Goal: Task Accomplishment & Management: Use online tool/utility

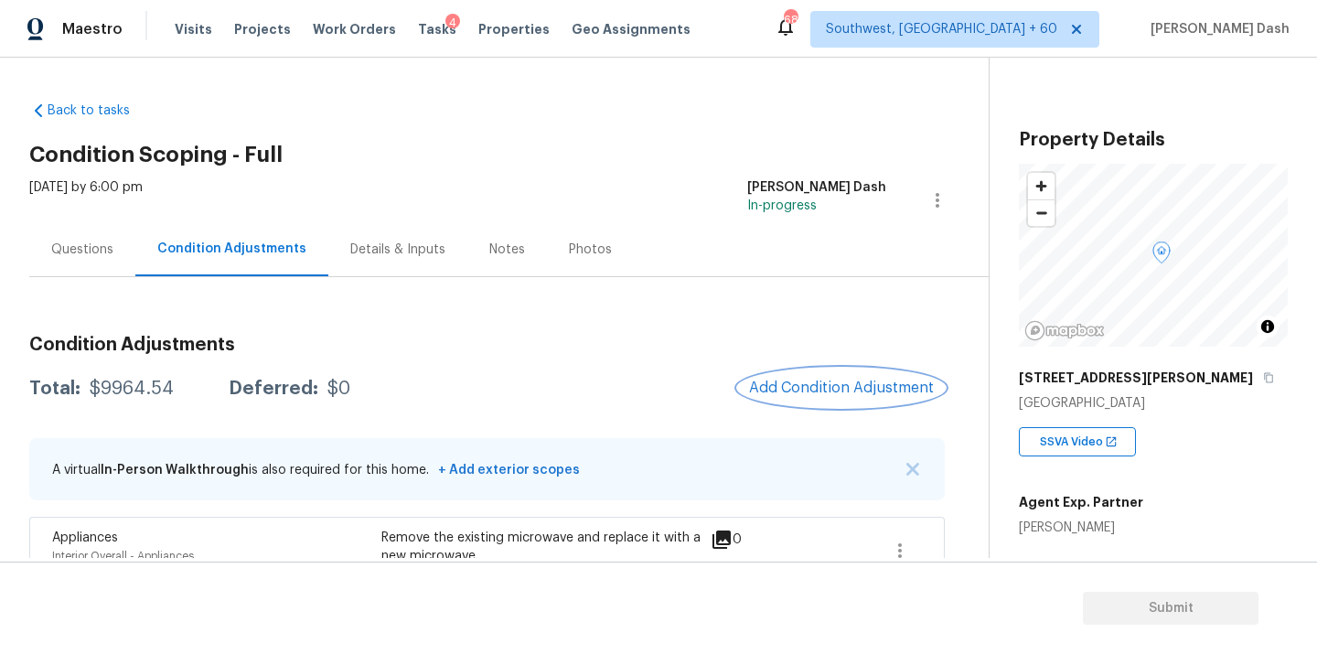
click at [811, 375] on button "Add Condition Adjustment" at bounding box center [841, 388] width 207 height 38
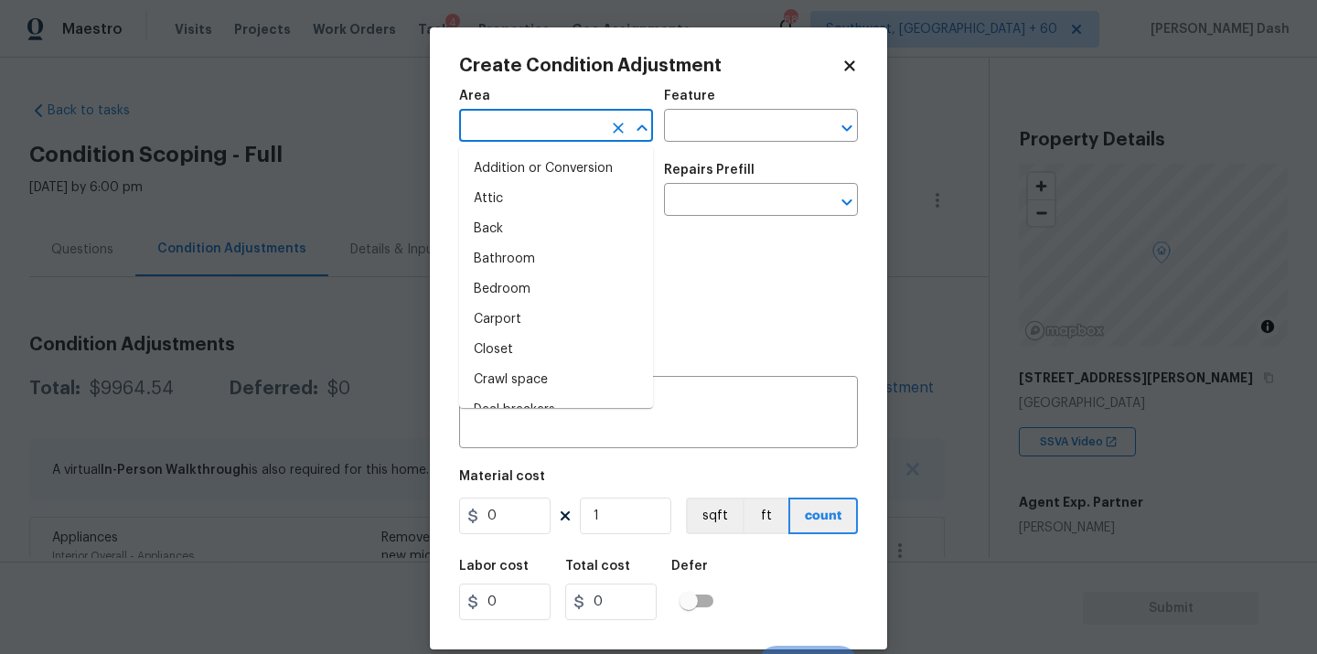
click at [563, 136] on input "text" at bounding box center [530, 127] width 143 height 28
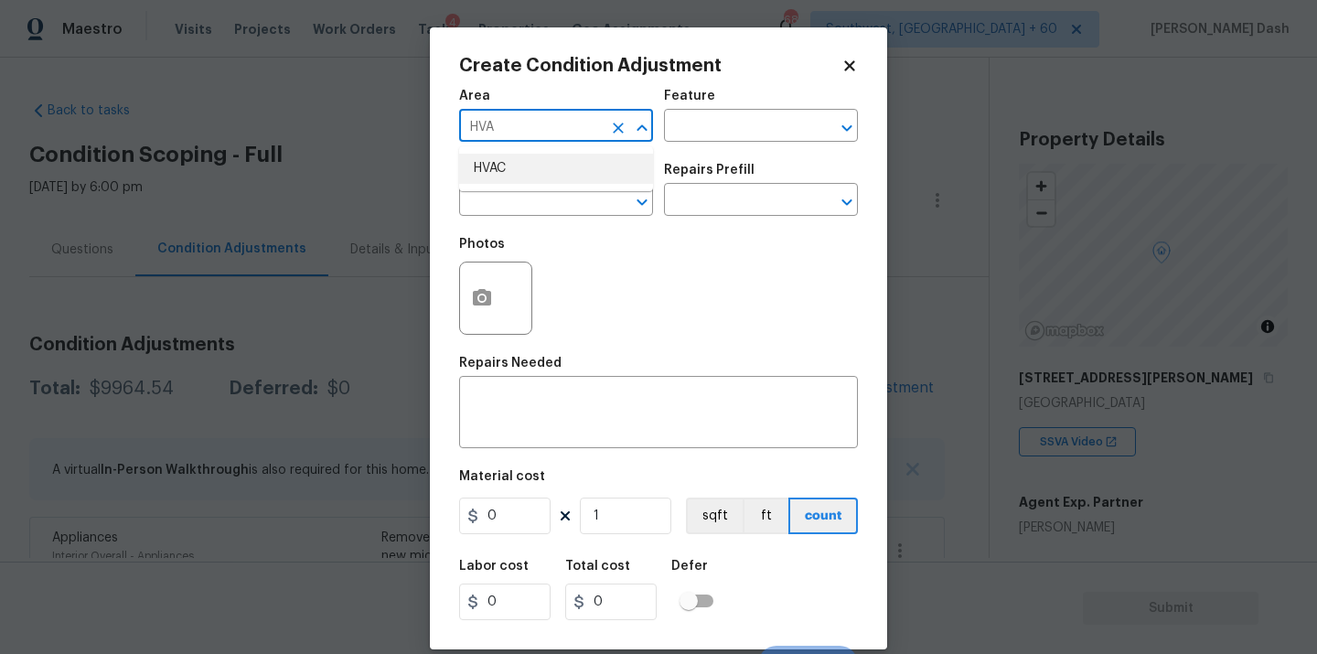
click at [522, 179] on li "HVAC" at bounding box center [556, 169] width 194 height 30
type input "HVAC"
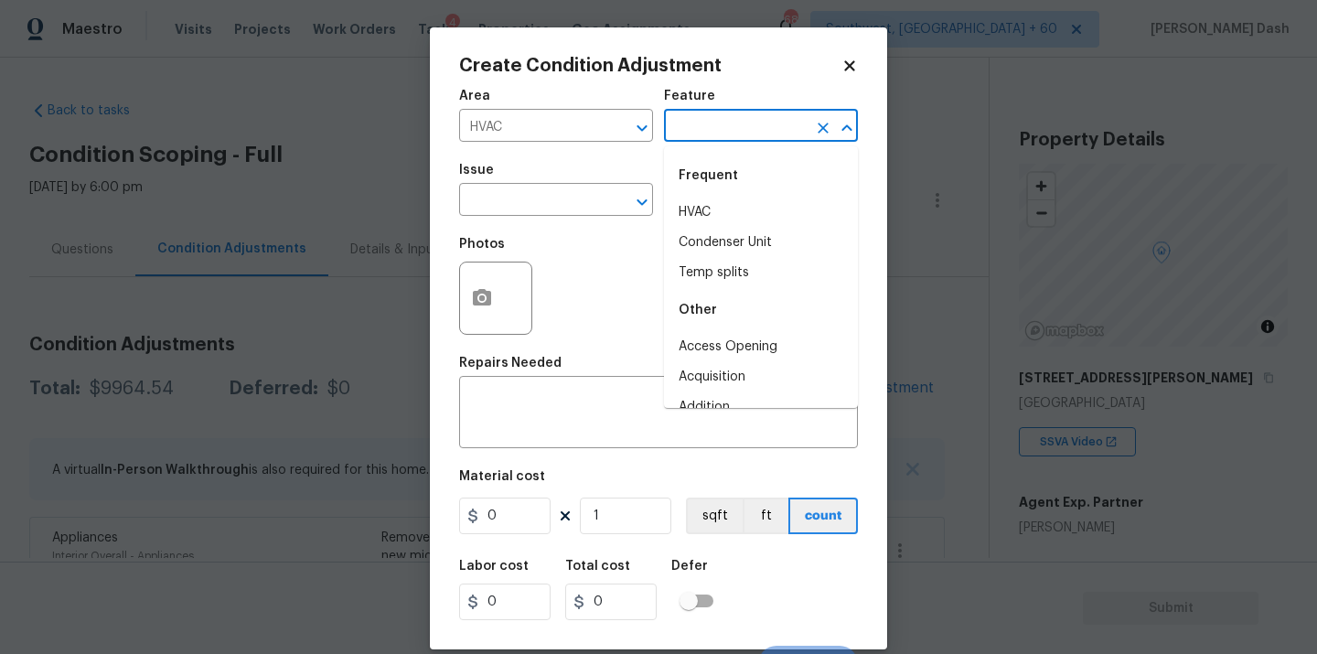
click at [716, 115] on input "text" at bounding box center [735, 127] width 143 height 28
click at [714, 194] on div "Frequent" at bounding box center [761, 176] width 194 height 44
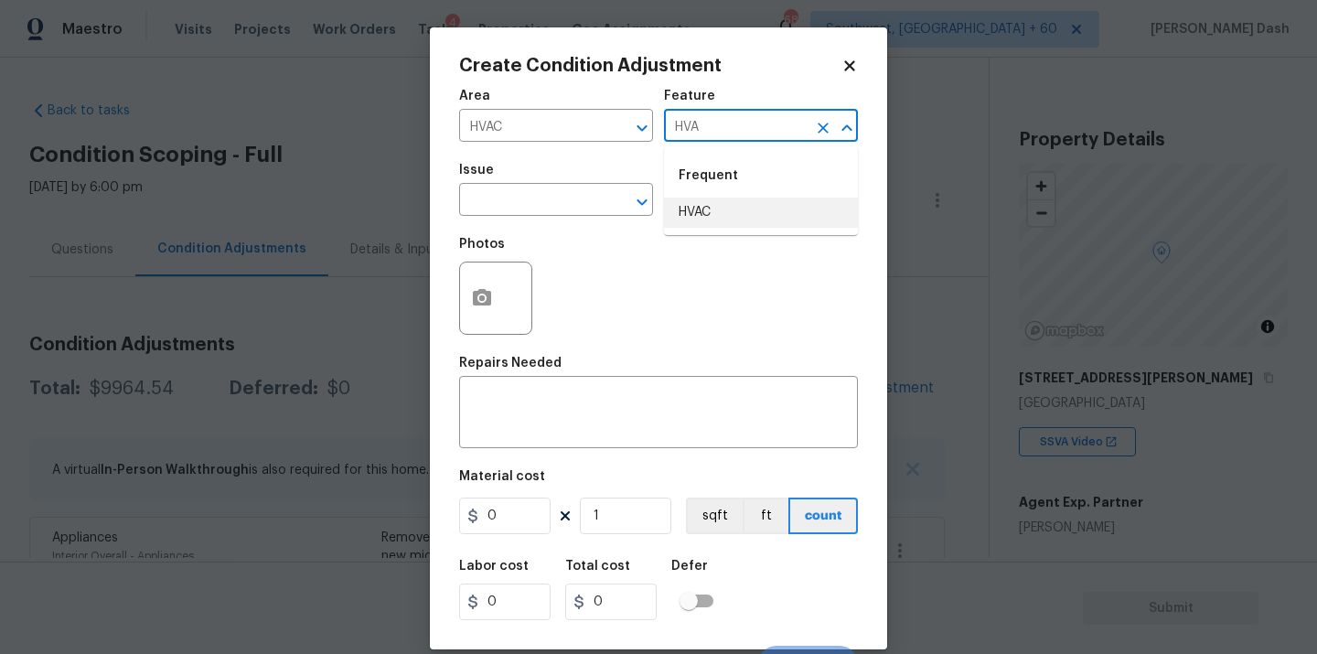
click at [714, 206] on li "HVAC" at bounding box center [761, 213] width 194 height 30
type input "HVAC"
click at [565, 206] on input "text" at bounding box center [530, 202] width 143 height 28
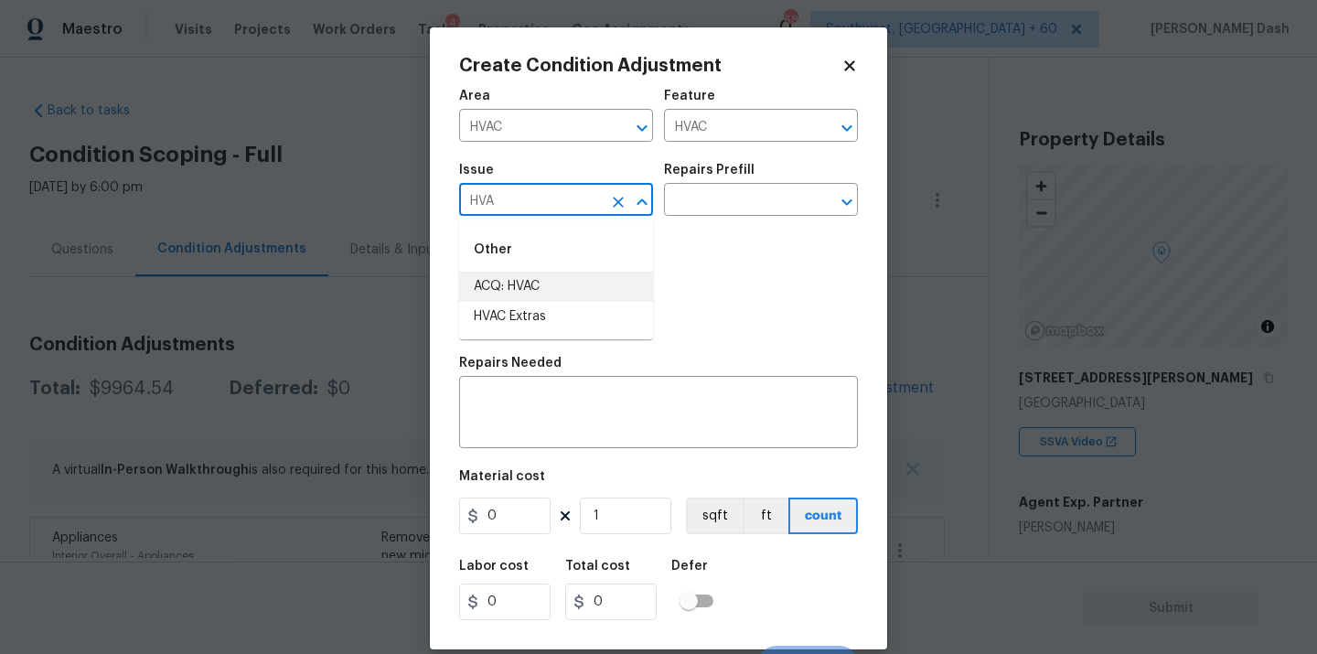
click at [532, 280] on li "ACQ: HVAC" at bounding box center [556, 287] width 194 height 30
type input "ACQ: HVAC"
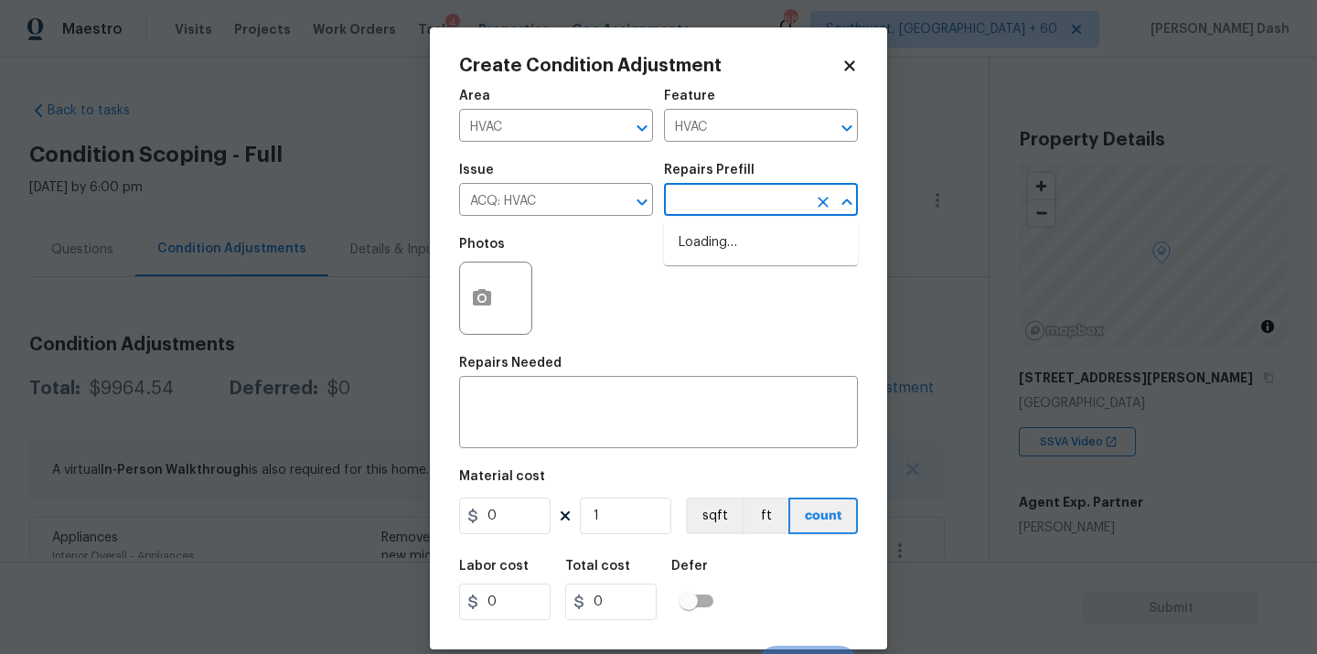
click at [754, 200] on input "text" at bounding box center [735, 202] width 143 height 28
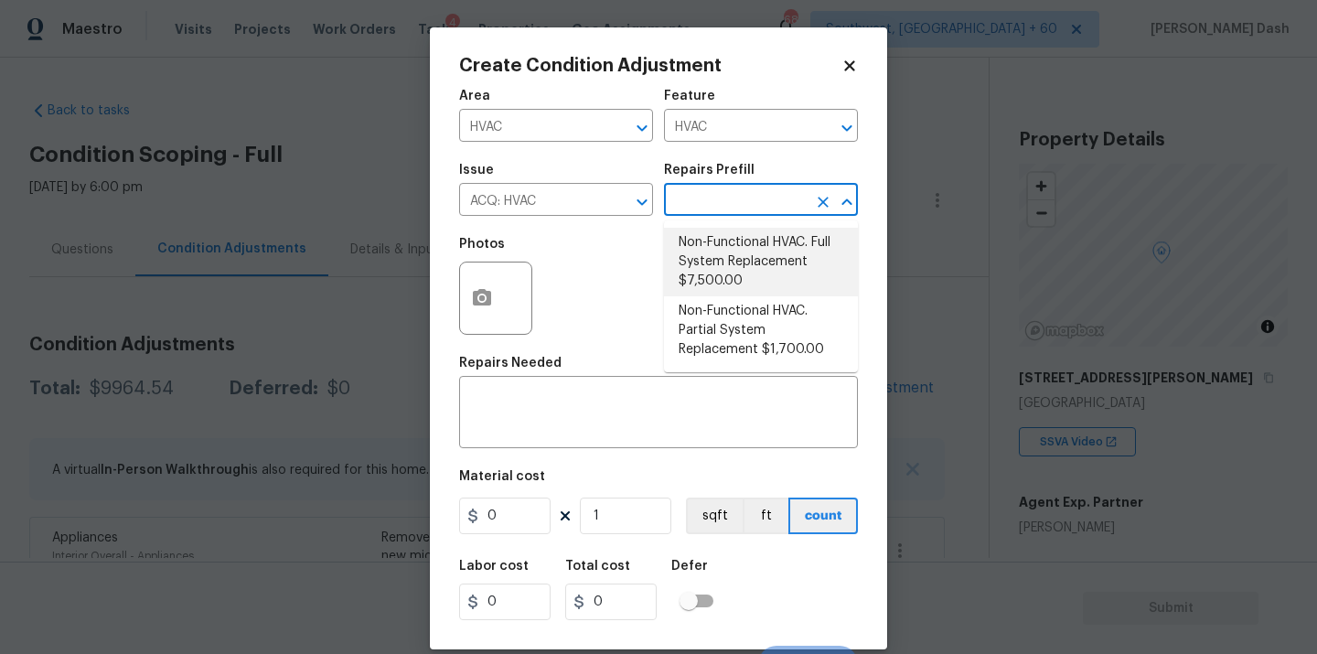
click at [737, 248] on li "Non-Functional HVAC. Full System Replacement $7,500.00" at bounding box center [761, 262] width 194 height 69
type input "Acquisition"
type textarea "Acquisition Scope: Full System Replacement"
type input "7500"
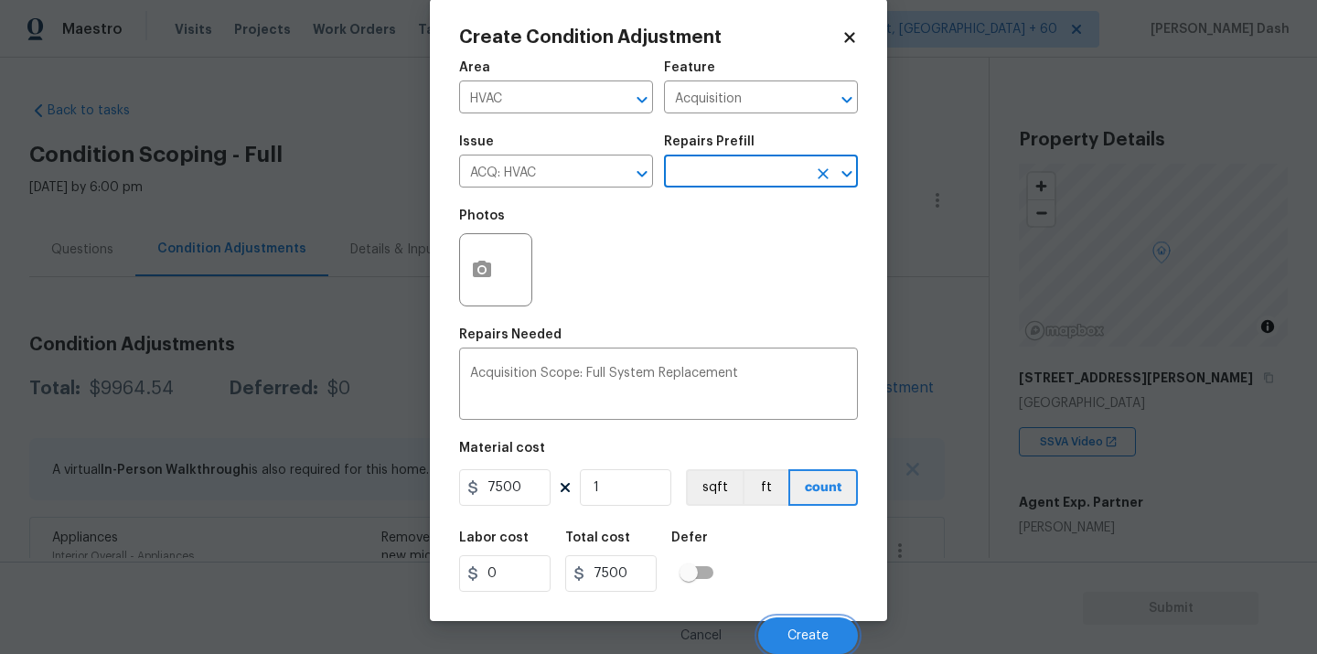
click at [798, 629] on span "Create" at bounding box center [808, 636] width 41 height 14
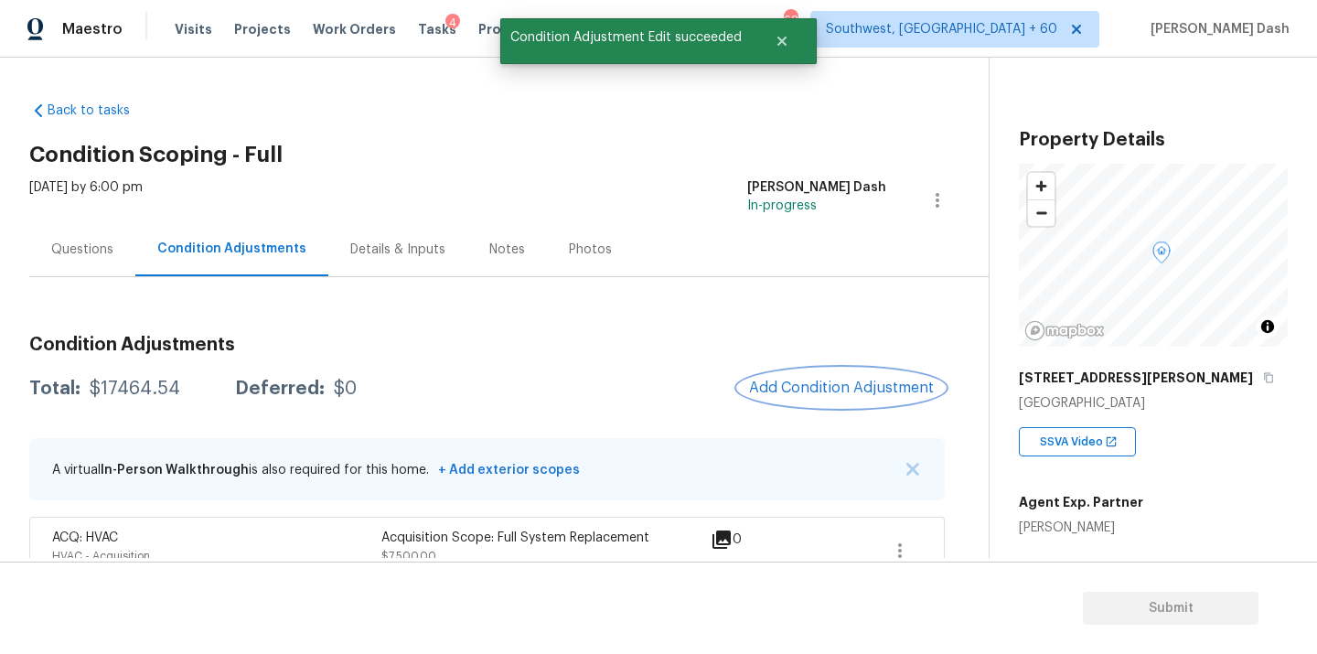
scroll to position [226, 0]
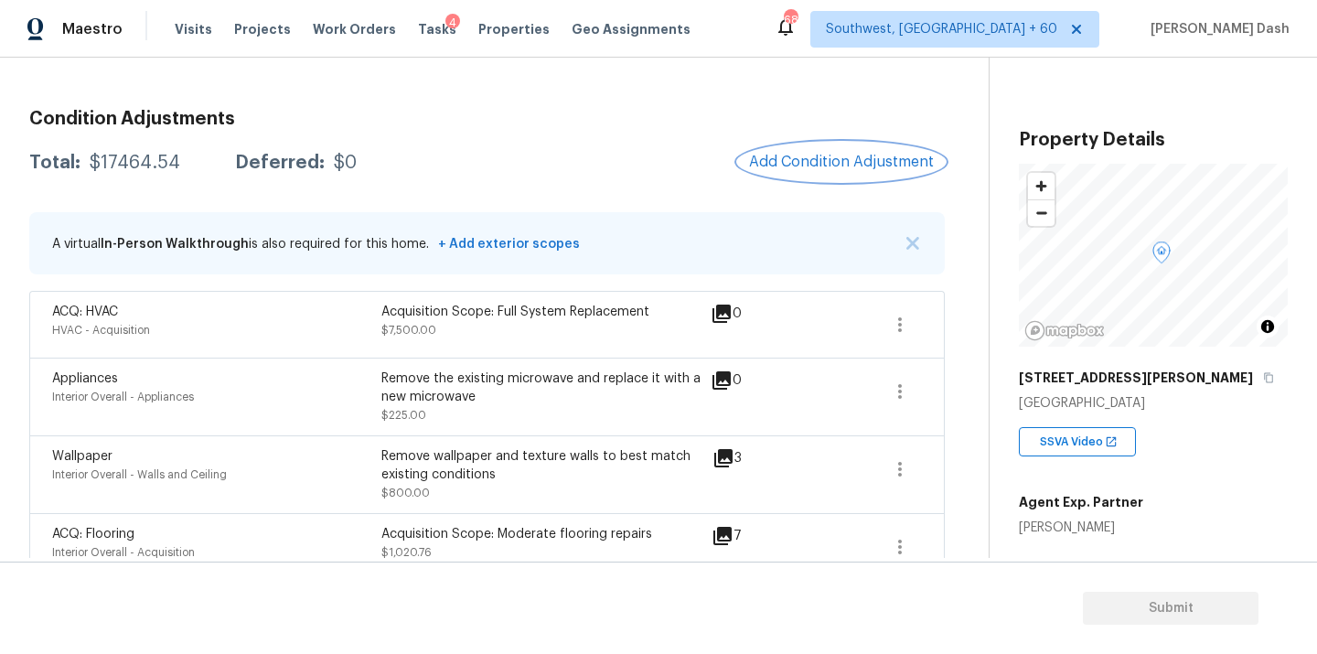
click at [850, 167] on span "Add Condition Adjustment" at bounding box center [841, 162] width 185 height 16
click at [401, 138] on body "Maestro Visits Projects Work Orders Tasks 4 Properties Geo Assignments 684 Sout…" at bounding box center [658, 327] width 1317 height 654
click at [110, 168] on div "$17464.54" at bounding box center [135, 163] width 91 height 18
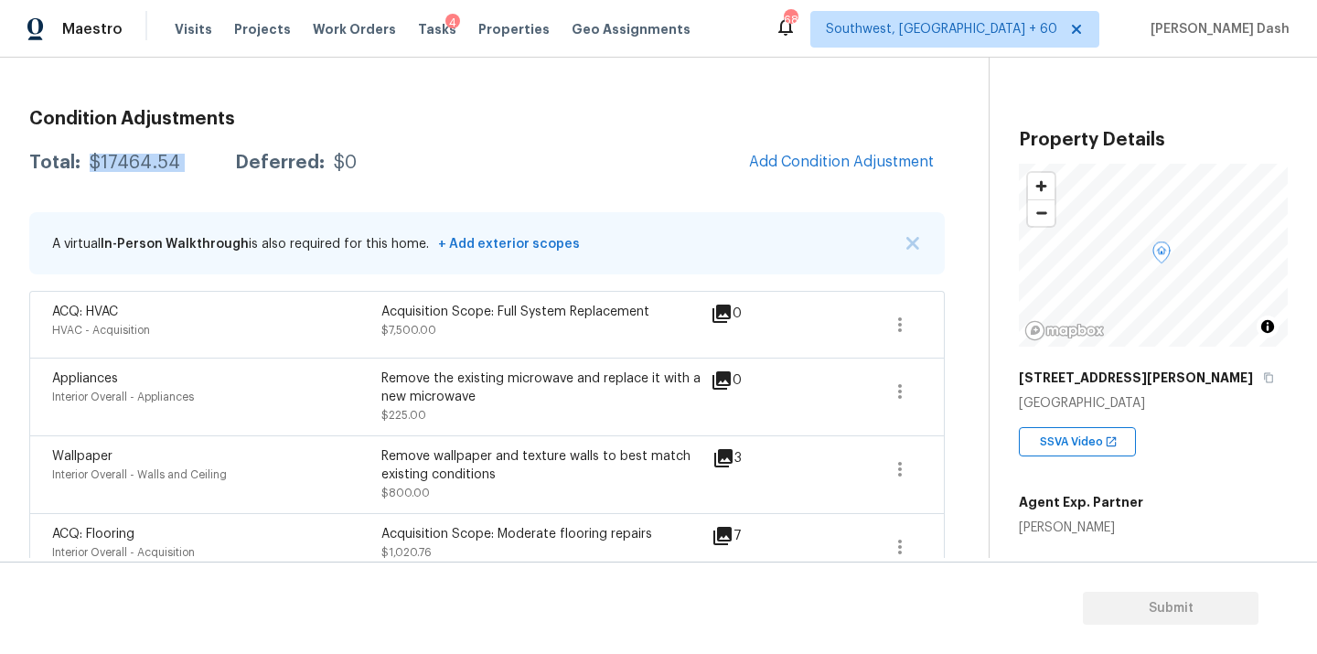
copy div "$17464.54"
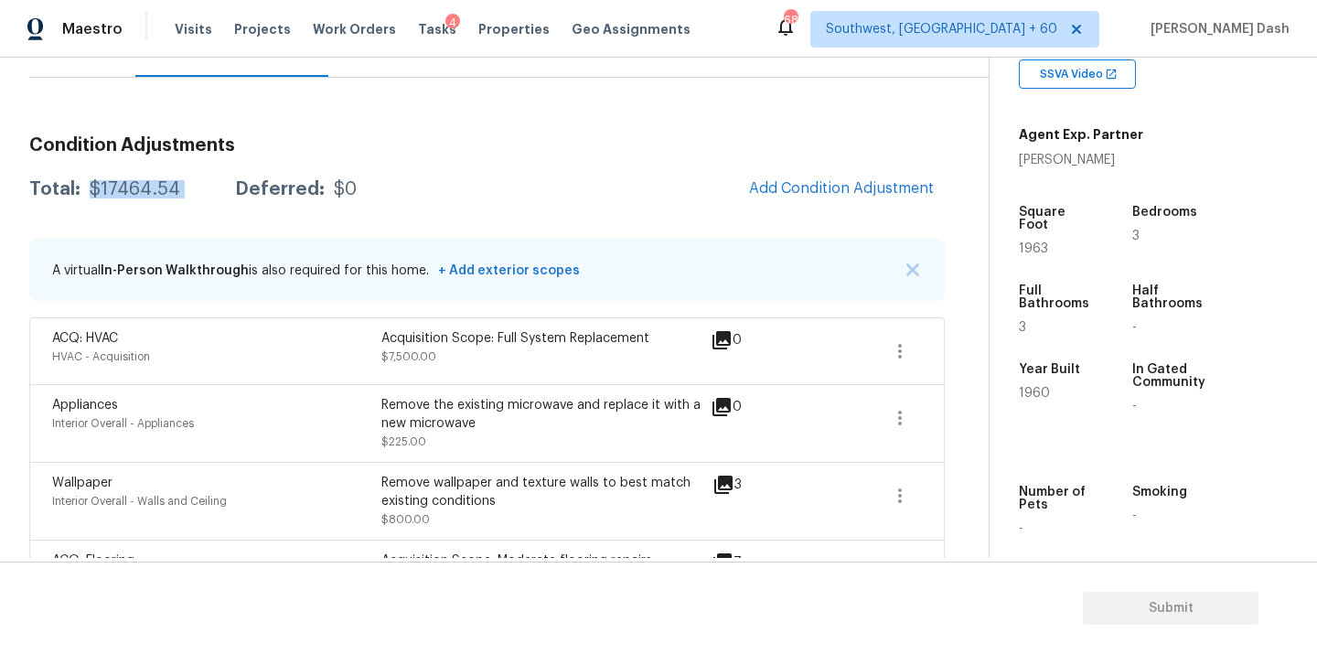
scroll to position [188, 0]
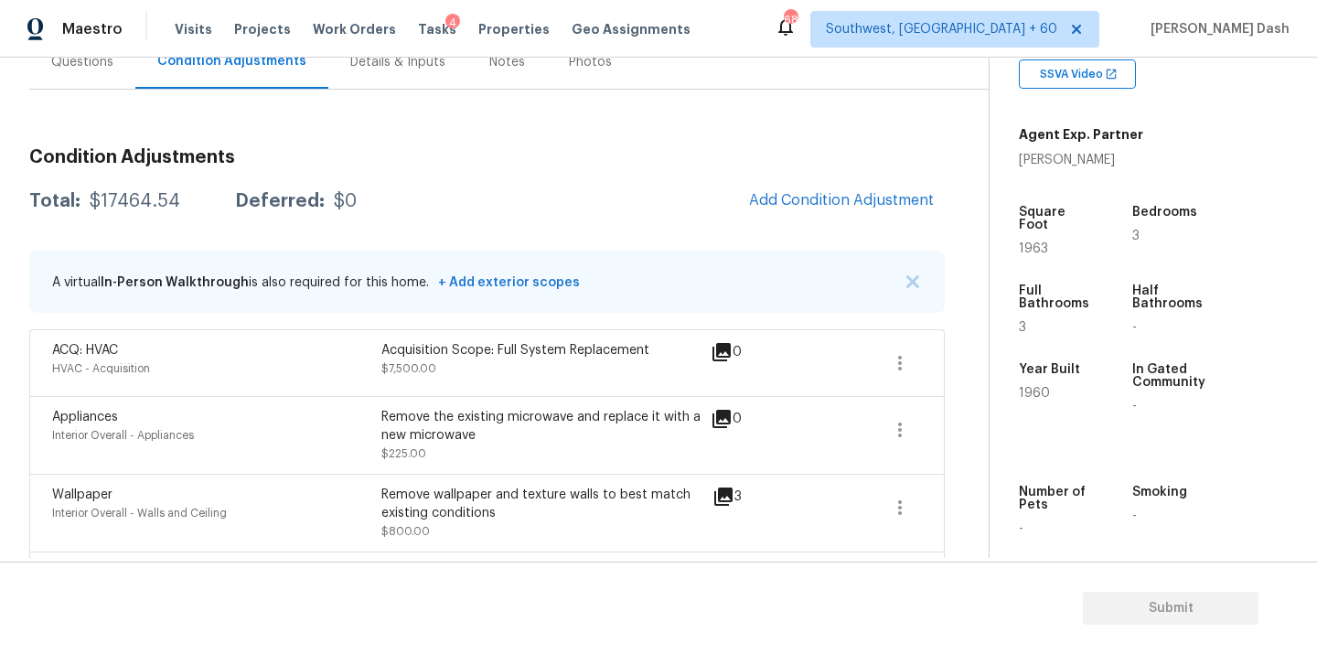
click at [73, 77] on div "Questions" at bounding box center [82, 62] width 106 height 54
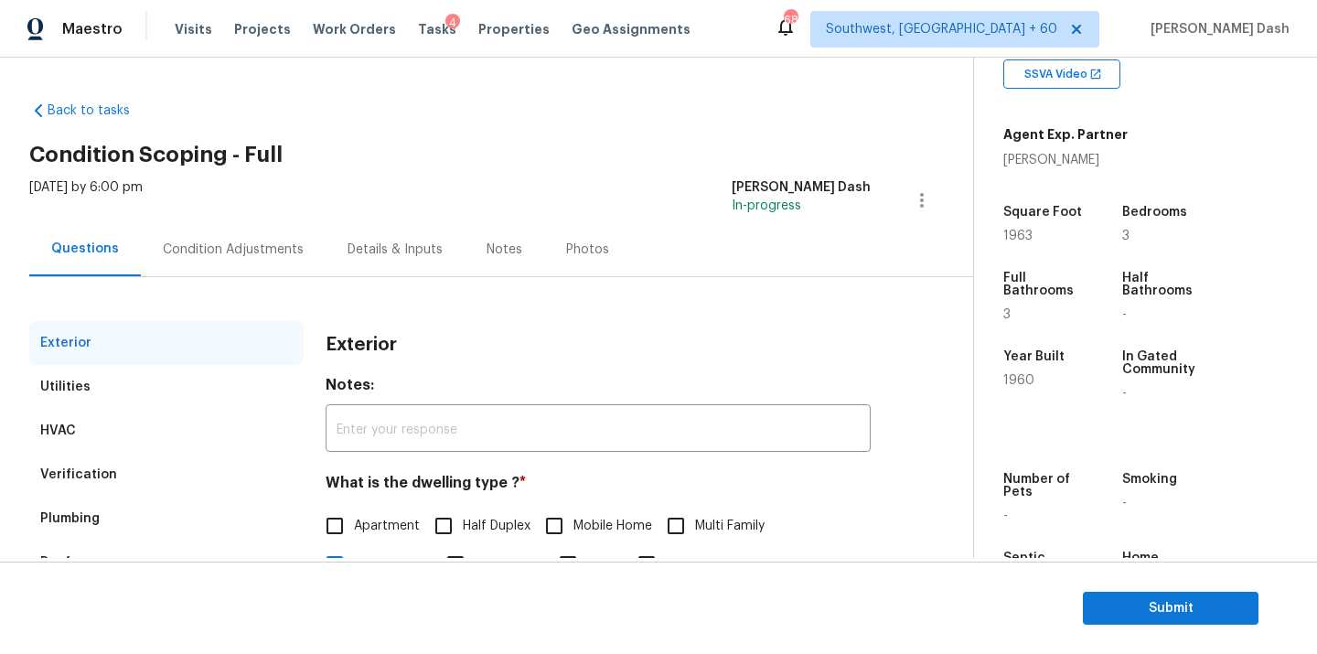
scroll to position [227, 0]
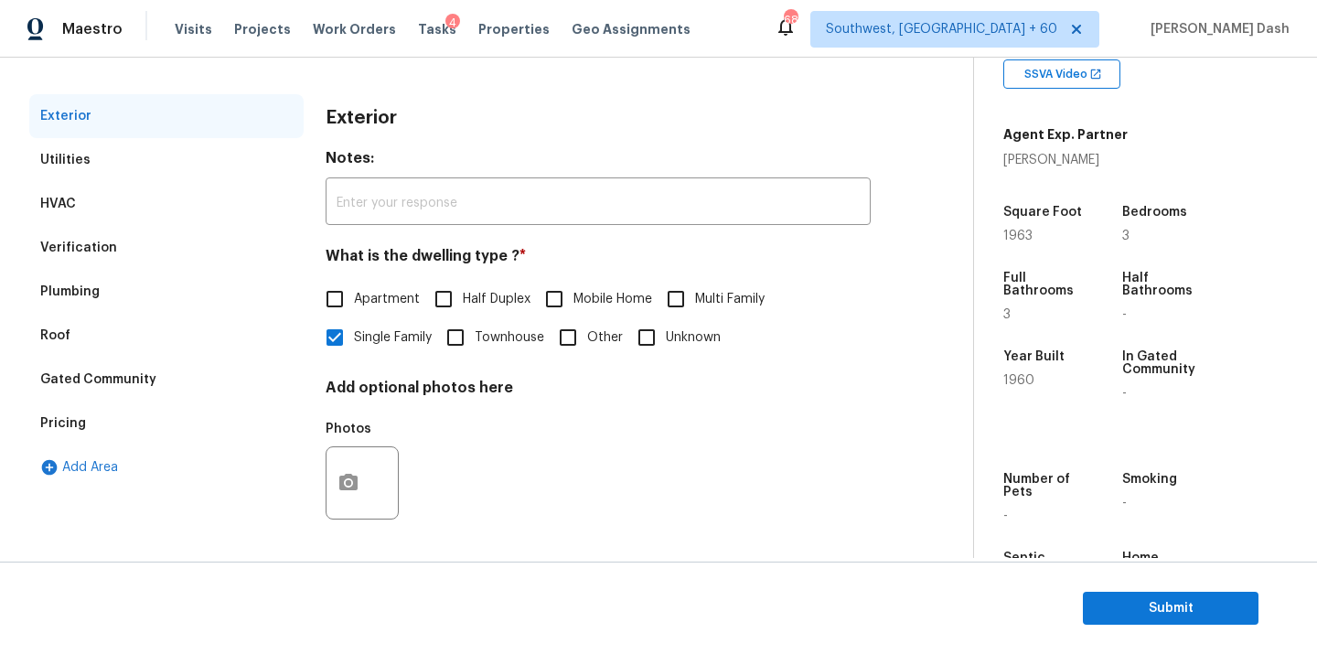
click at [85, 434] on div "Pricing" at bounding box center [166, 424] width 274 height 44
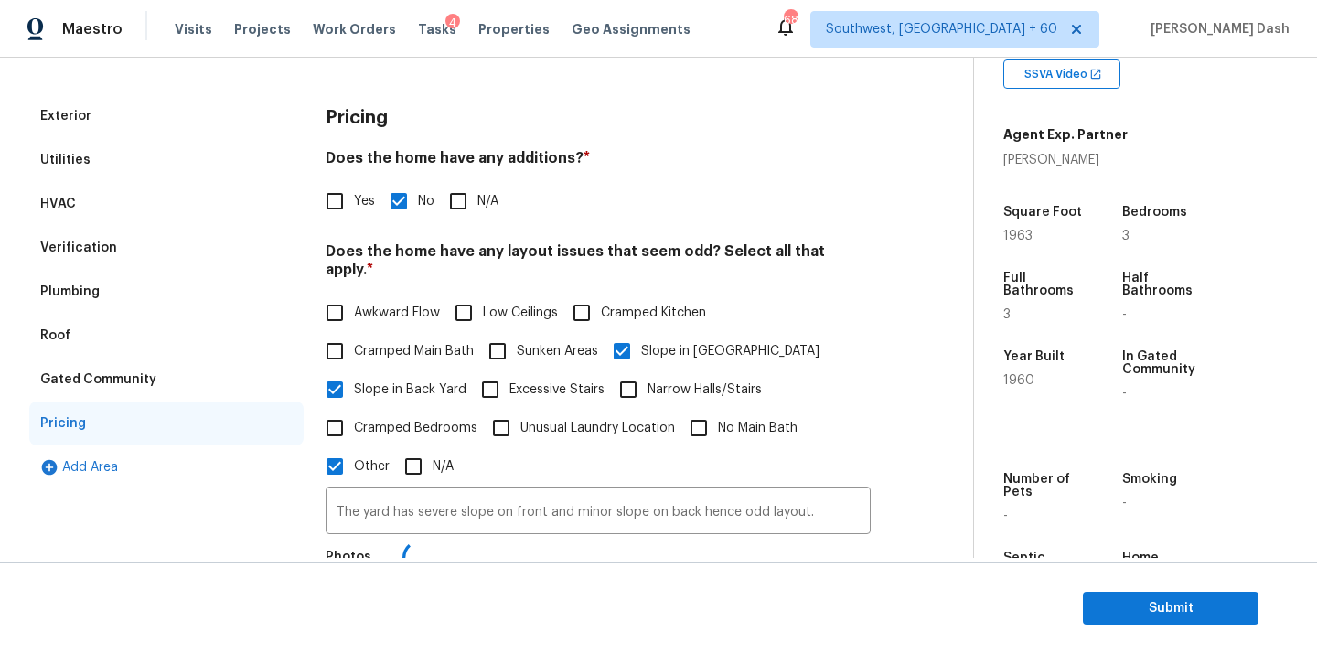
scroll to position [392, 0]
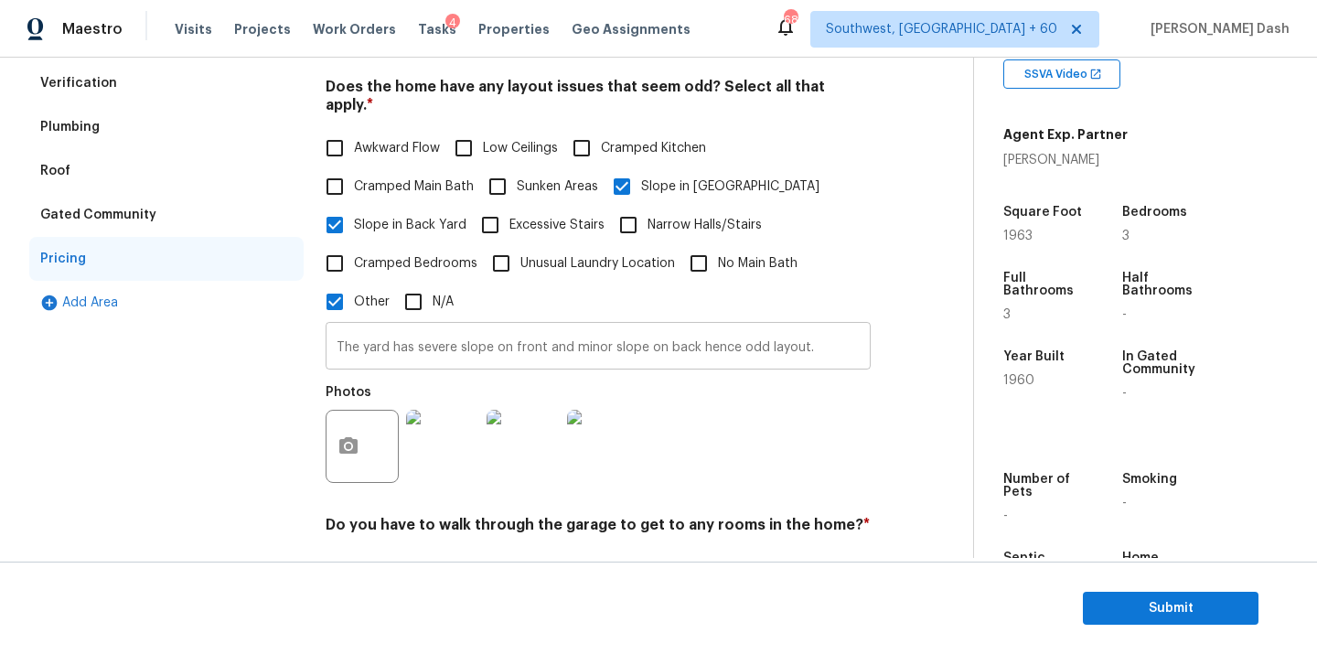
click at [439, 327] on input "The yard has severe slope on front and minor slope on back hence odd layout." at bounding box center [598, 348] width 545 height 43
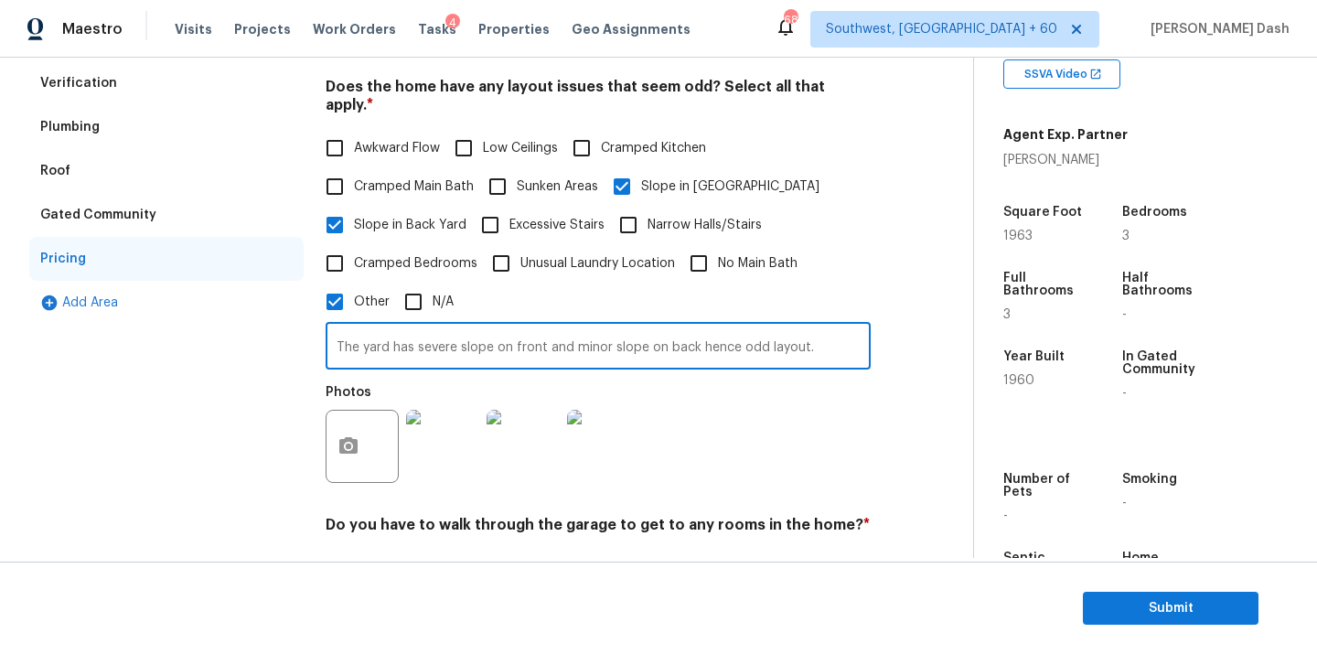
click at [439, 327] on input "The yard has severe slope on front and minor slope on back hence odd layout." at bounding box center [598, 348] width 545 height 43
click at [73, 74] on div "Verification" at bounding box center [78, 83] width 77 height 18
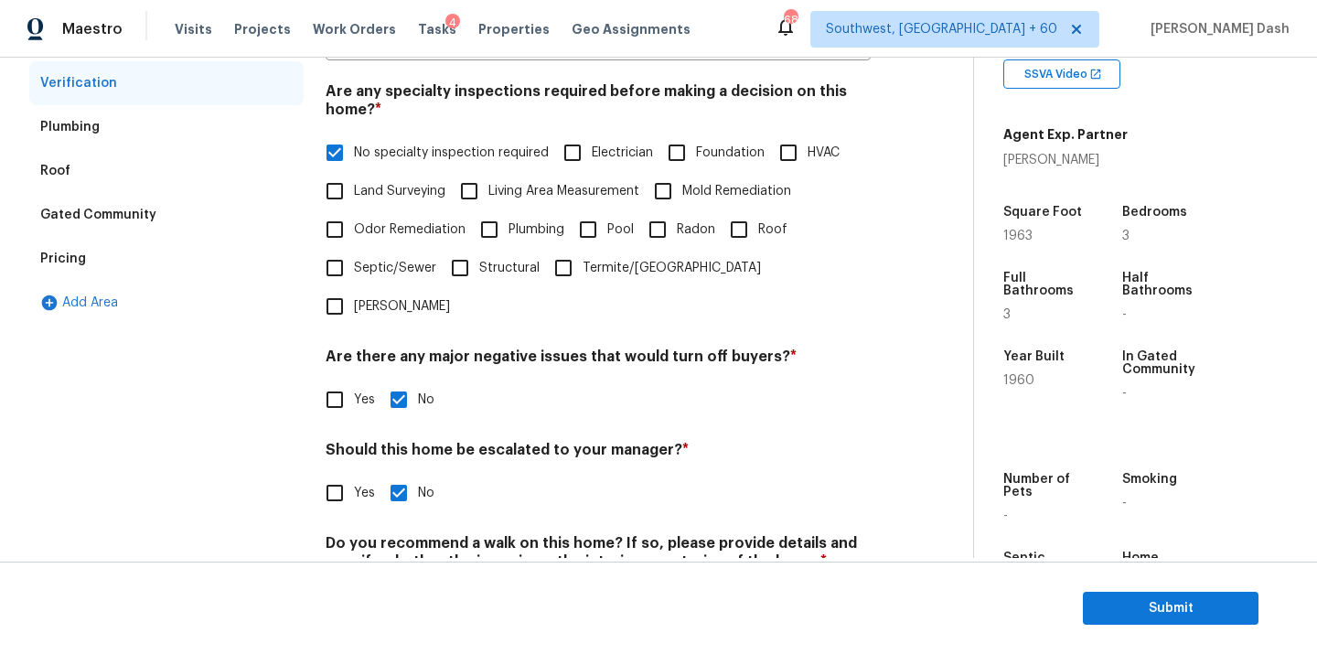
scroll to position [383, 0]
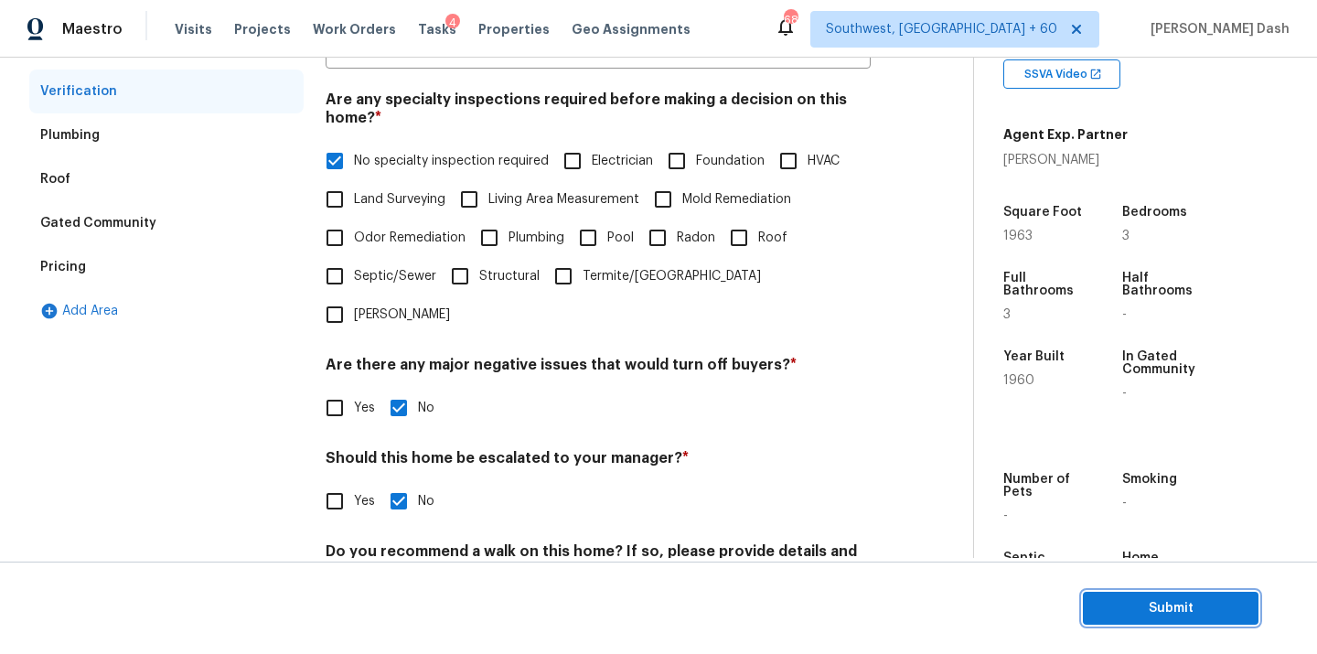
click at [1168, 605] on span "Submit" at bounding box center [1171, 608] width 146 height 23
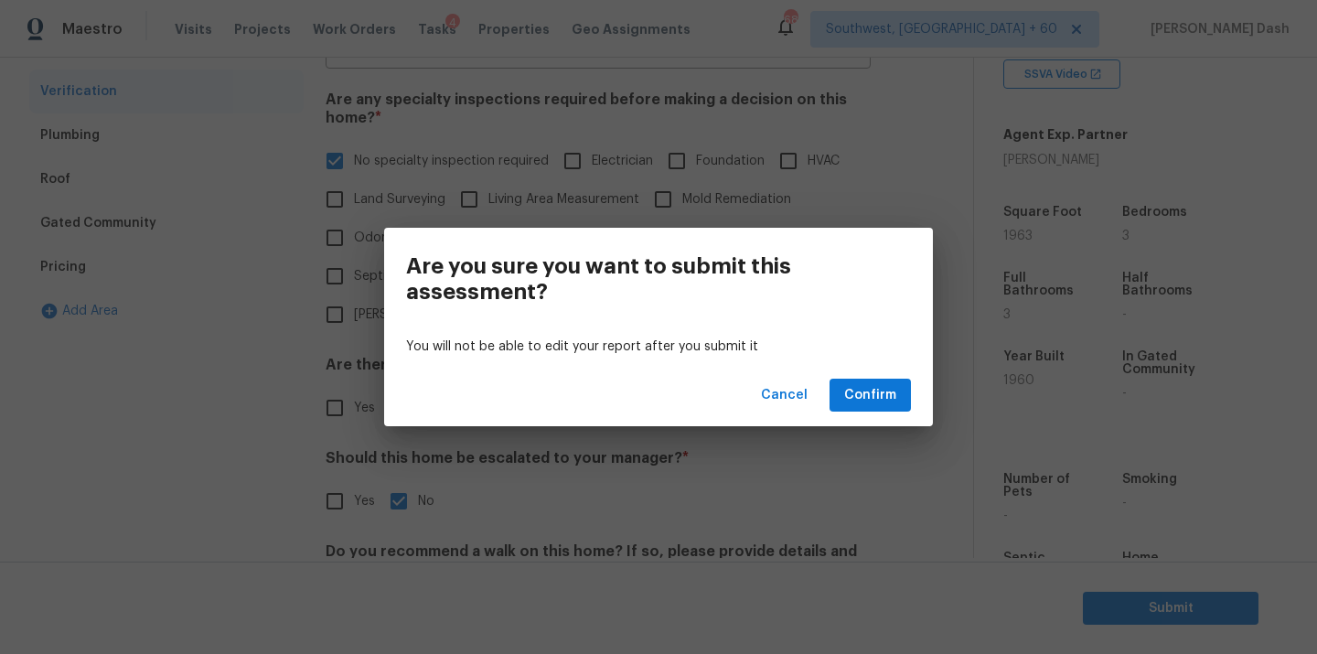
click at [913, 406] on div "Cancel Confirm" at bounding box center [658, 395] width 549 height 63
click at [897, 395] on button "Confirm" at bounding box center [870, 396] width 81 height 34
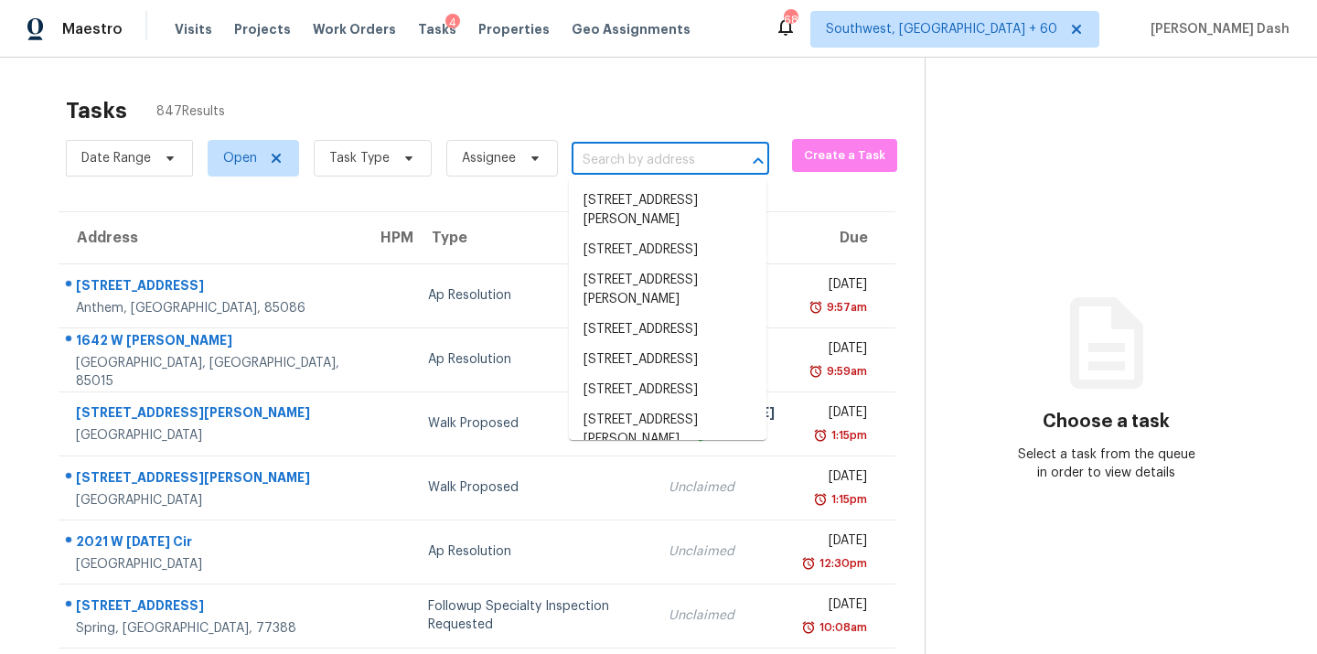
click at [579, 163] on input "text" at bounding box center [645, 160] width 146 height 28
paste input "14307 Marsha Dr, Balch Springs, TX 75180"
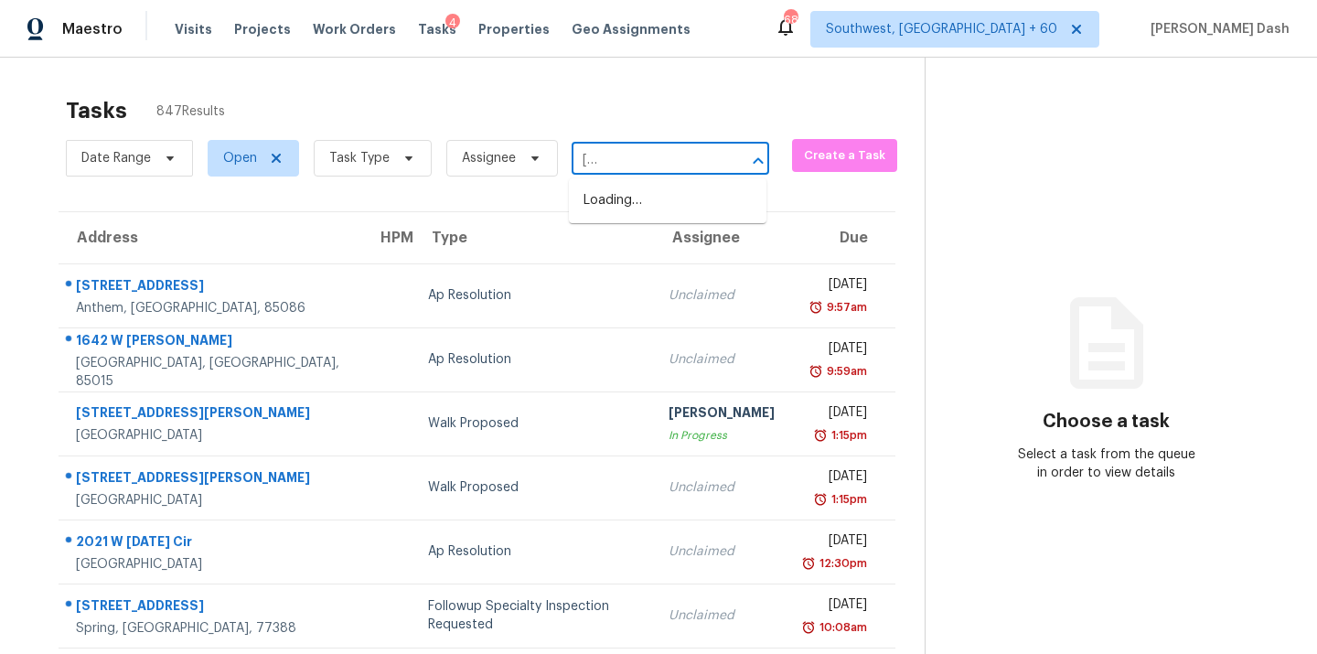
type input "14307 Marsha Dr, Balch Springs, TX 75180"
click at [607, 154] on input "text" at bounding box center [645, 160] width 146 height 28
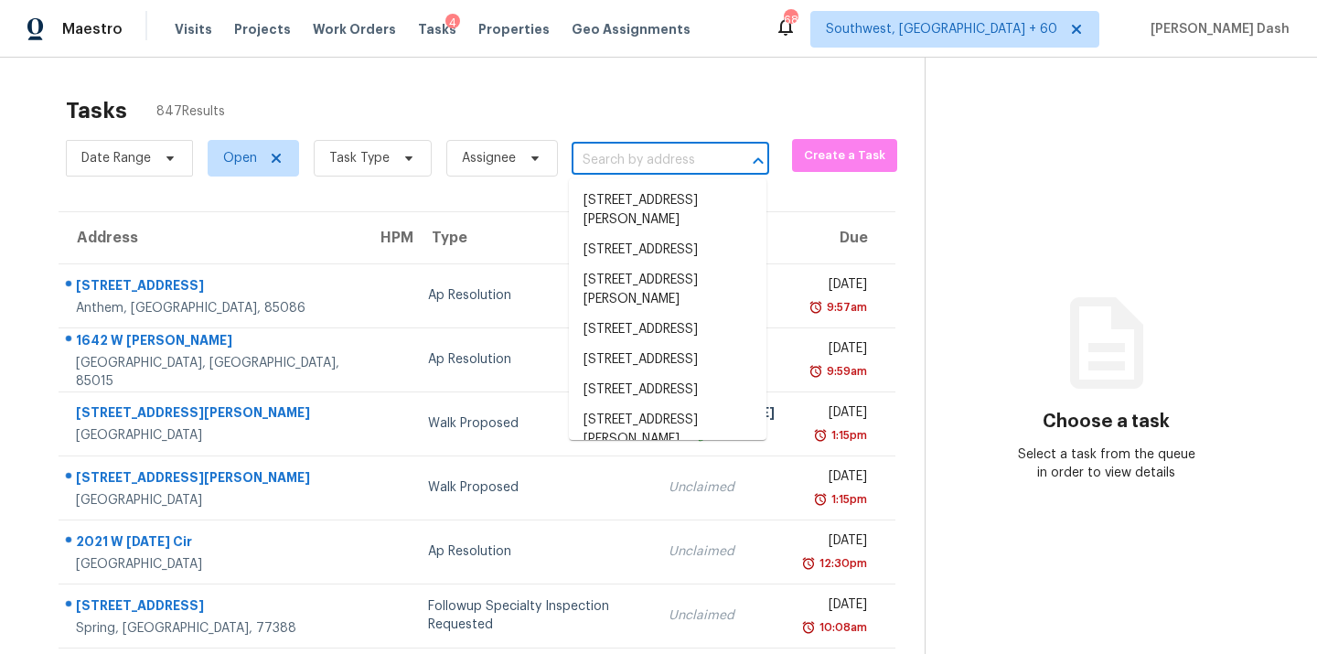
paste input "14307 Marsha Dr, Balch Springs, TX 75180"
type input "14307 Marsha Dr, Balch Springs, TX 75180"
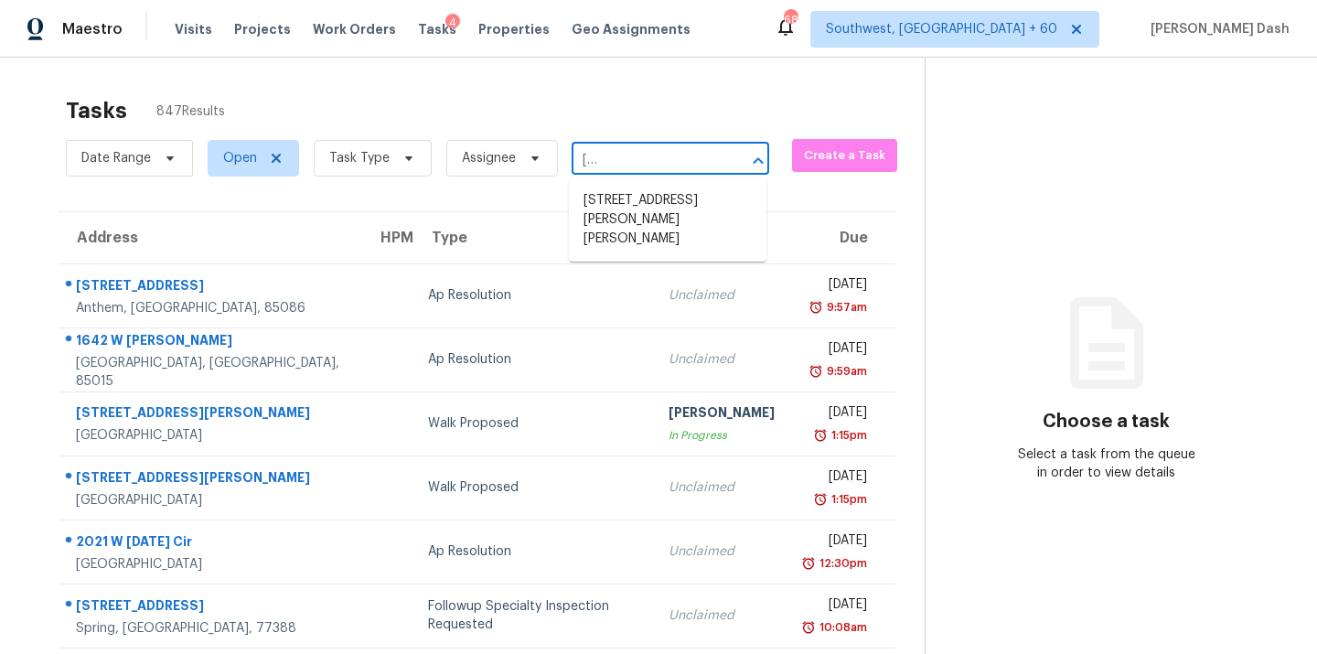
click at [617, 205] on li "14307 Marsha Dr, Balch Springs, TX 75180" at bounding box center [668, 220] width 198 height 69
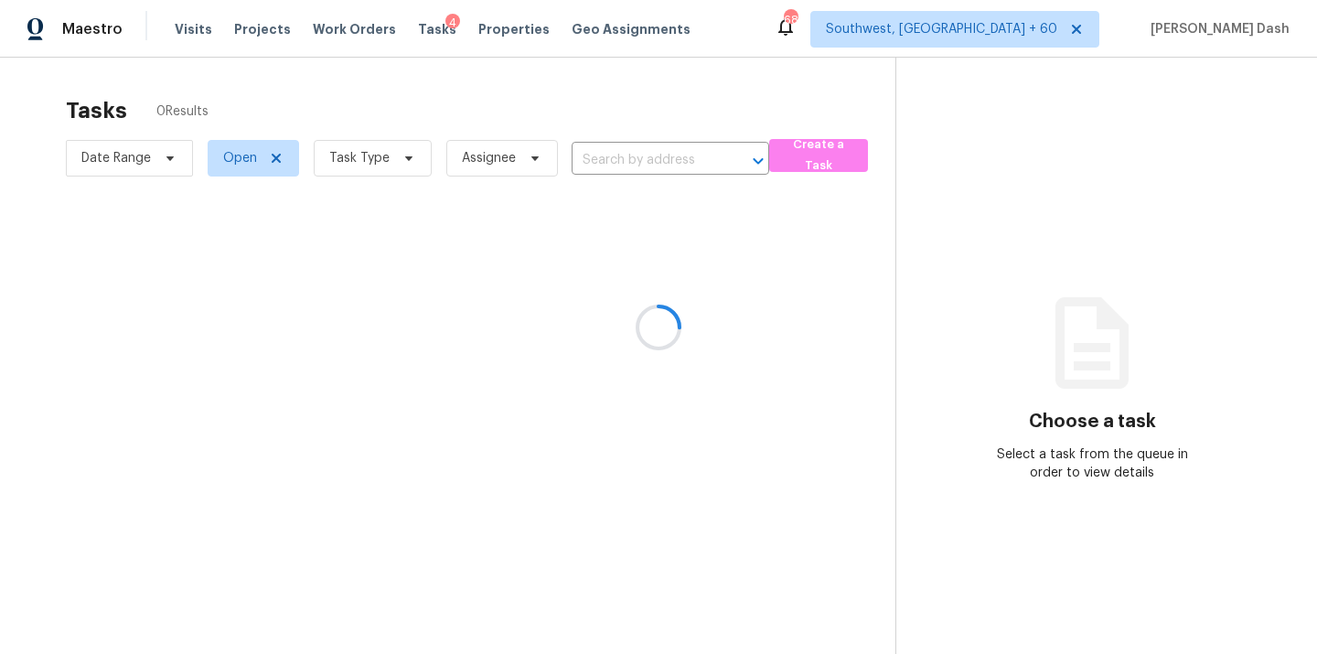
type input "14307 Marsha Dr, Balch Springs, TX 75180"
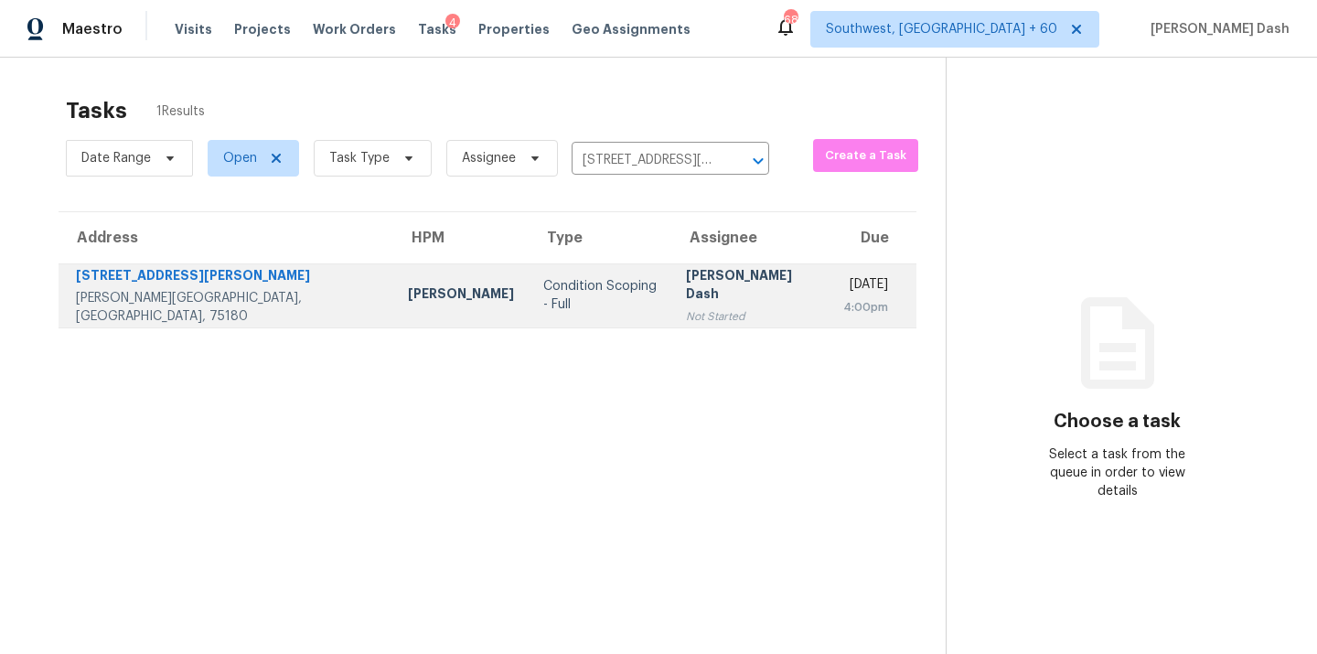
click at [543, 309] on div "Condition Scoping - Full" at bounding box center [599, 295] width 113 height 37
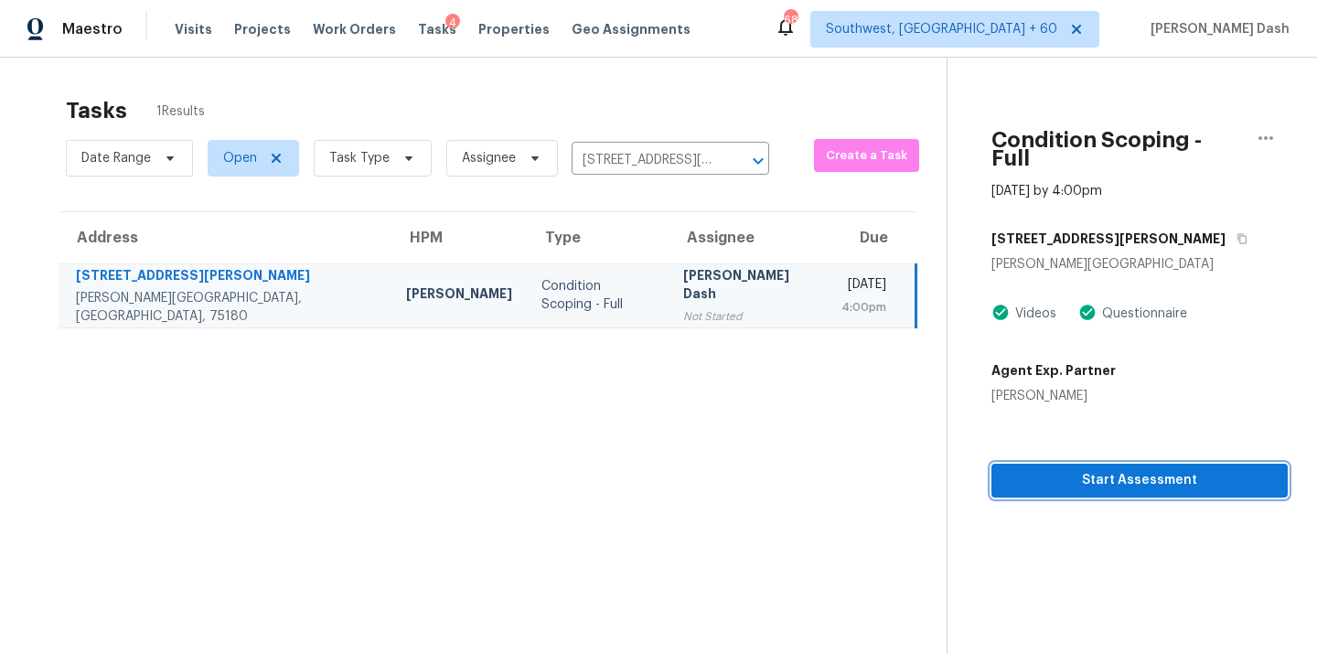
click at [1067, 469] on span "Start Assessment" at bounding box center [1139, 480] width 267 height 23
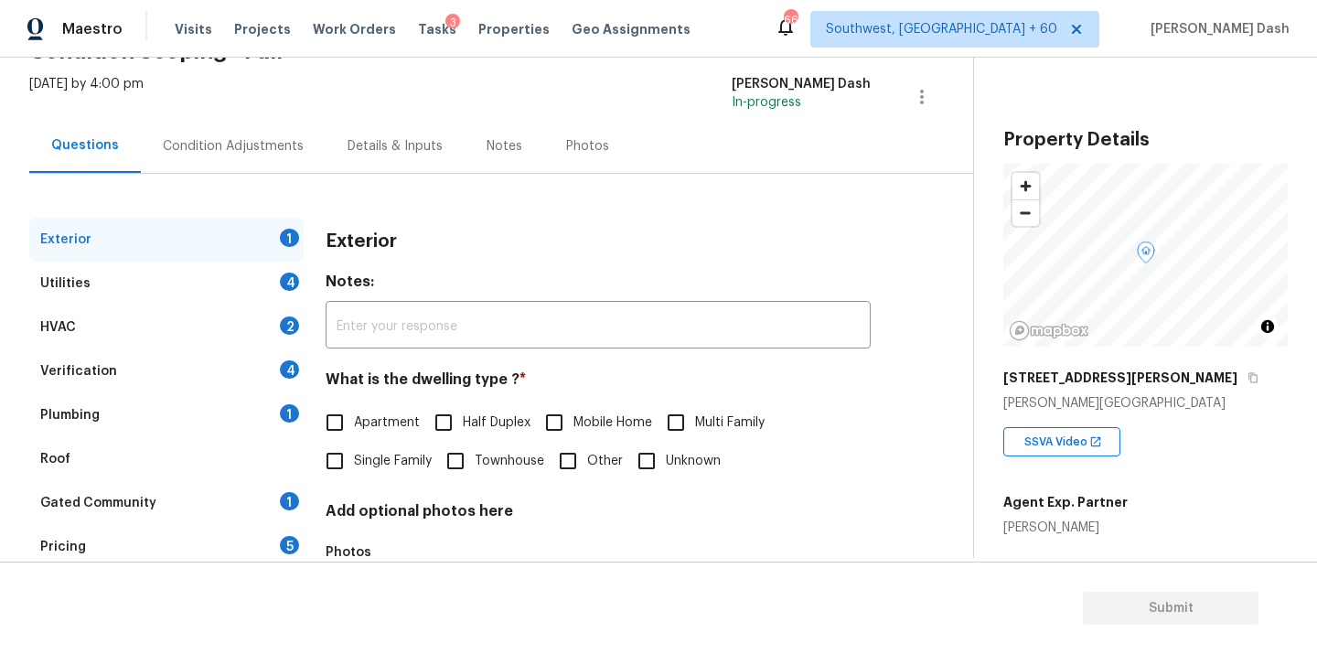
scroll to position [199, 0]
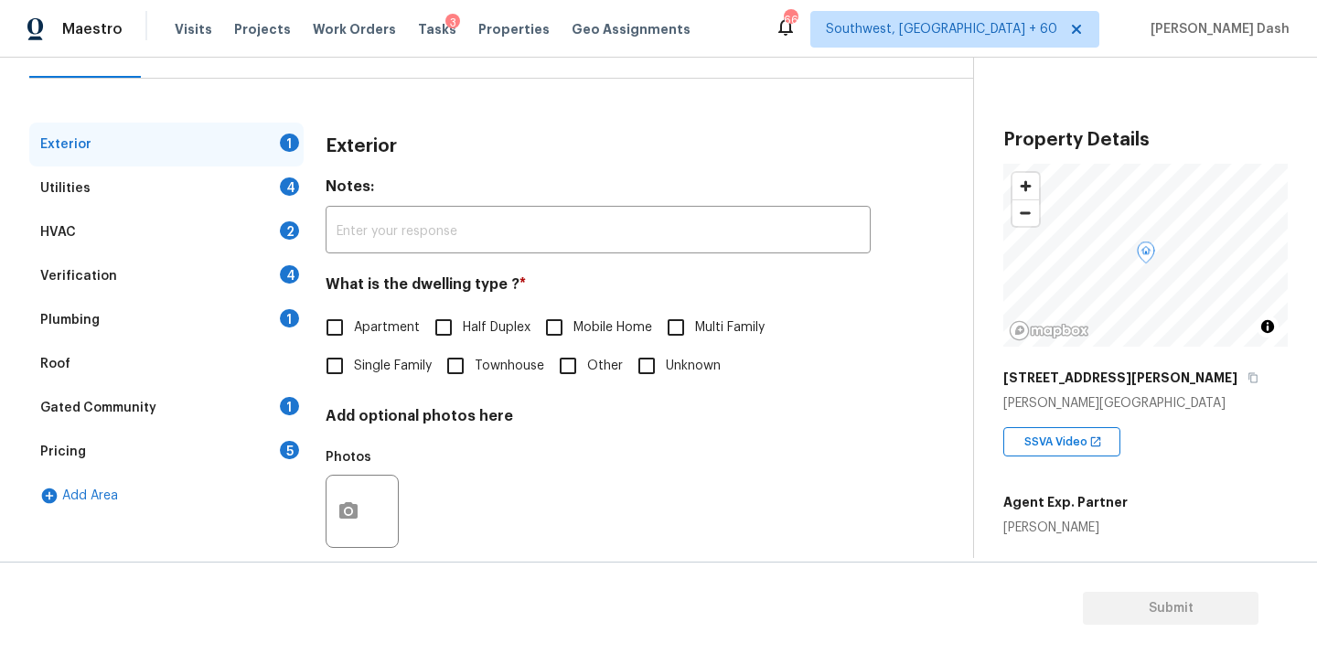
click at [362, 371] on span "Single Family" at bounding box center [393, 366] width 78 height 19
click at [354, 371] on input "Single Family" at bounding box center [335, 366] width 38 height 38
checkbox input "true"
click at [291, 194] on div "4" at bounding box center [289, 186] width 19 height 18
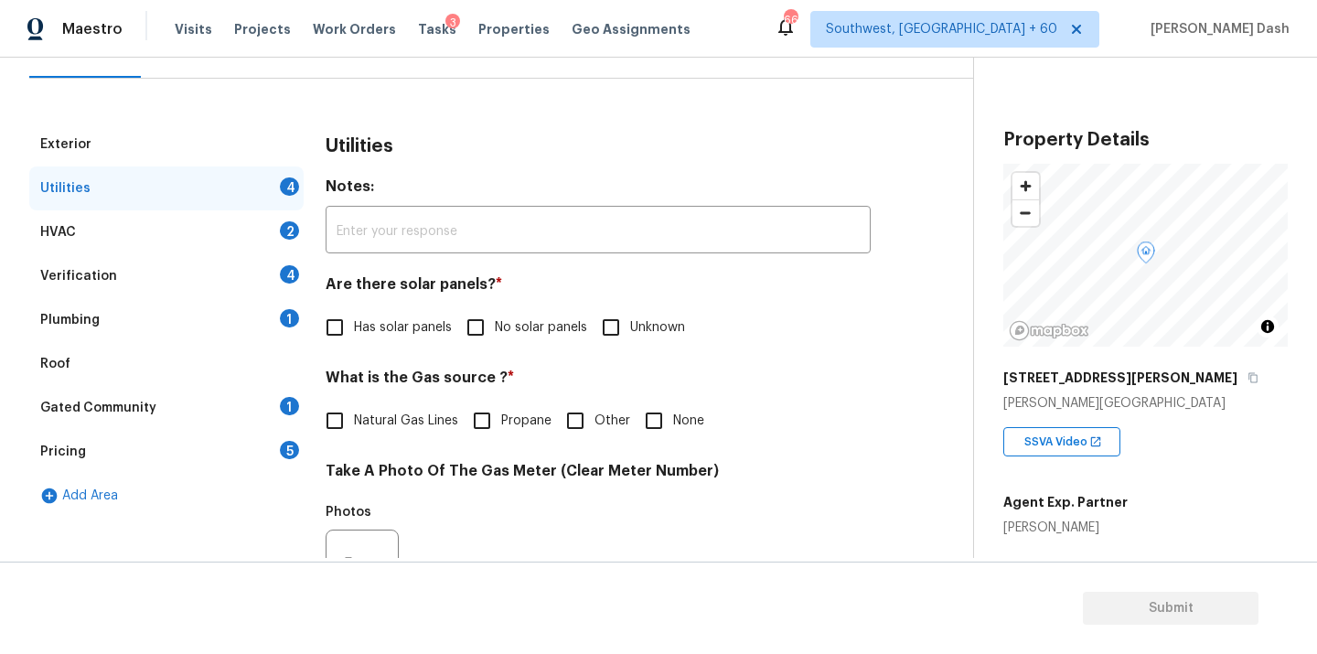
click at [532, 336] on span "No solar panels" at bounding box center [541, 327] width 92 height 19
click at [495, 336] on input "No solar panels" at bounding box center [476, 327] width 38 height 38
checkbox input "true"
click at [609, 420] on span "Other" at bounding box center [613, 421] width 36 height 19
click at [595, 420] on input "Other" at bounding box center [575, 421] width 38 height 38
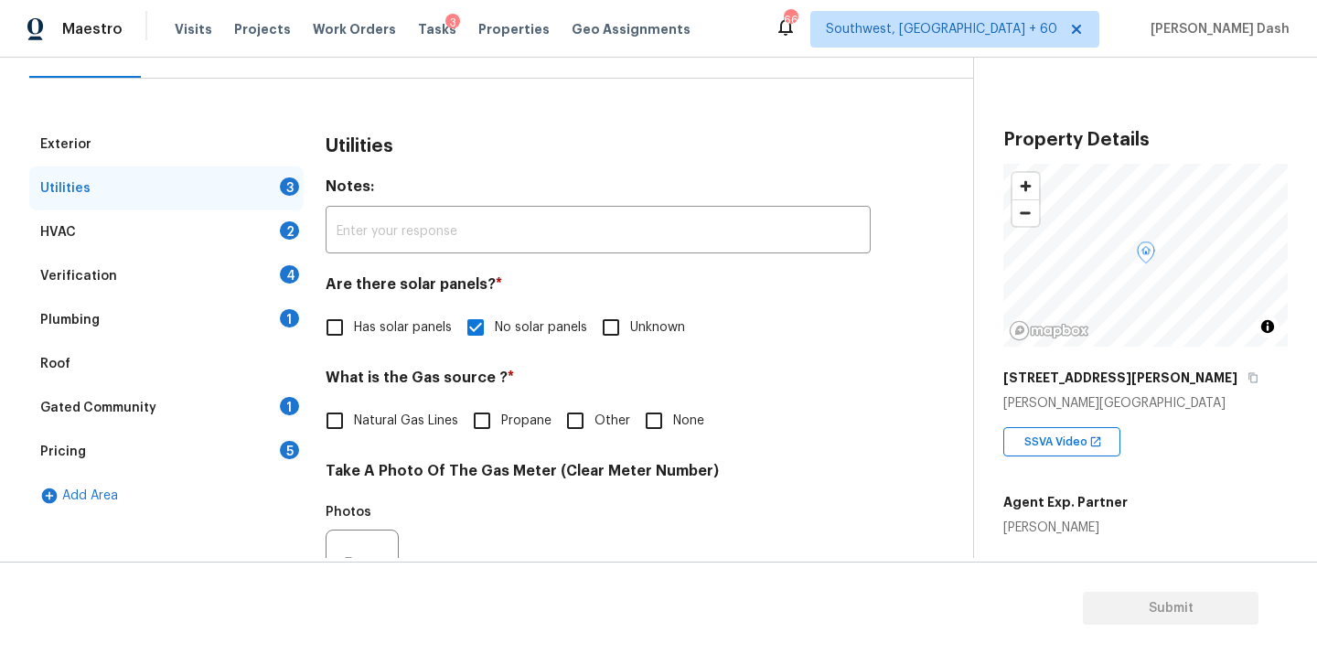
checkbox input "true"
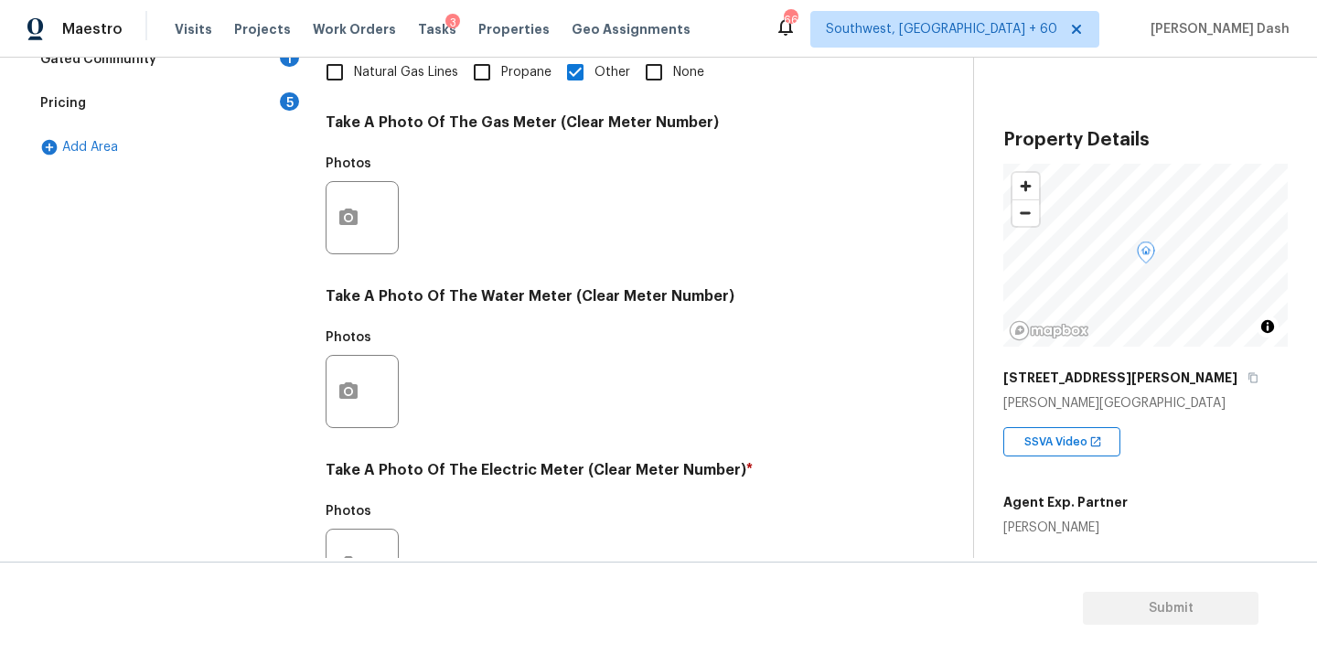
scroll to position [590, 0]
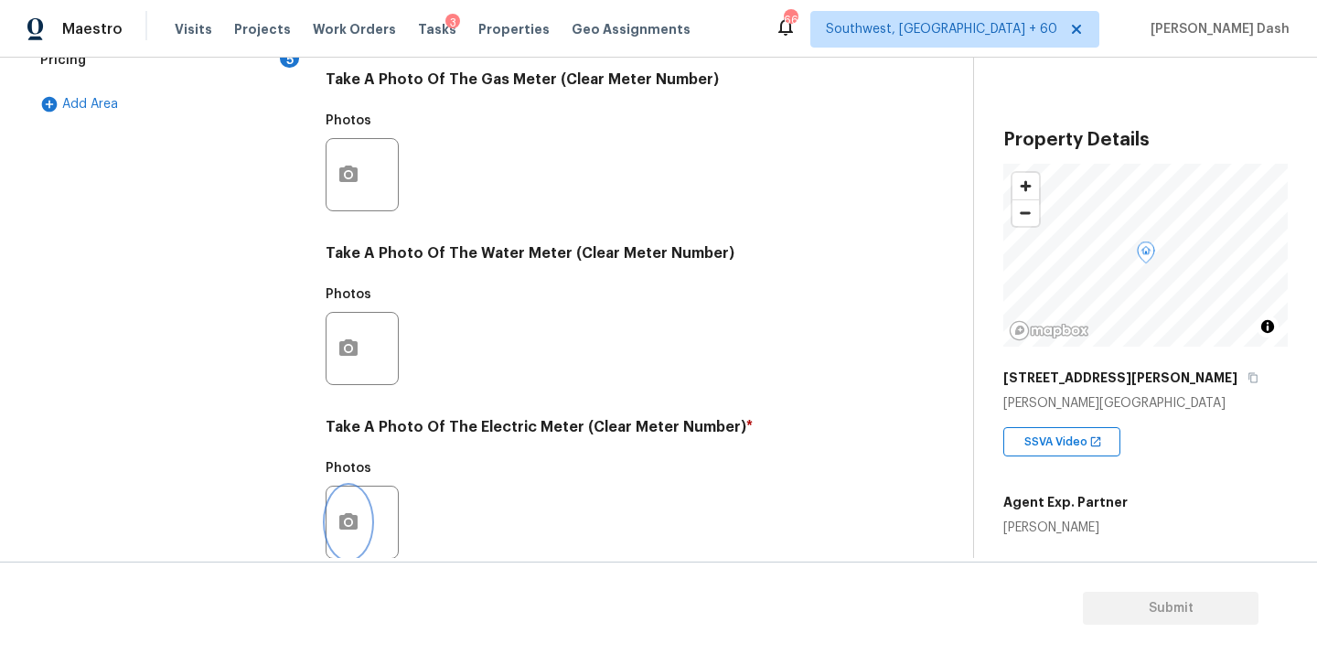
click at [350, 534] on button "button" at bounding box center [349, 522] width 44 height 71
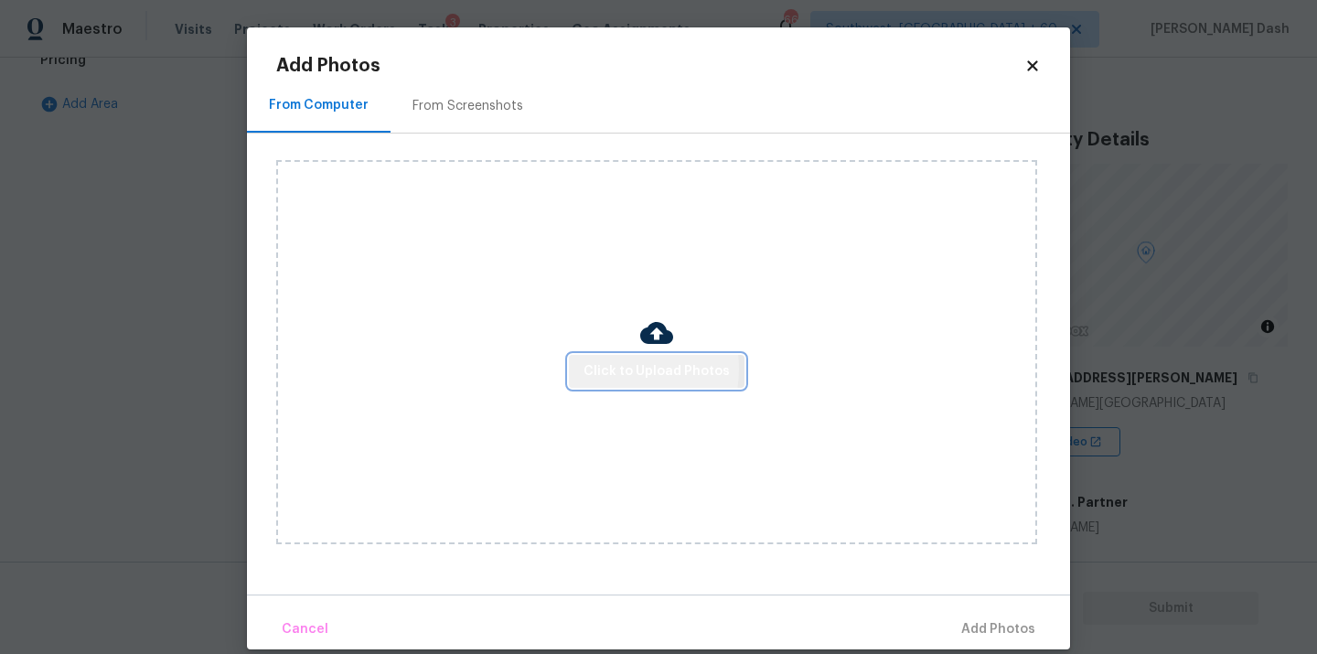
click at [605, 368] on span "Click to Upload Photos" at bounding box center [657, 371] width 146 height 23
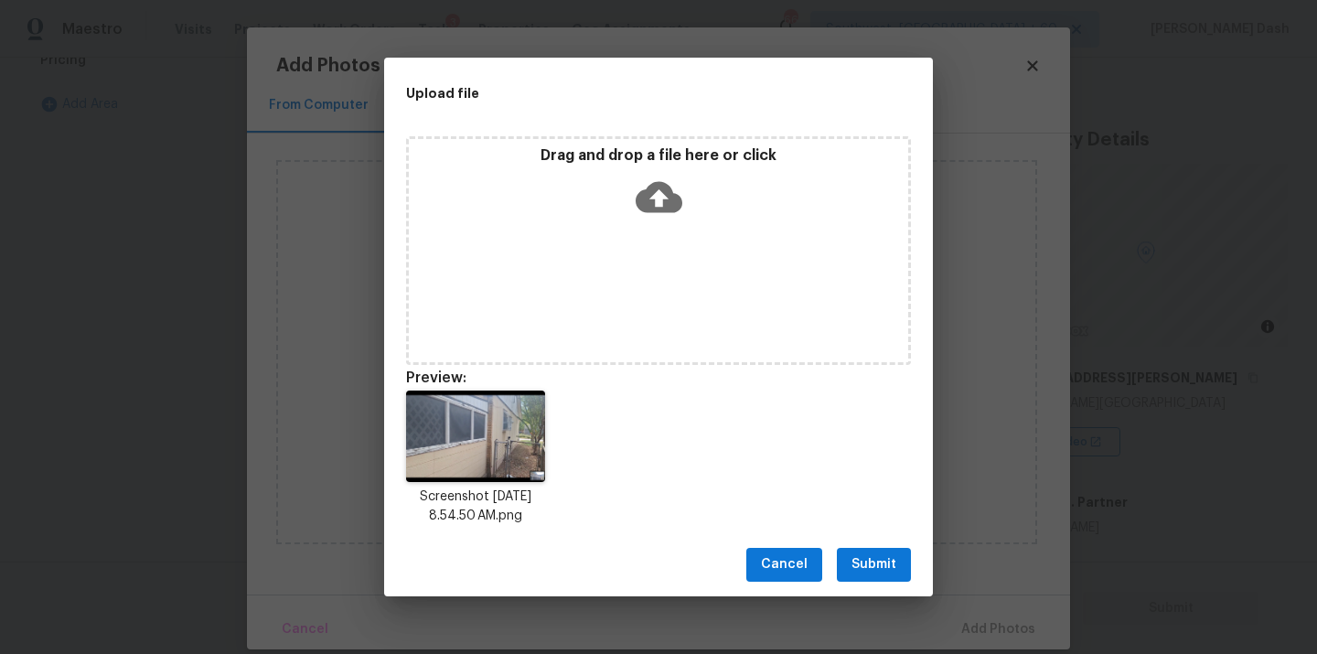
click at [871, 573] on span "Submit" at bounding box center [874, 565] width 45 height 23
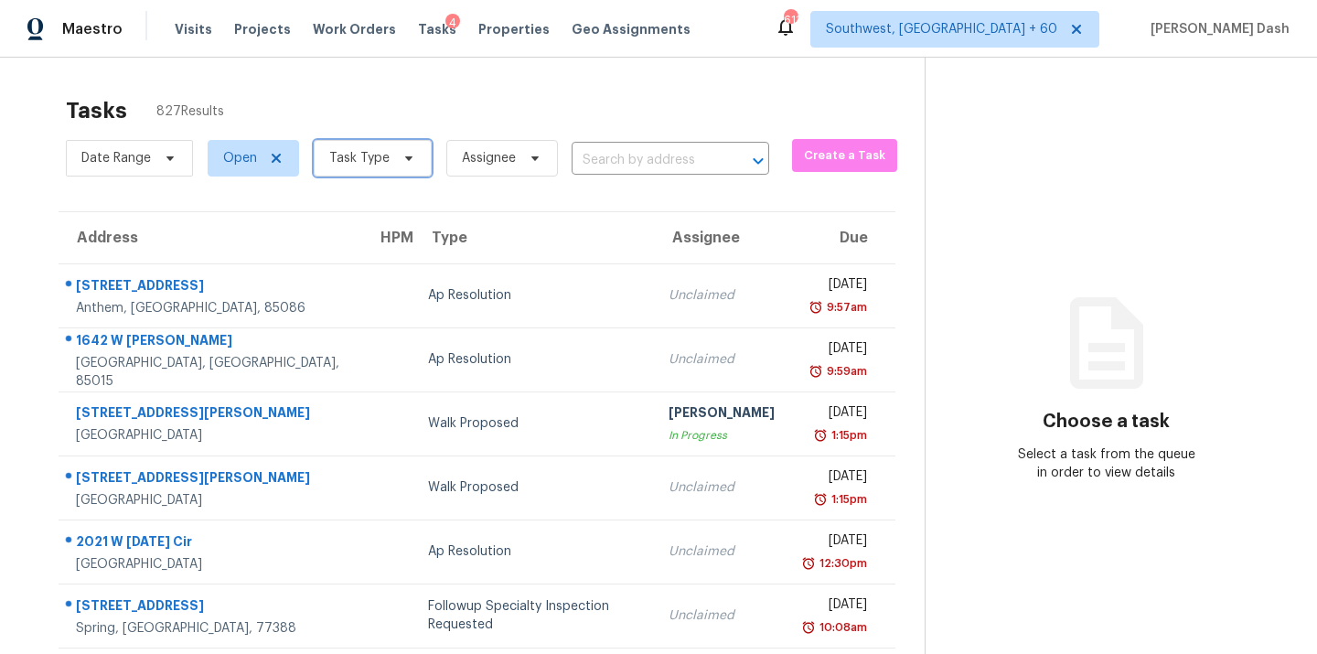
click at [390, 162] on span "Task Type" at bounding box center [373, 158] width 118 height 37
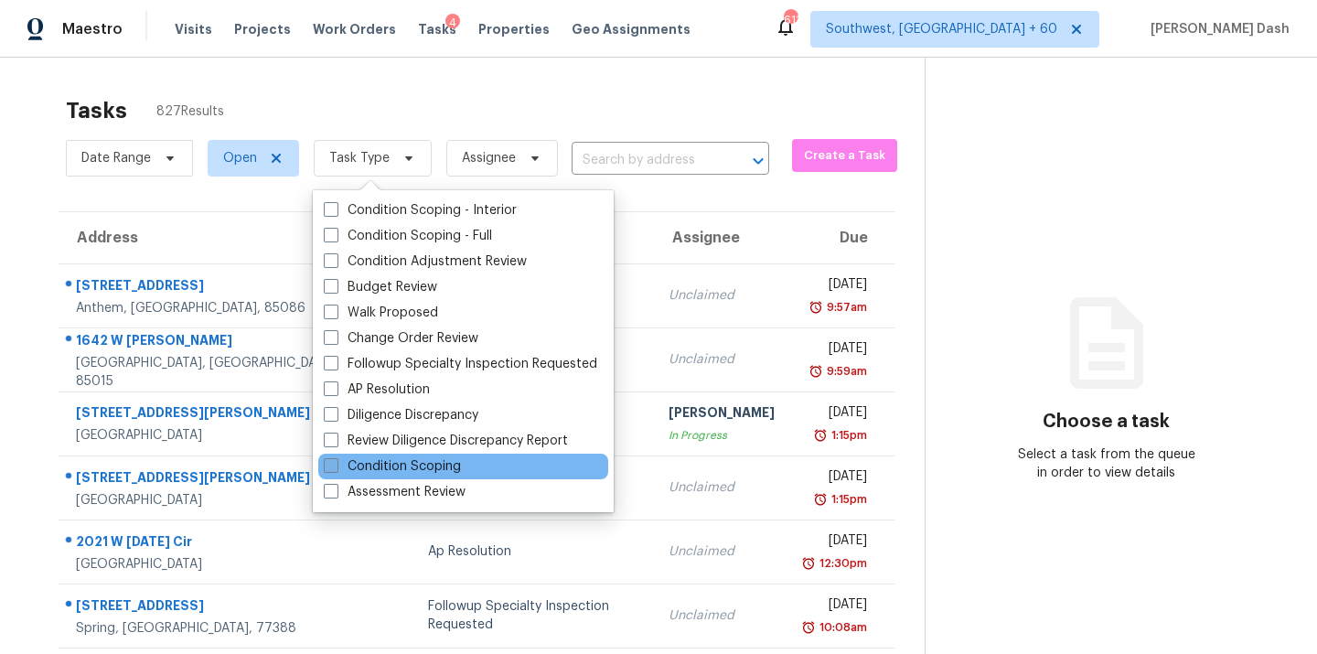
click at [406, 475] on label "Condition Scoping" at bounding box center [392, 466] width 137 height 18
click at [336, 469] on input "Condition Scoping" at bounding box center [330, 463] width 12 height 12
checkbox input "true"
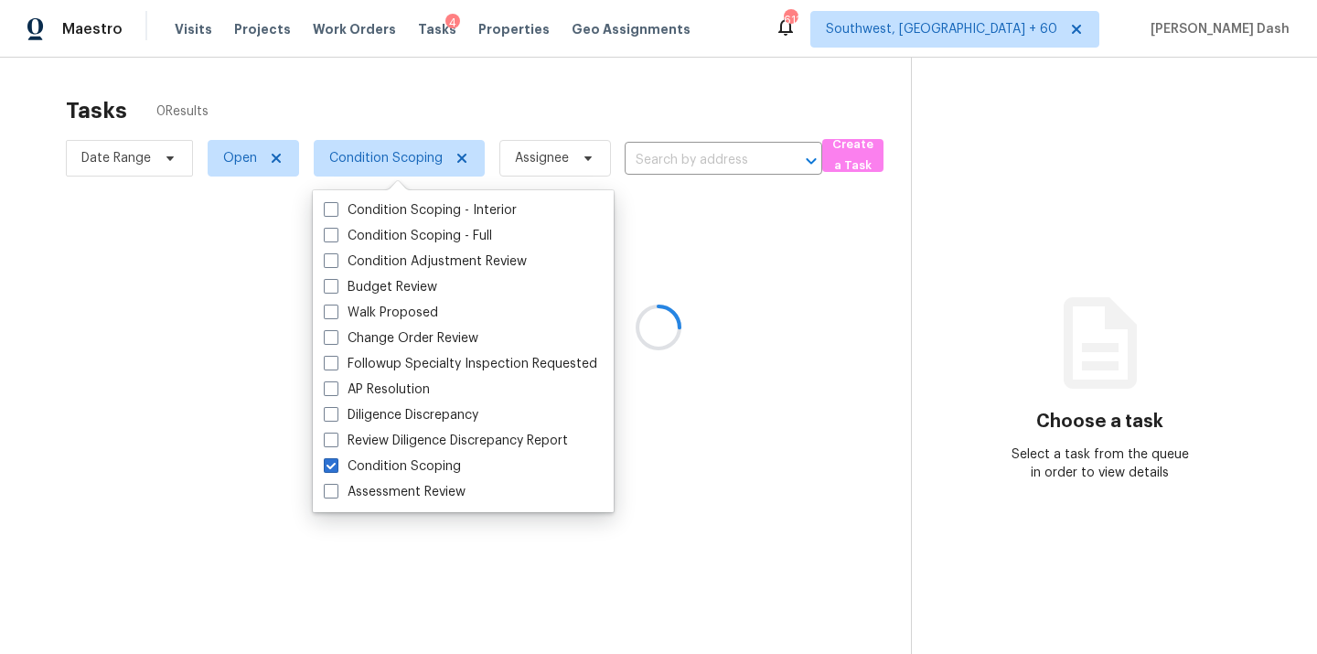
click at [391, 81] on div at bounding box center [658, 327] width 1317 height 654
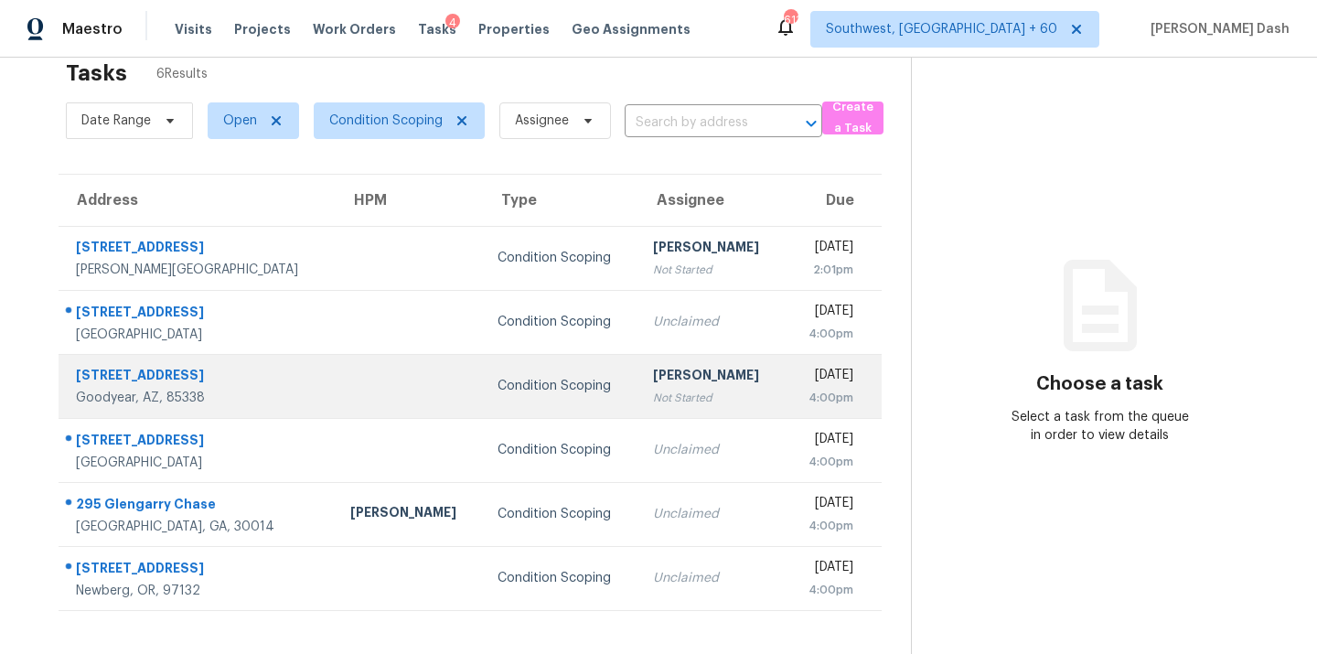
scroll to position [58, 0]
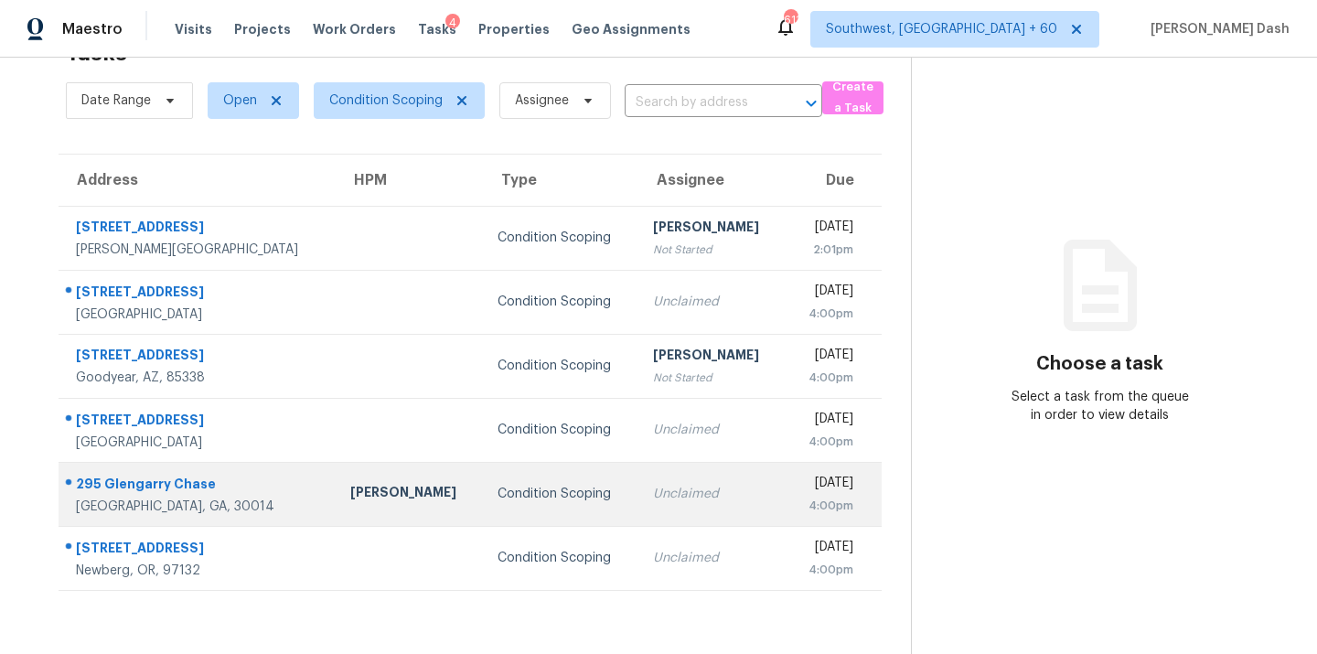
click at [233, 503] on div "Covington, GA, 30014" at bounding box center [198, 507] width 245 height 18
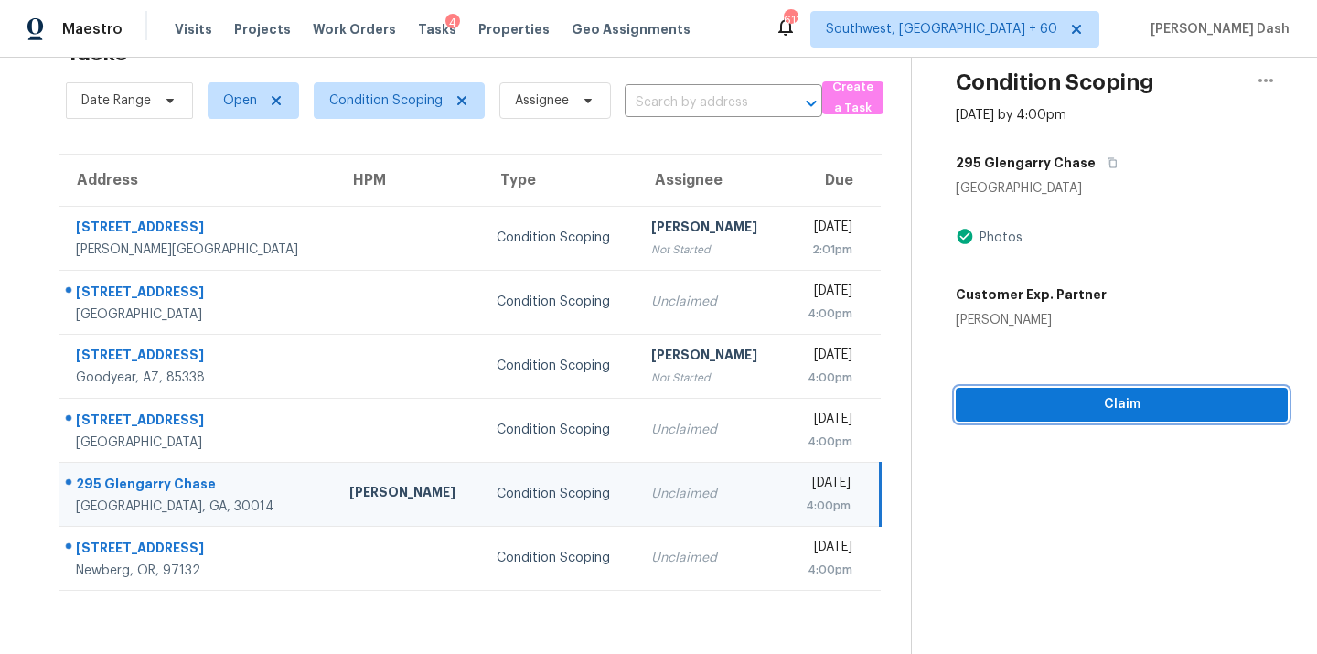
click at [1083, 410] on span "Claim" at bounding box center [1122, 404] width 303 height 23
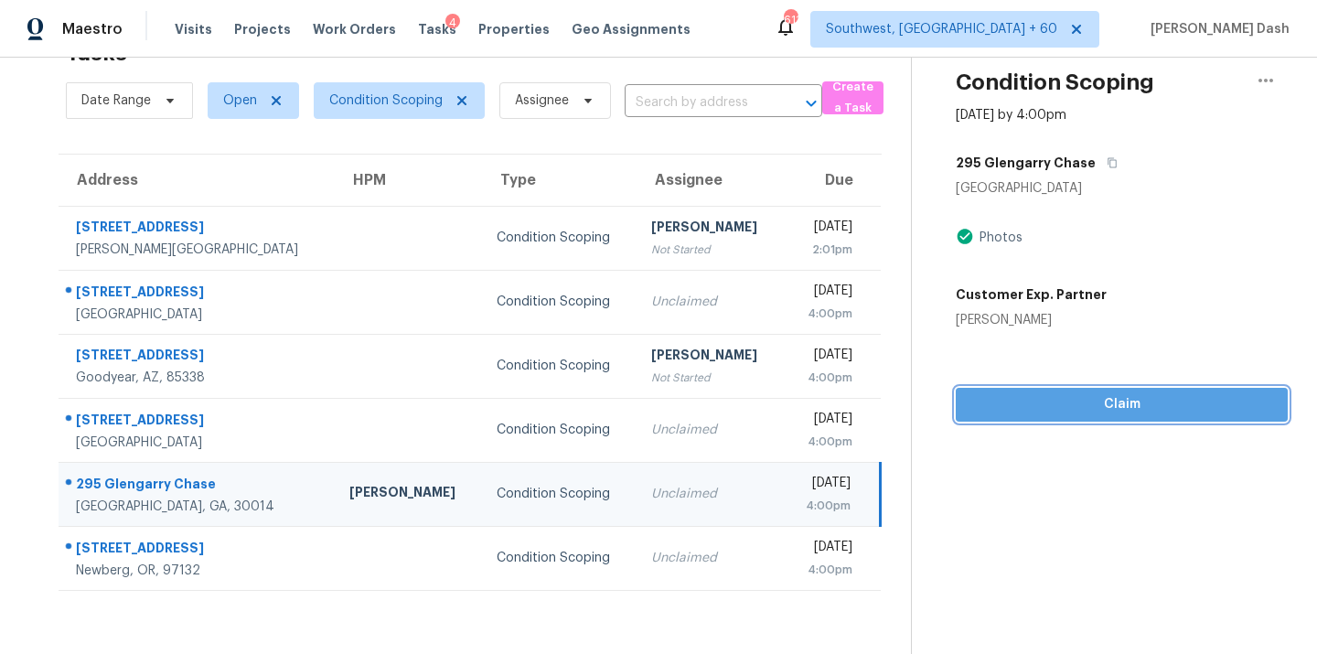
click at [1103, 404] on span "Claim" at bounding box center [1122, 404] width 303 height 23
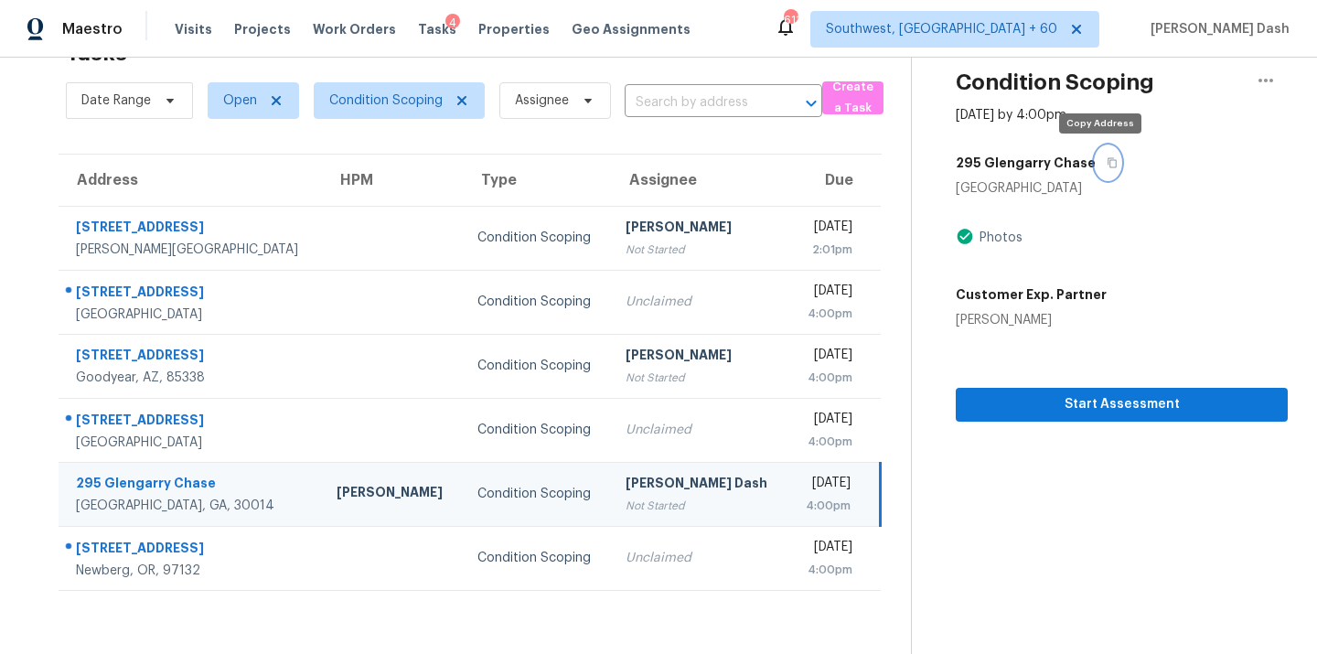
click at [1104, 156] on button "button" at bounding box center [1108, 162] width 25 height 33
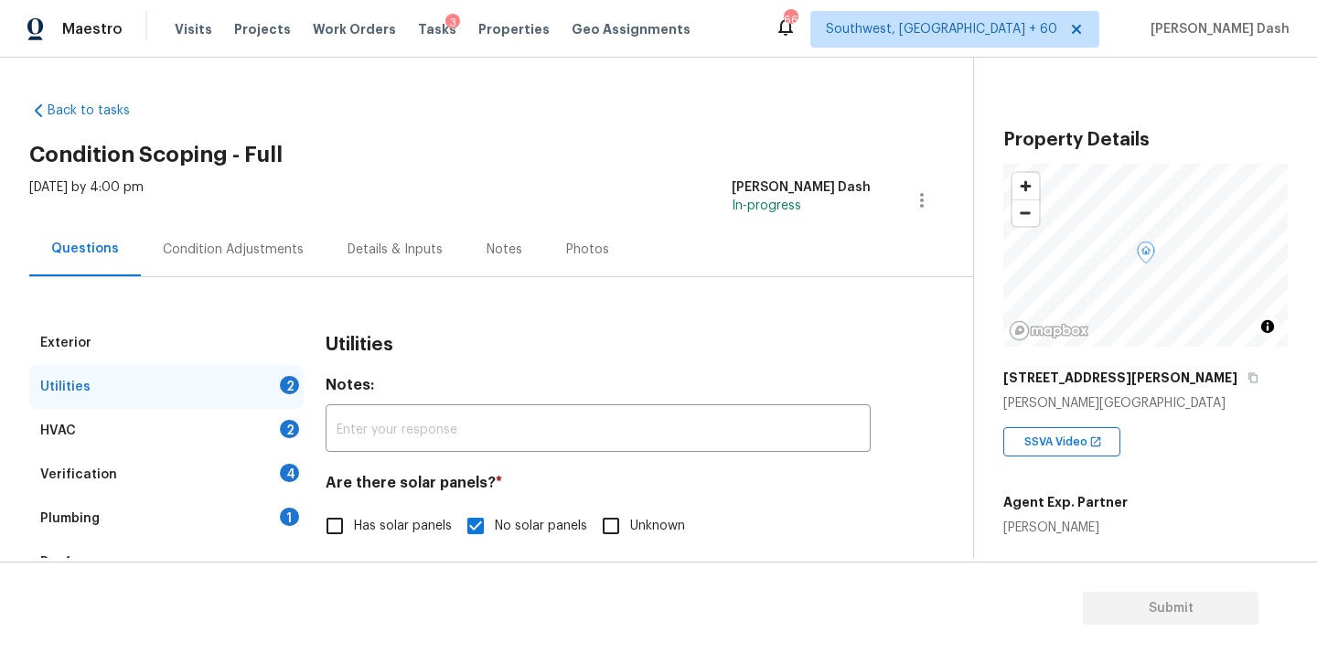
scroll to position [723, 0]
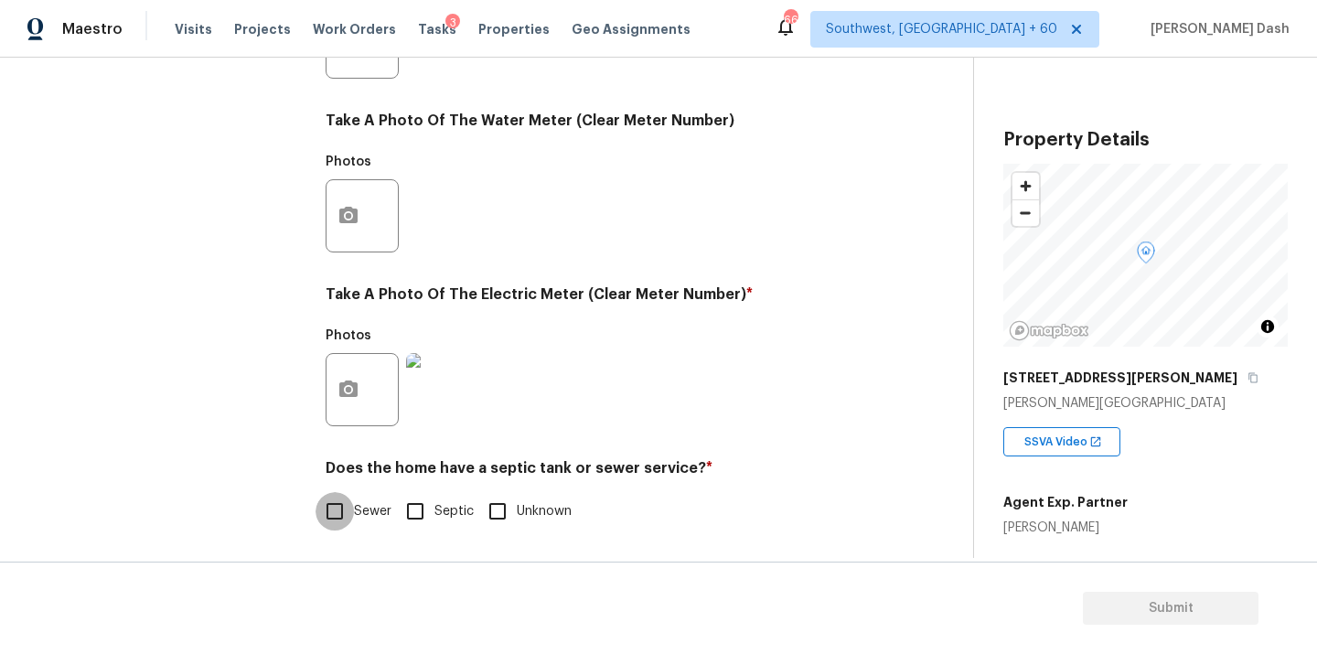
click at [339, 503] on input "Sewer" at bounding box center [335, 511] width 38 height 38
checkbox input "true"
click at [279, 335] on div "Exterior Utilities HVAC 2 Verification 4 Plumbing 1 Roof Gated Community 1 Pric…" at bounding box center [166, 76] width 274 height 956
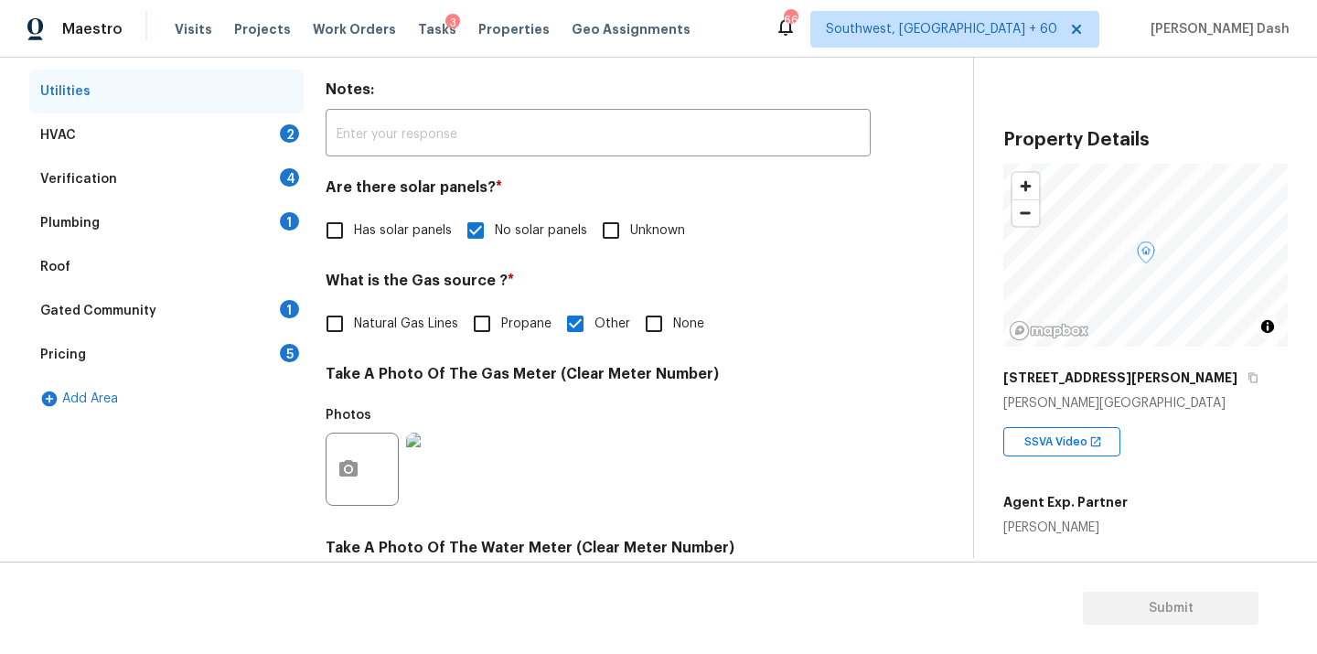
click at [259, 133] on div "HVAC 2" at bounding box center [166, 135] width 274 height 44
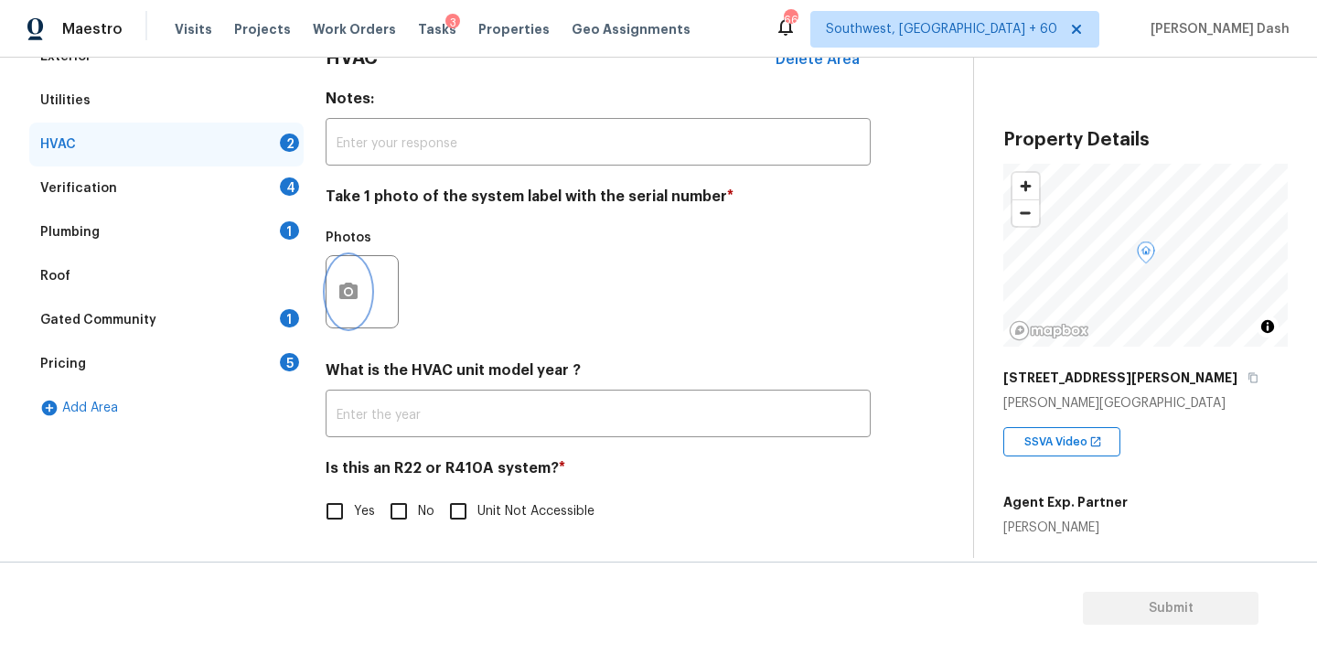
click at [347, 293] on circle "button" at bounding box center [348, 291] width 5 height 5
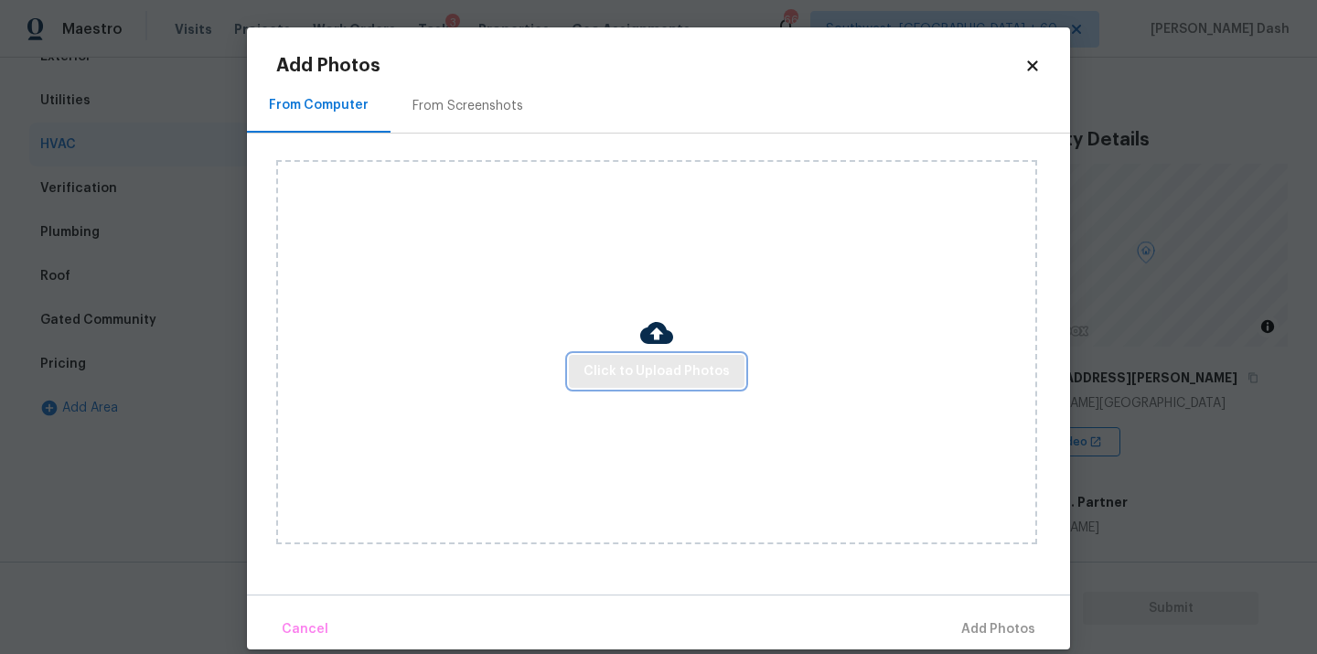
click at [618, 360] on span "Click to Upload Photos" at bounding box center [657, 371] width 146 height 23
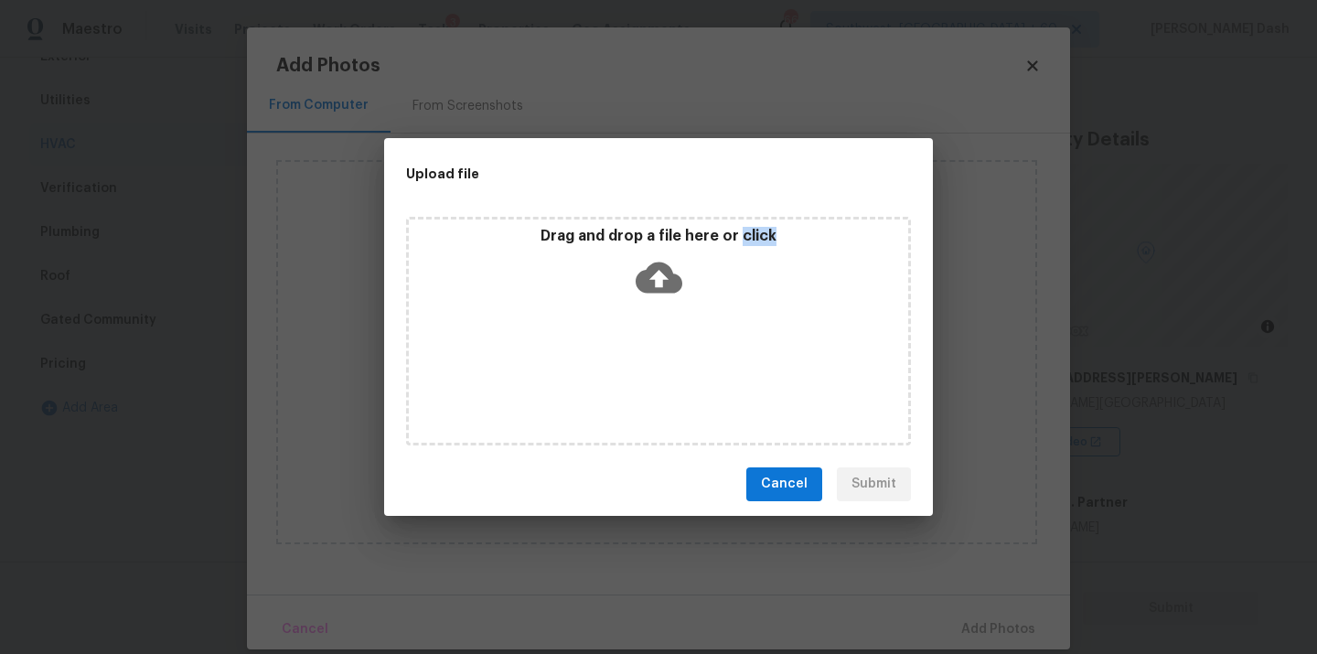
click at [618, 360] on div "Drag and drop a file here or click" at bounding box center [658, 331] width 505 height 229
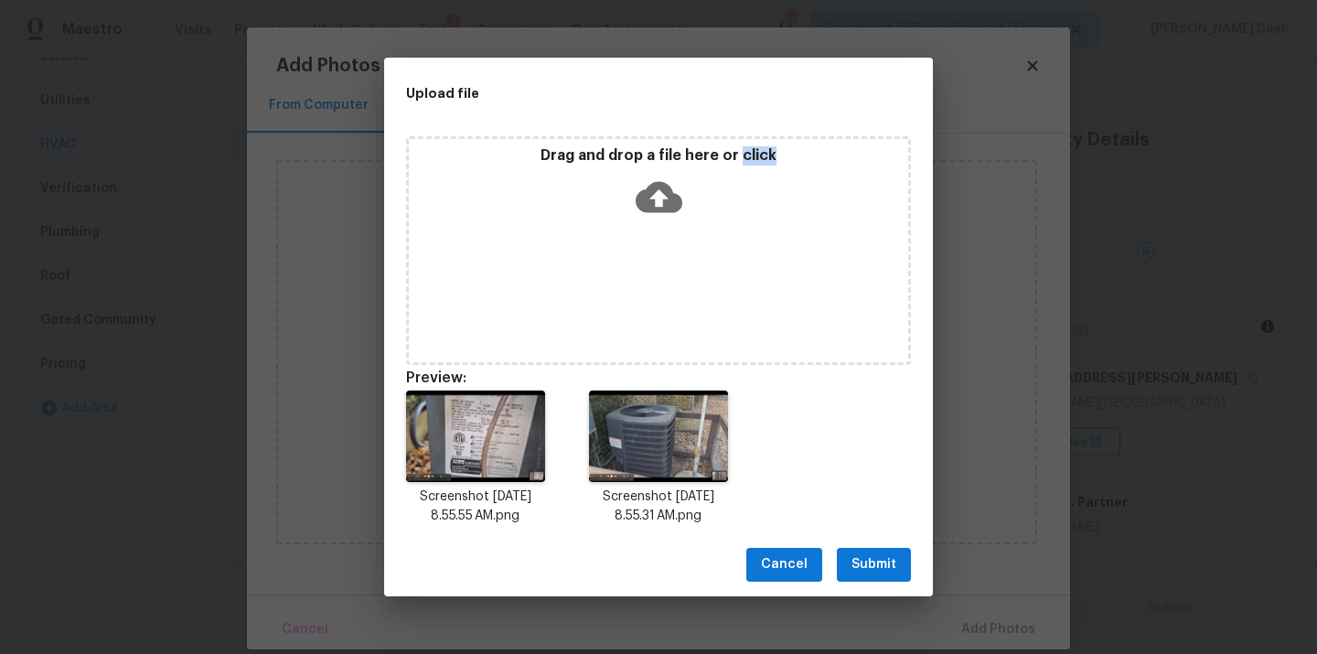
click at [881, 557] on span "Submit" at bounding box center [874, 565] width 45 height 23
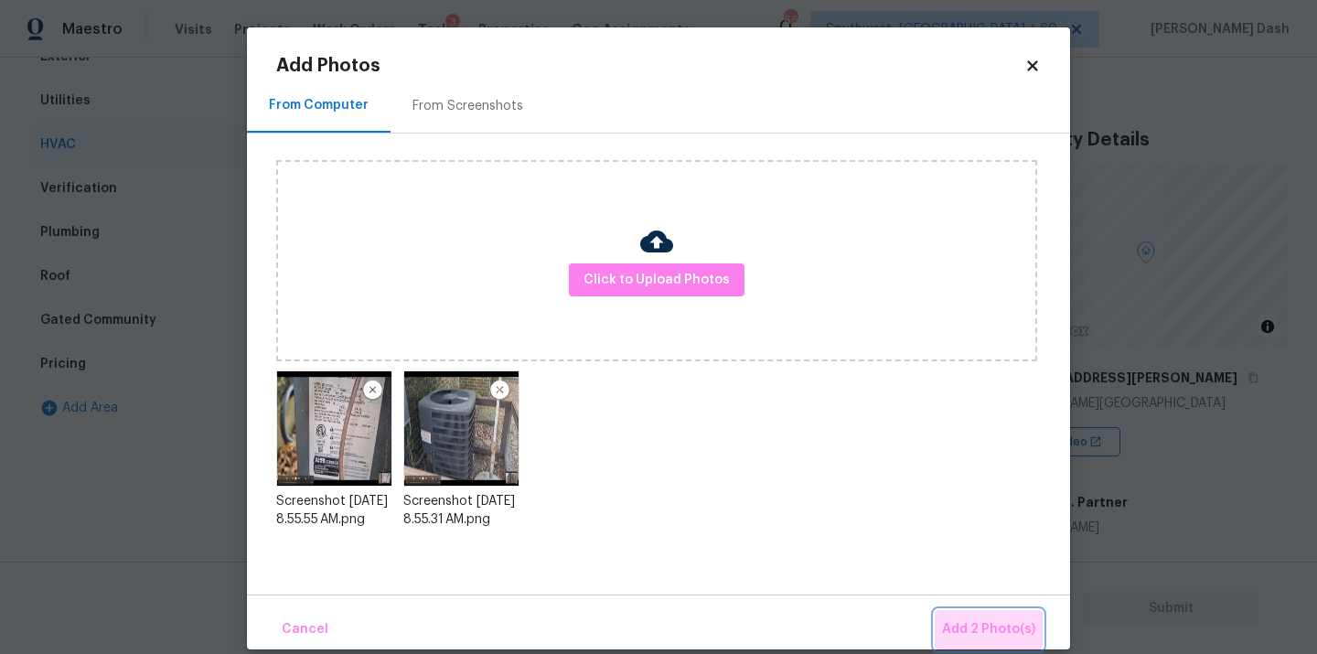
click at [998, 631] on span "Add 2 Photo(s)" at bounding box center [988, 629] width 93 height 23
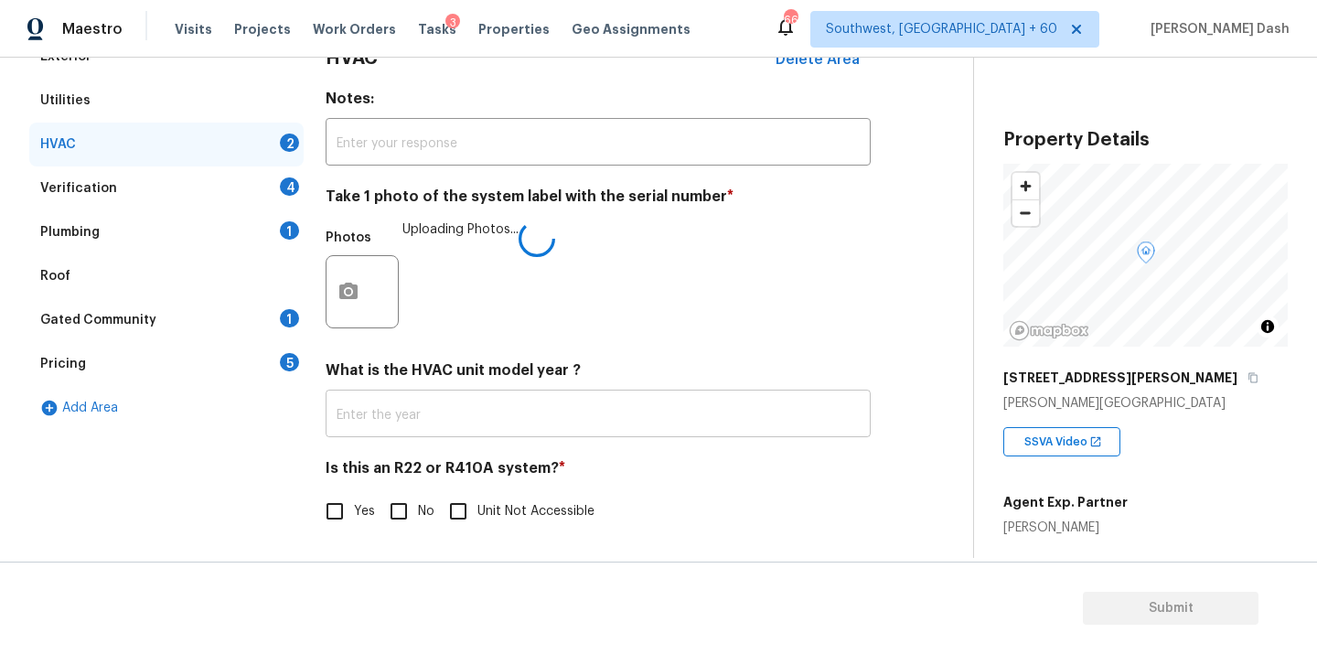
click at [433, 412] on input "text" at bounding box center [598, 415] width 545 height 43
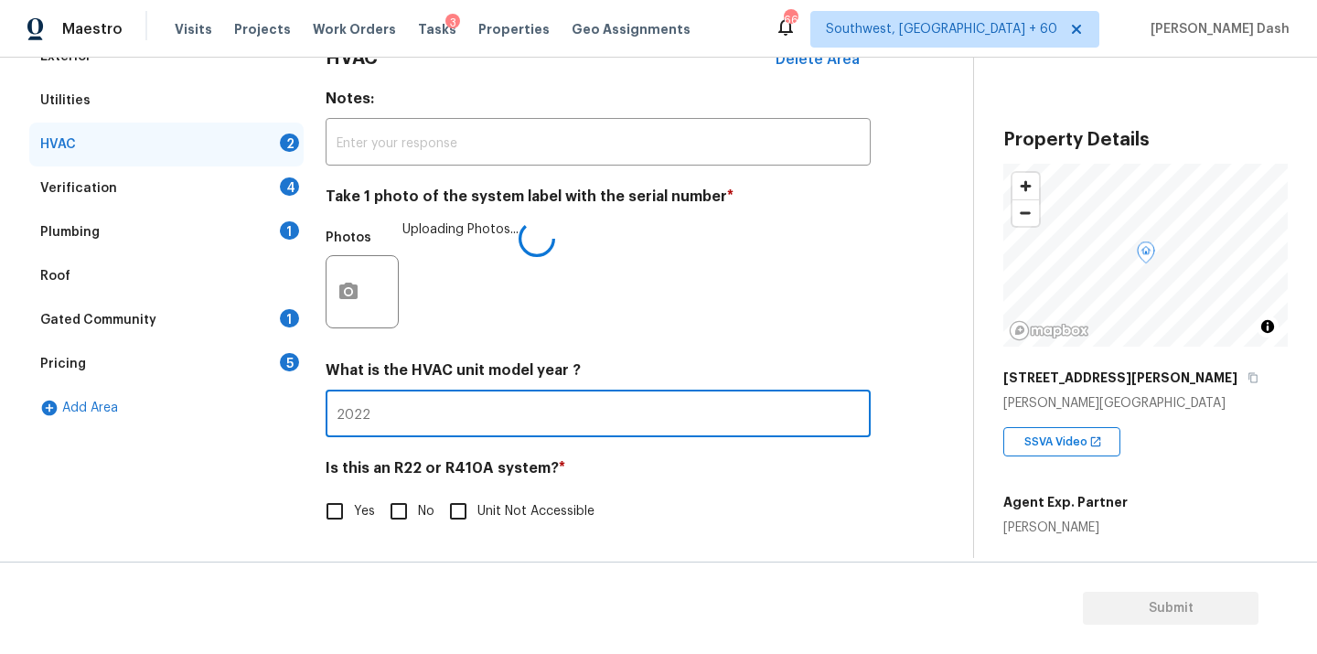
type input "2022"
click at [350, 512] on input "Yes" at bounding box center [335, 511] width 38 height 38
checkbox input "true"
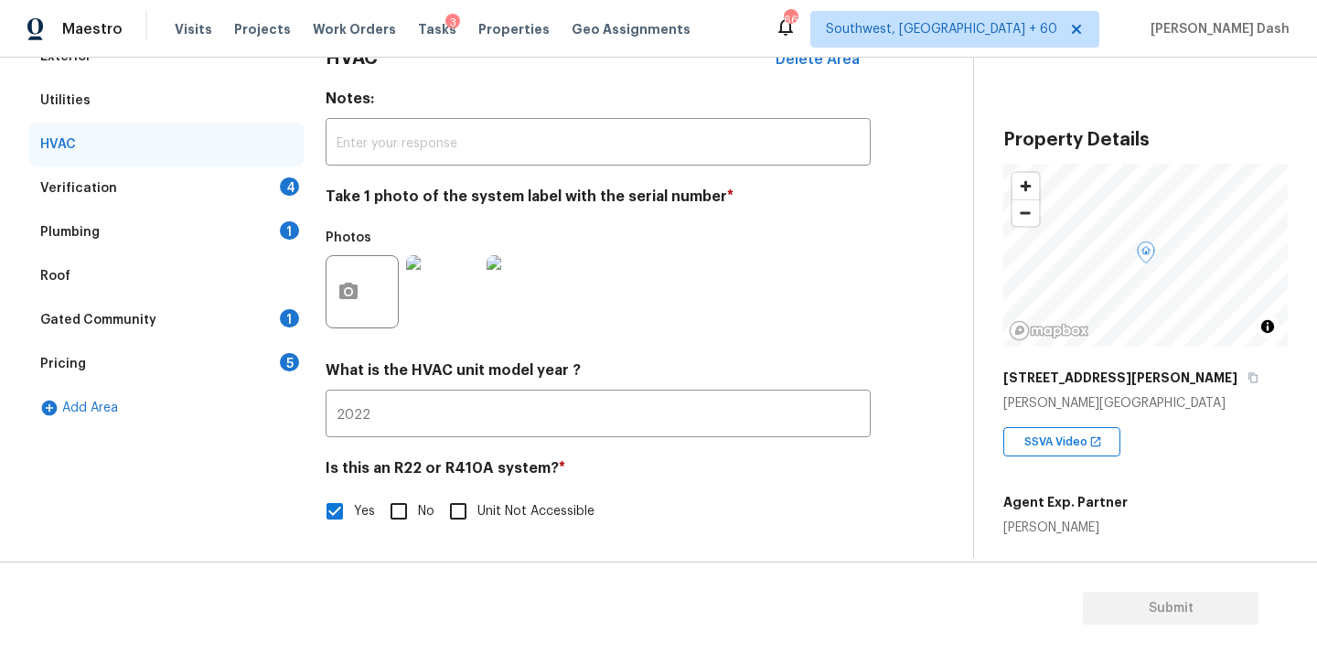
click at [216, 185] on div "Verification 4" at bounding box center [166, 189] width 274 height 44
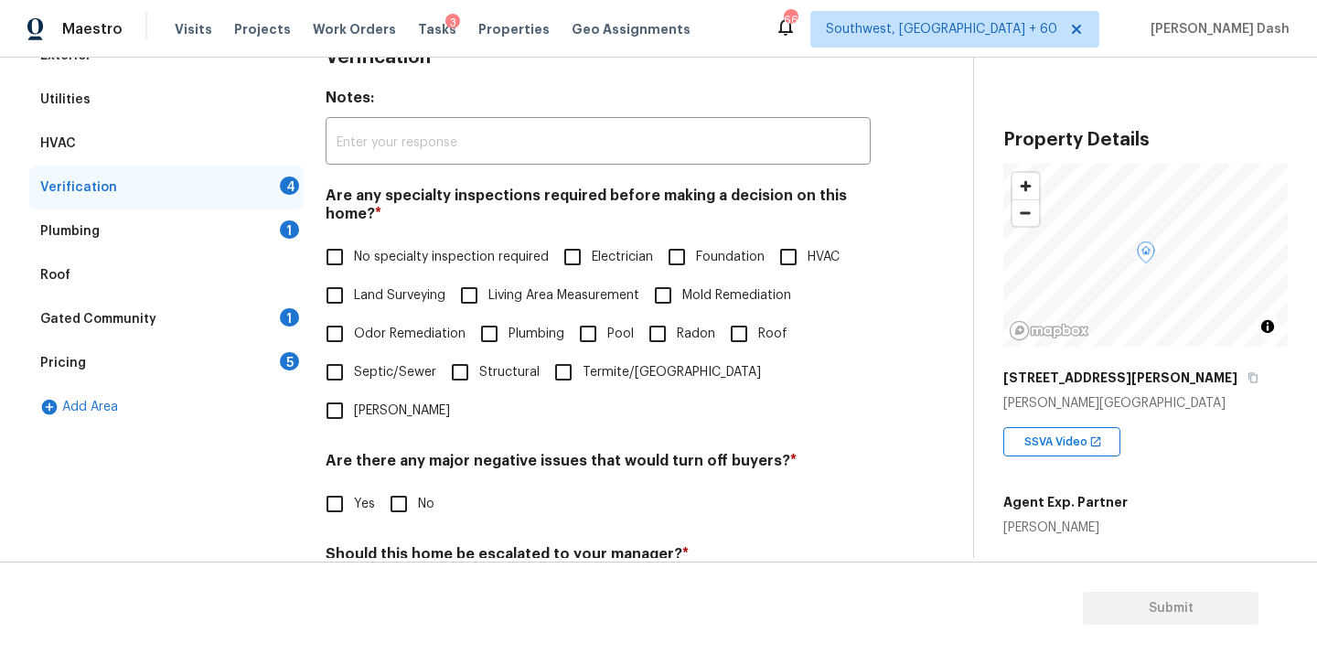
click at [354, 243] on label "No specialty inspection required" at bounding box center [432, 257] width 233 height 38
click at [354, 243] on input "No specialty inspection required" at bounding box center [335, 257] width 38 height 38
checkbox input "true"
click at [401, 485] on input "No" at bounding box center [399, 504] width 38 height 38
checkbox input "true"
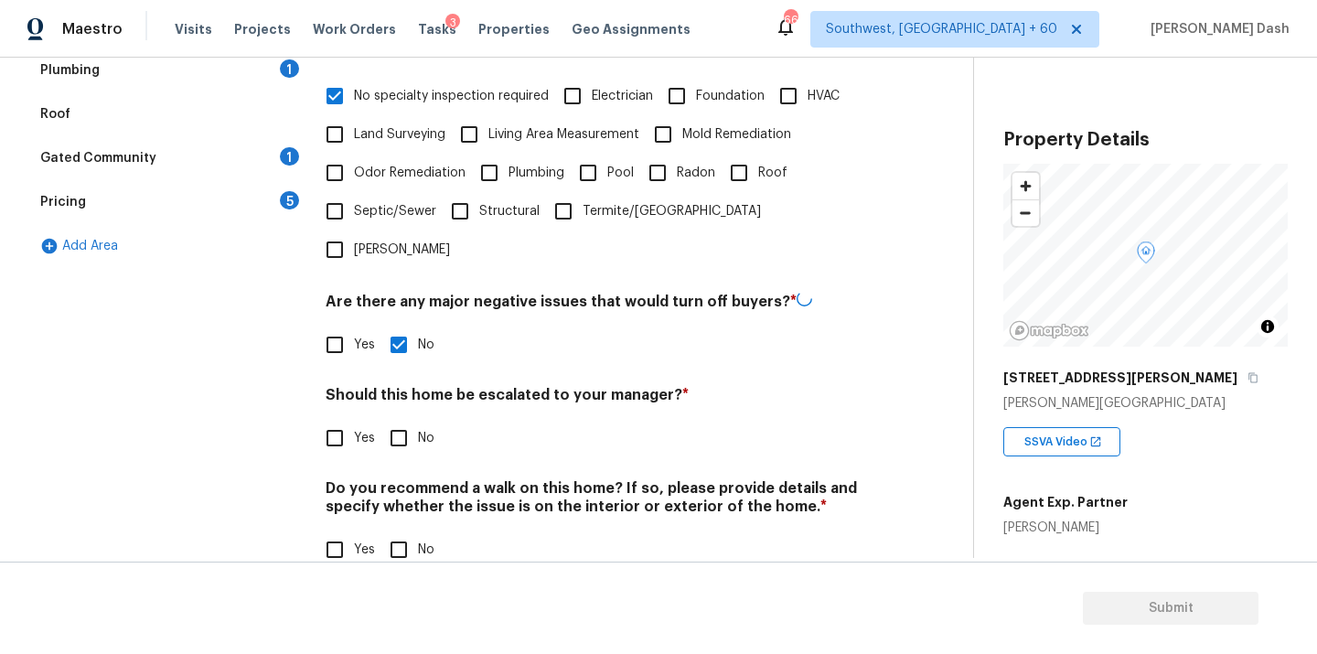
scroll to position [446, 0]
click at [397, 419] on input "No" at bounding box center [399, 438] width 38 height 38
checkbox input "true"
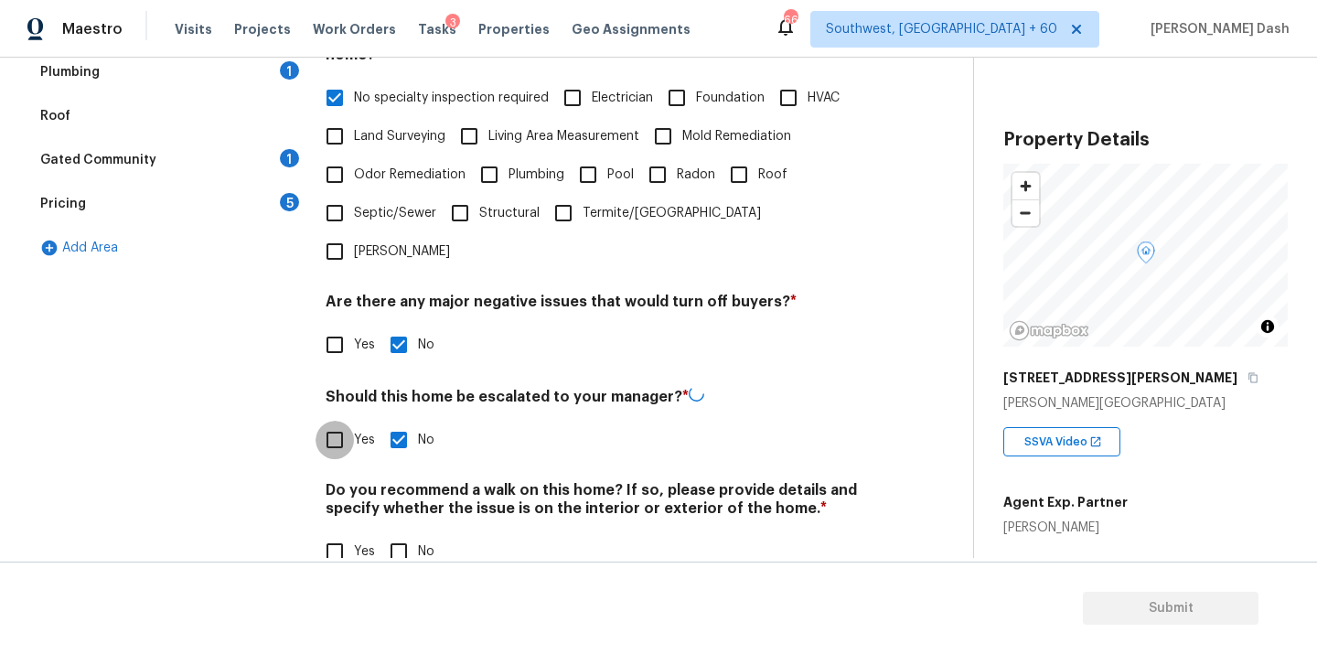
click at [339, 421] on input "Yes" at bounding box center [335, 440] width 38 height 38
checkbox input "true"
checkbox input "false"
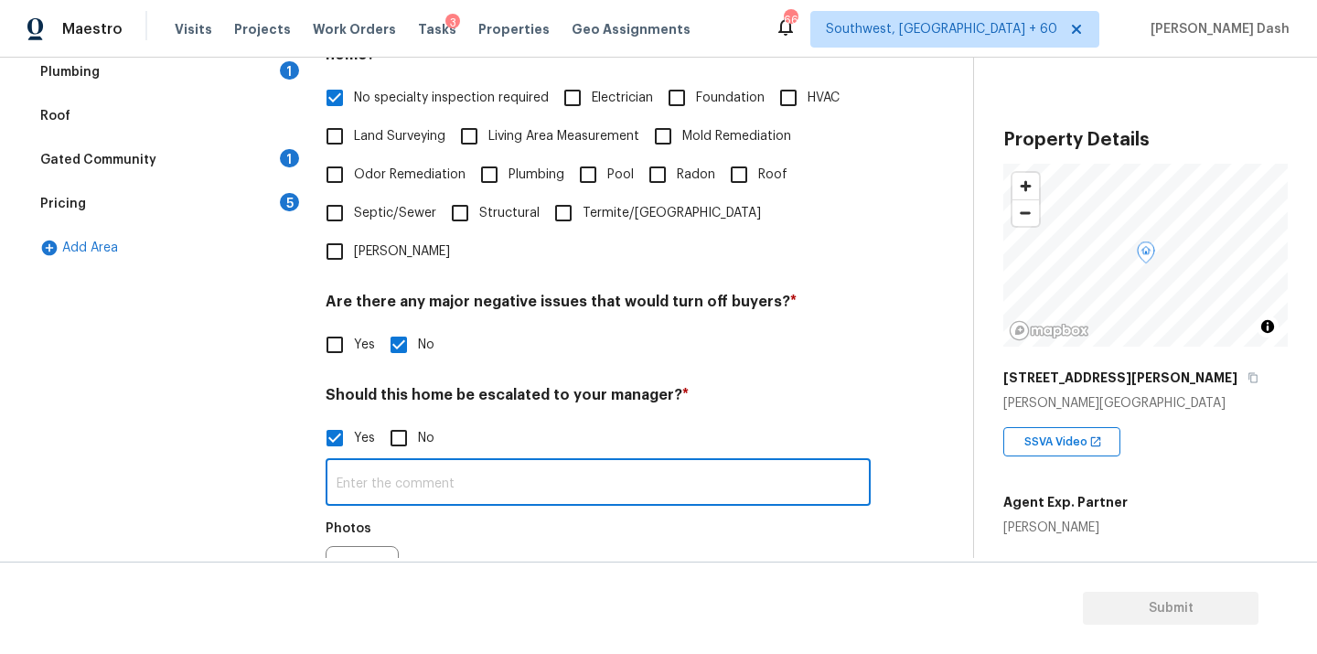
click at [427, 463] on input "text" at bounding box center [598, 484] width 545 height 43
click at [486, 463] on input "The house has posmsibel foundation issues as cracks noticed(" at bounding box center [598, 484] width 545 height 43
type input "The house has possible foundation issues as cracks noticed("
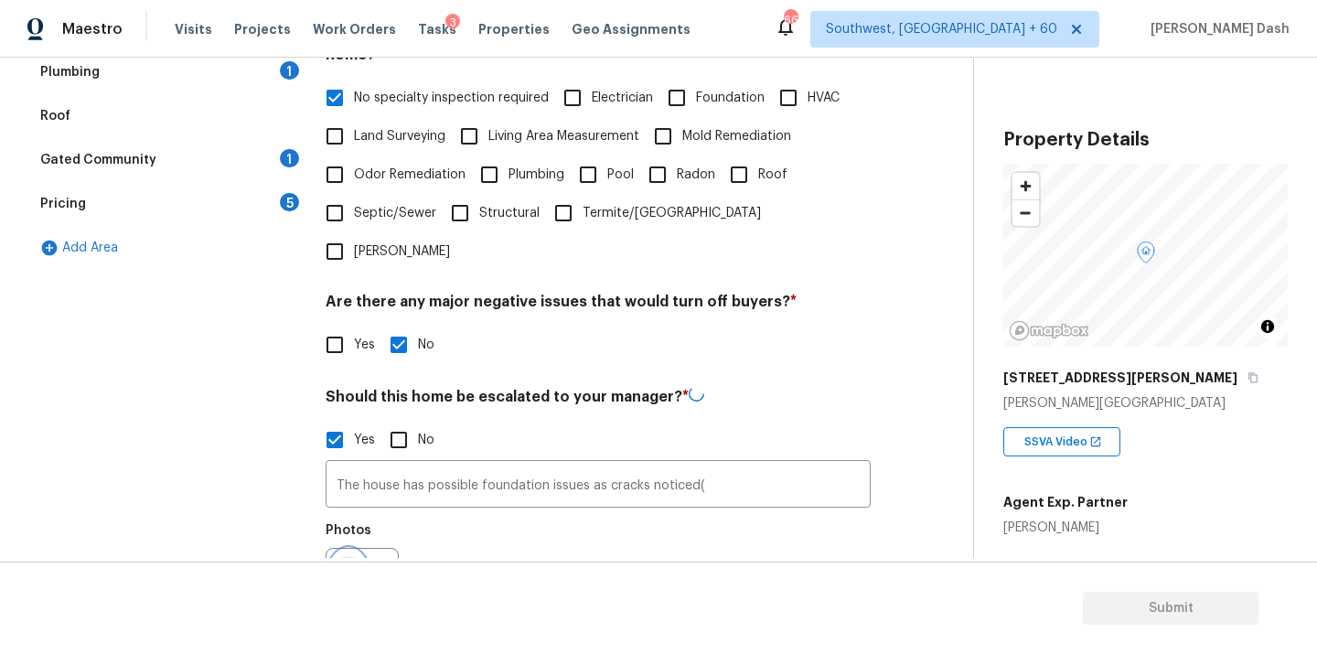
click at [349, 575] on icon "button" at bounding box center [348, 583] width 18 height 16
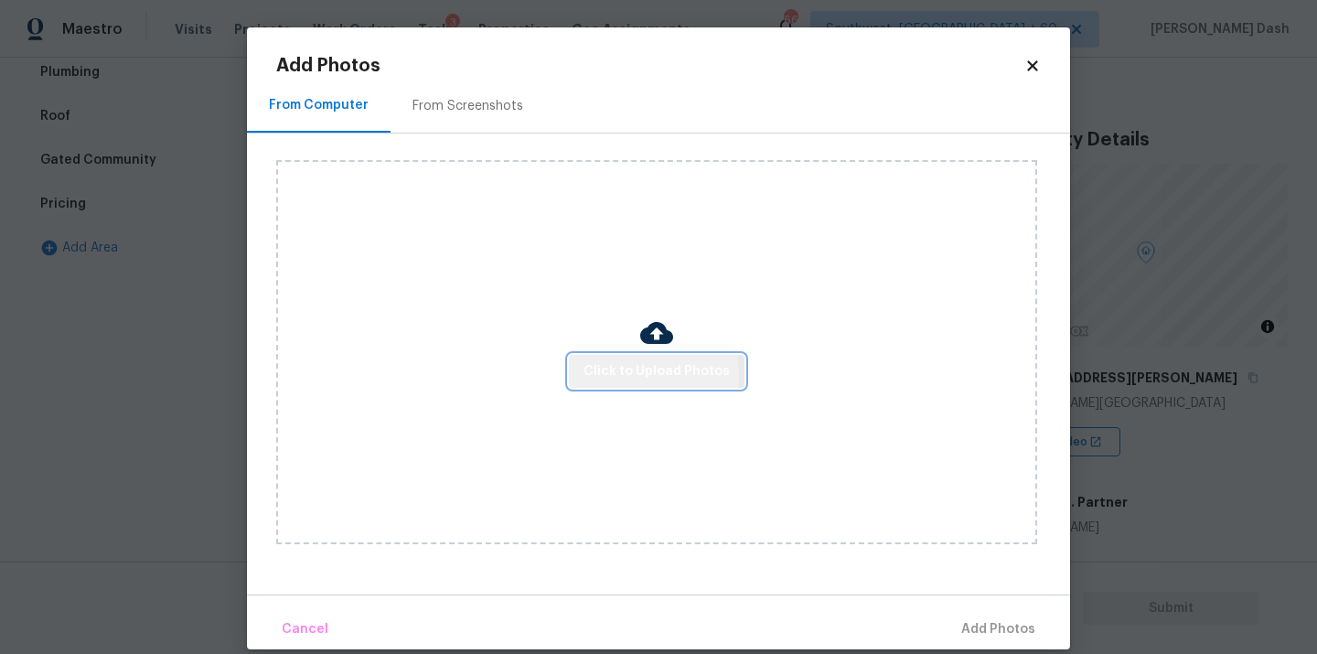
click at [623, 376] on span "Click to Upload Photos" at bounding box center [657, 371] width 146 height 23
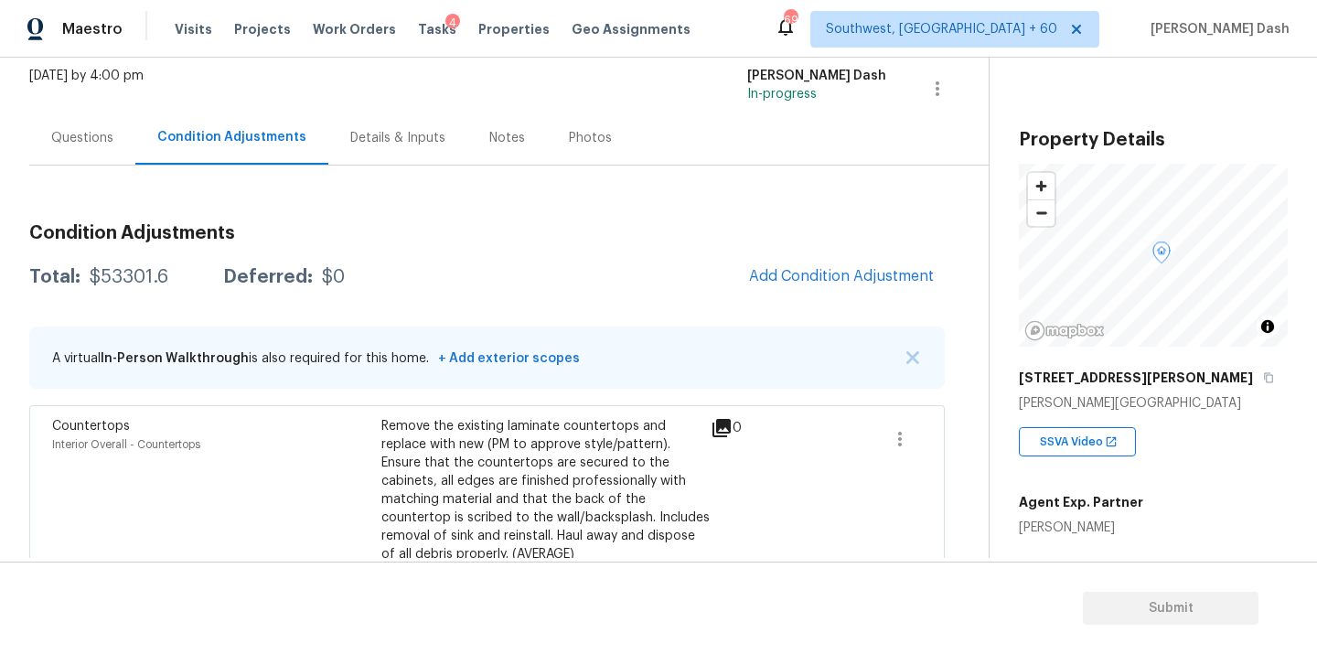
scroll to position [285, 0]
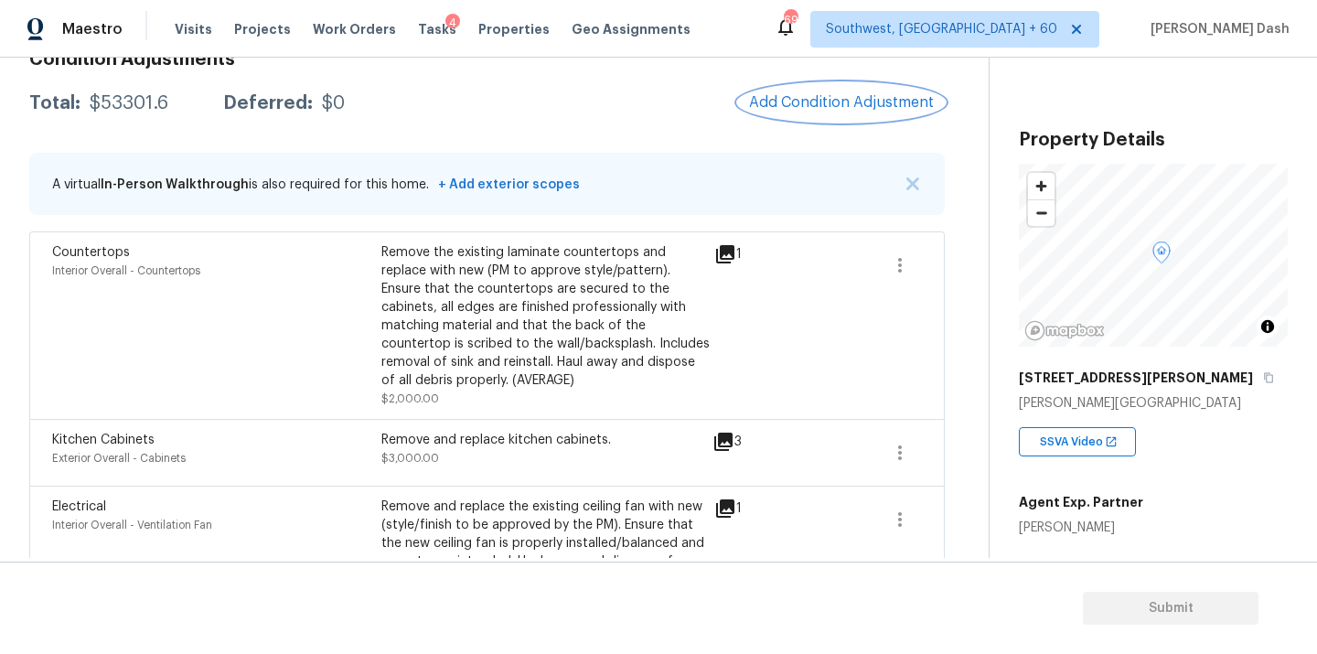
click at [773, 102] on span "Add Condition Adjustment" at bounding box center [841, 102] width 185 height 16
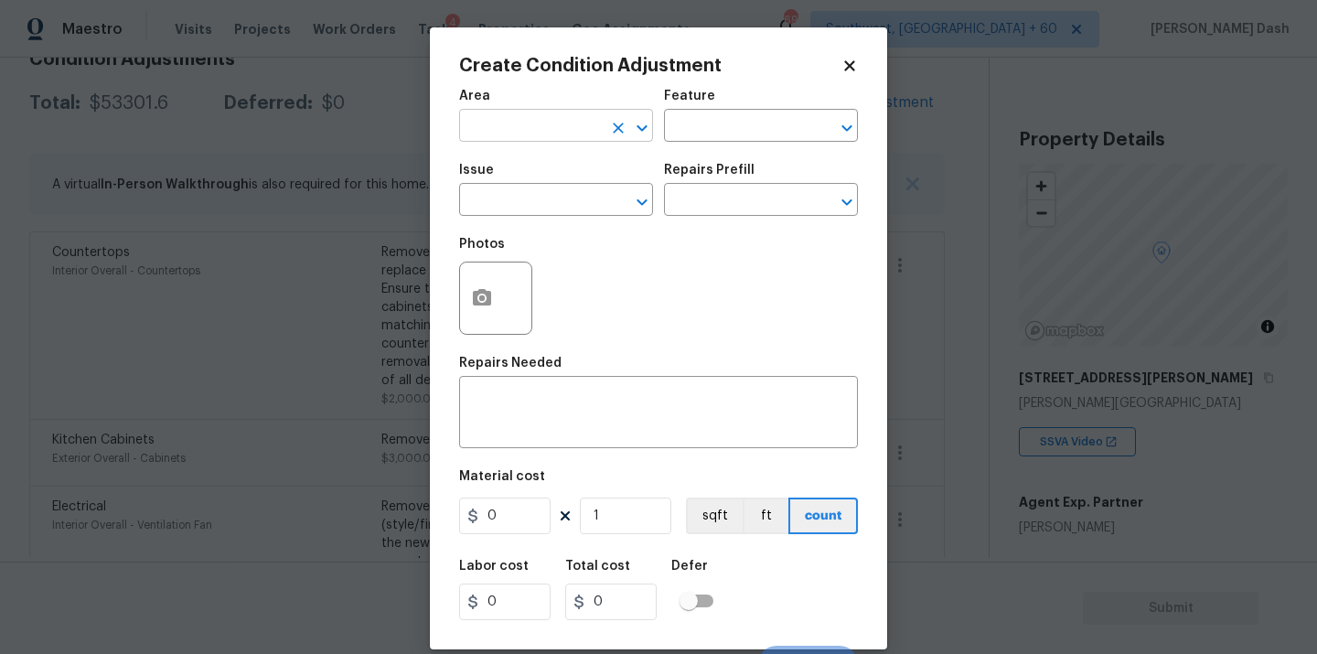
click at [479, 124] on input "text" at bounding box center [530, 127] width 143 height 28
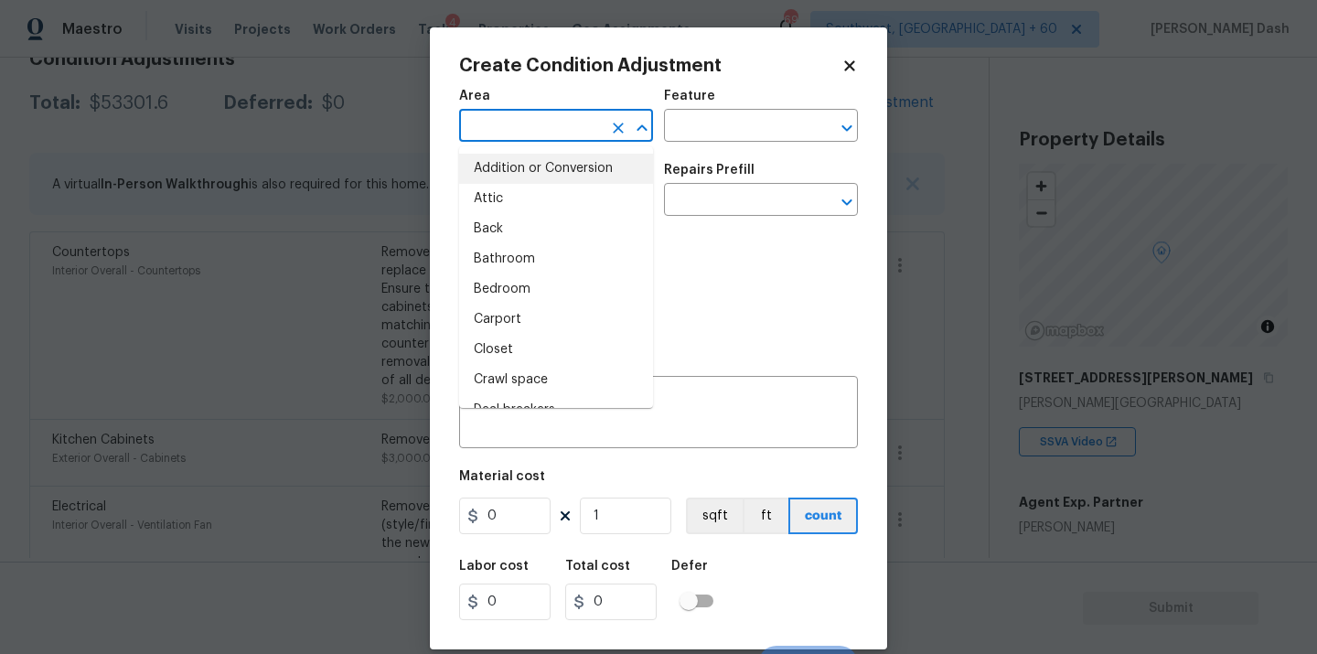
click at [780, 254] on div "Photos" at bounding box center [658, 286] width 399 height 119
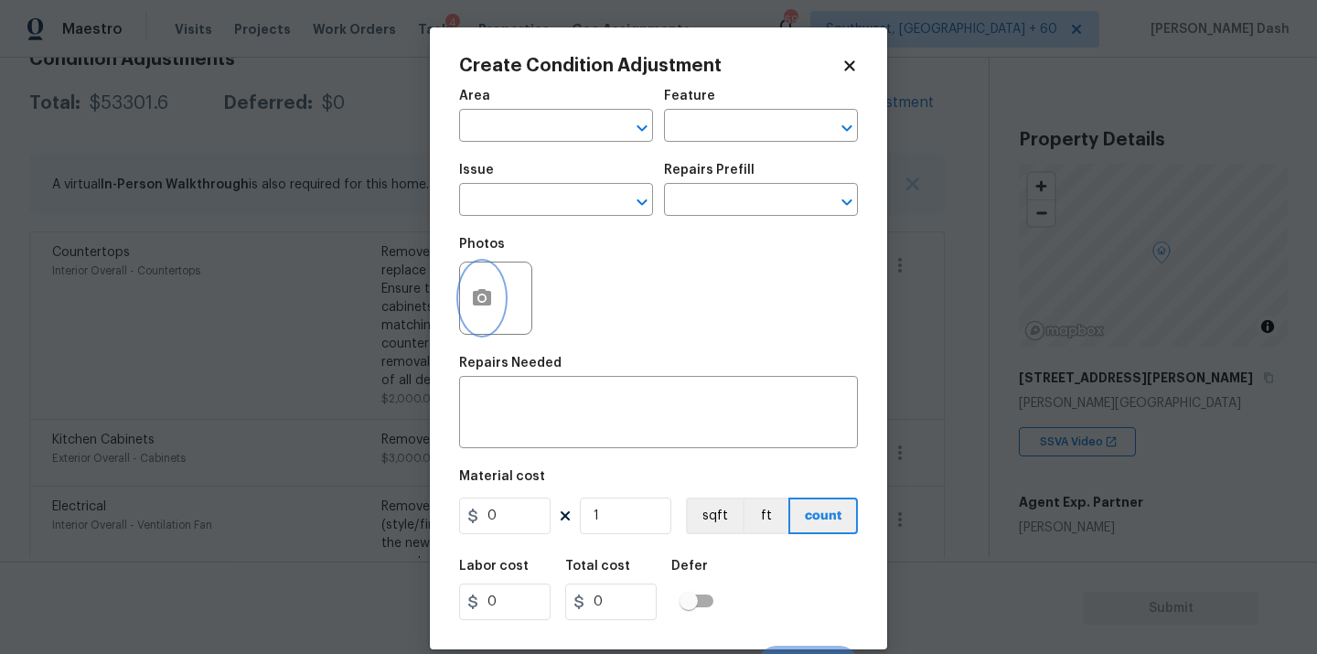
click at [489, 311] on button "button" at bounding box center [482, 298] width 44 height 71
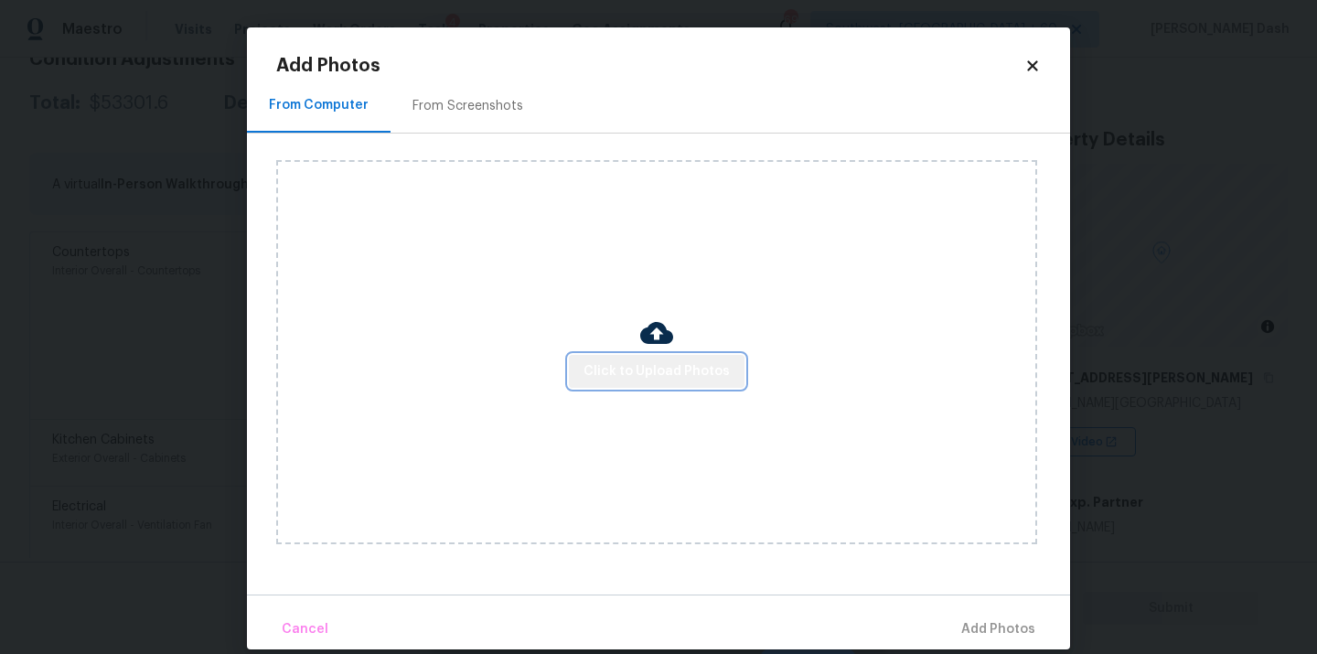
click at [704, 372] on span "Click to Upload Photos" at bounding box center [657, 371] width 146 height 23
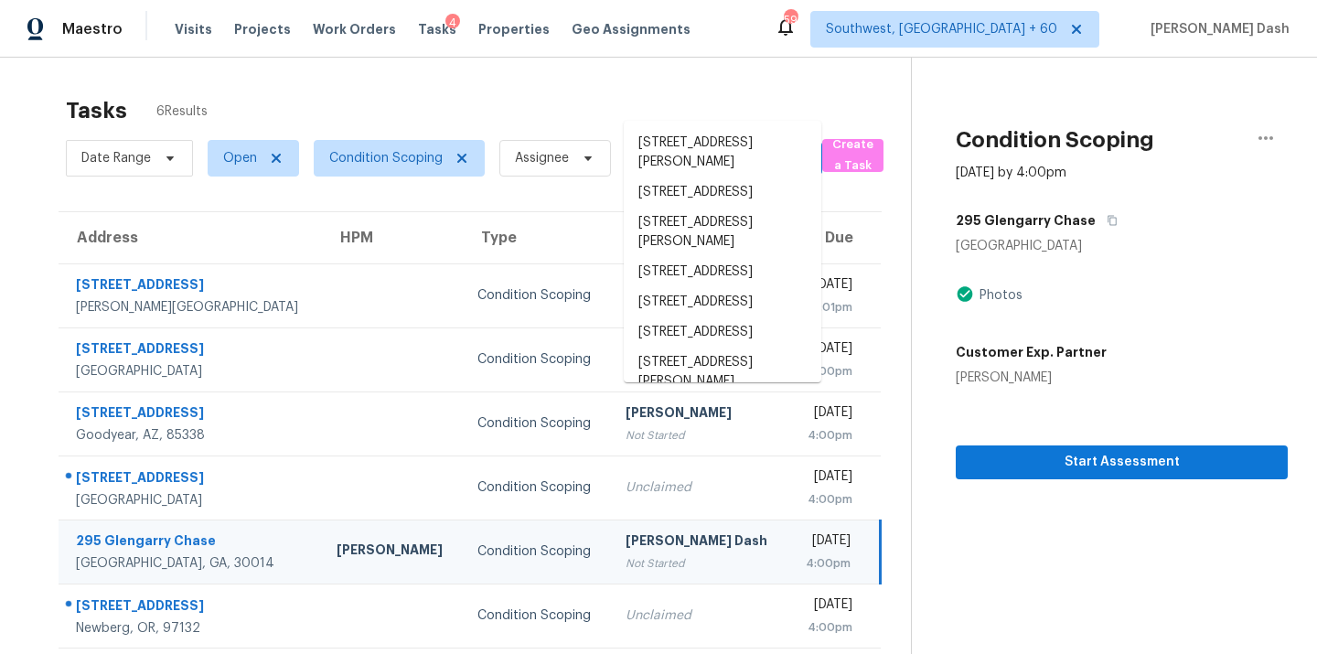
scroll to position [58, 0]
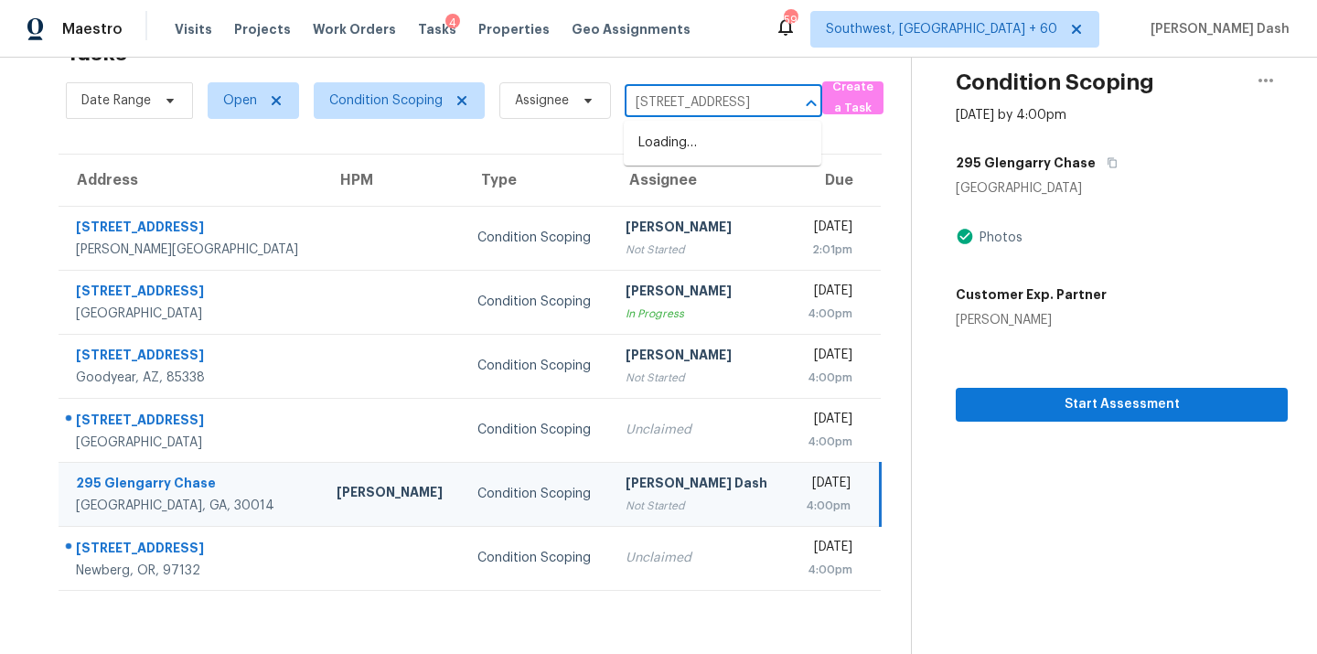
type input "[STREET_ADDRESS]"
click at [417, 103] on span "Condition Scoping" at bounding box center [385, 100] width 113 height 18
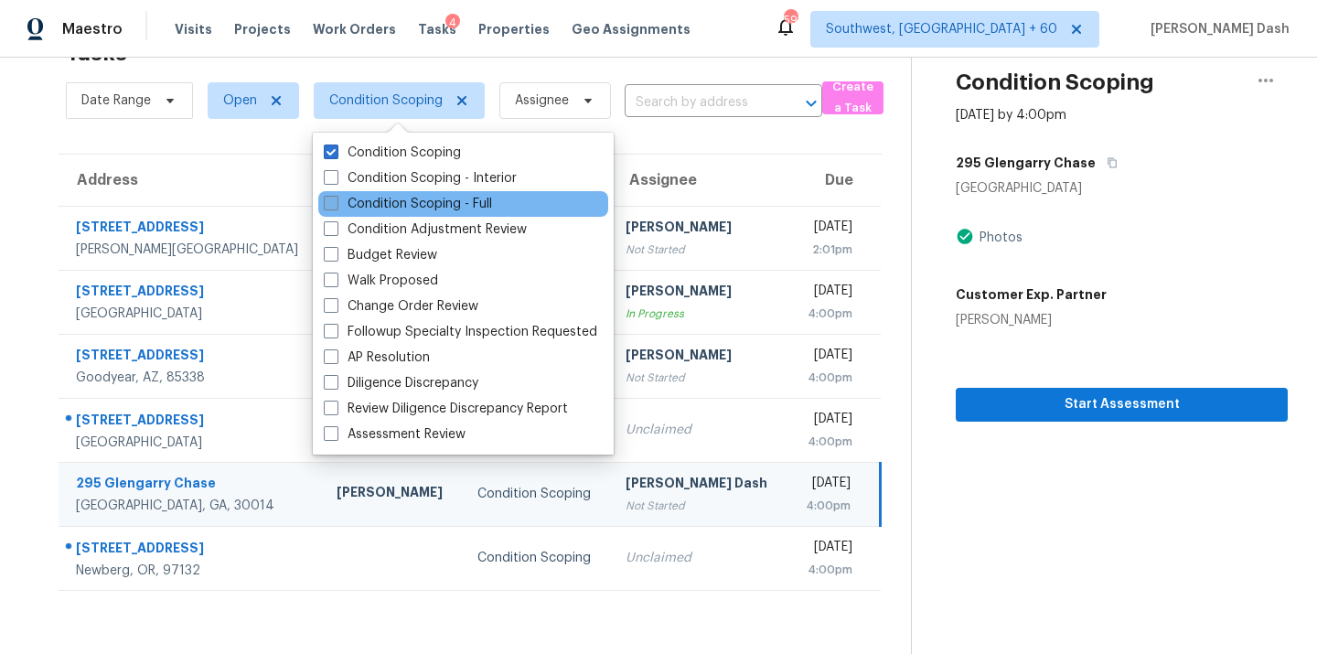
click at [403, 201] on label "Condition Scoping - Full" at bounding box center [408, 204] width 168 height 18
click at [336, 201] on input "Condition Scoping - Full" at bounding box center [330, 201] width 12 height 12
checkbox input "true"
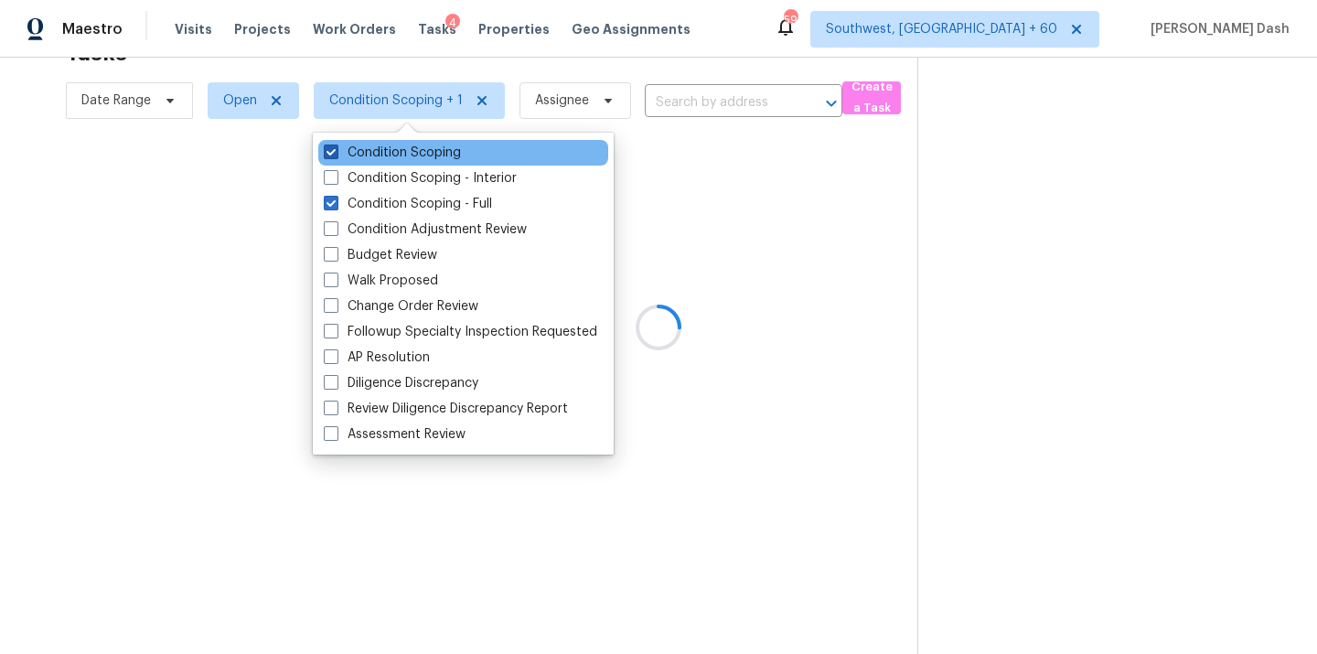
click at [393, 158] on label "Condition Scoping" at bounding box center [392, 153] width 137 height 18
click at [336, 156] on input "Condition Scoping" at bounding box center [330, 150] width 12 height 12
checkbox input "false"
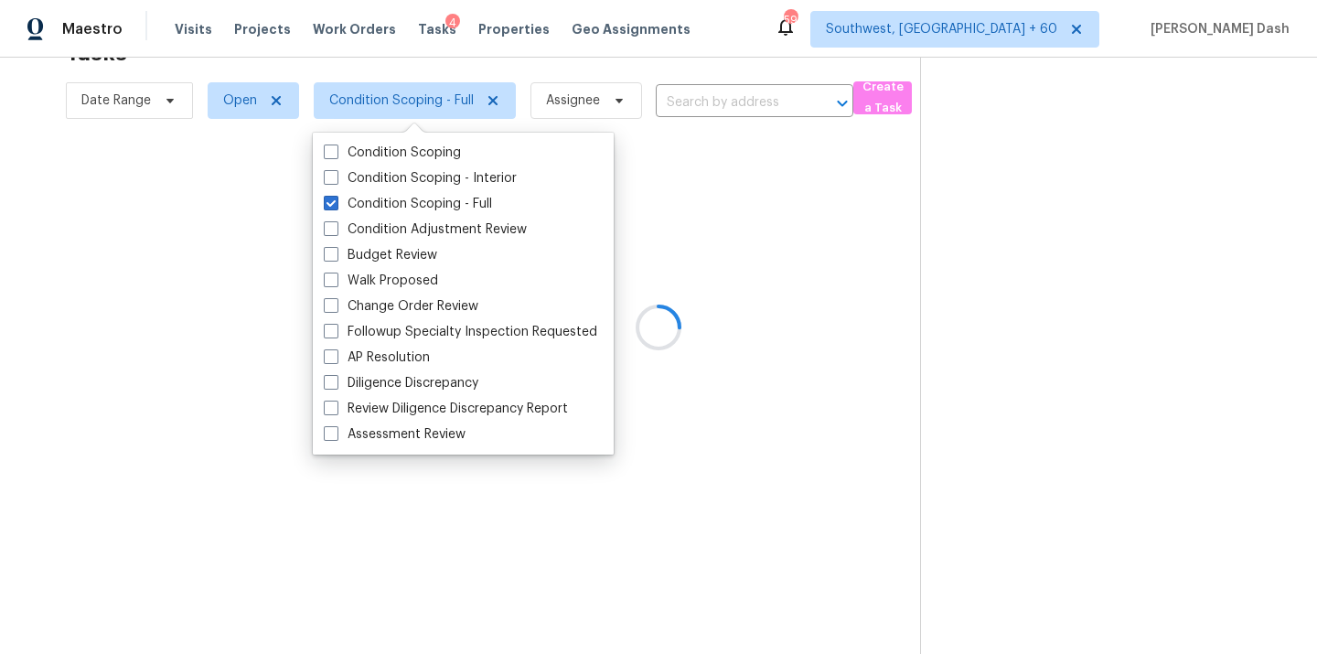
click at [689, 192] on div at bounding box center [658, 327] width 1317 height 654
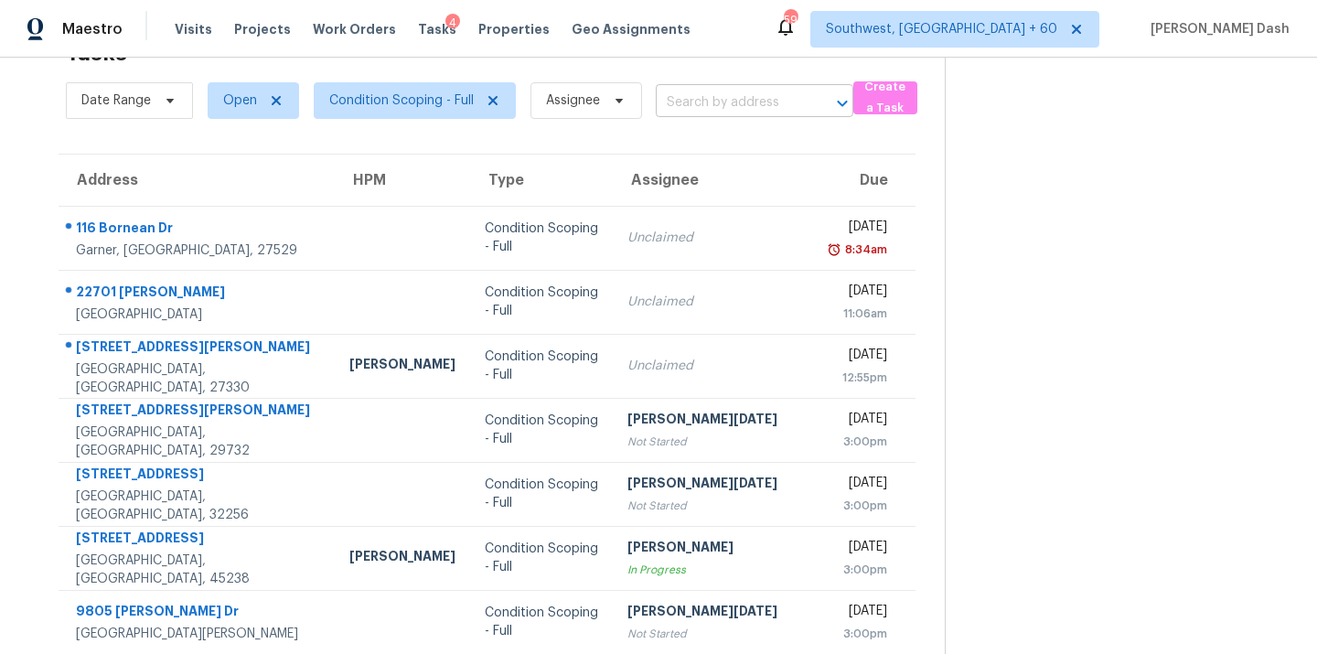
click at [694, 102] on input "text" at bounding box center [729, 103] width 146 height 28
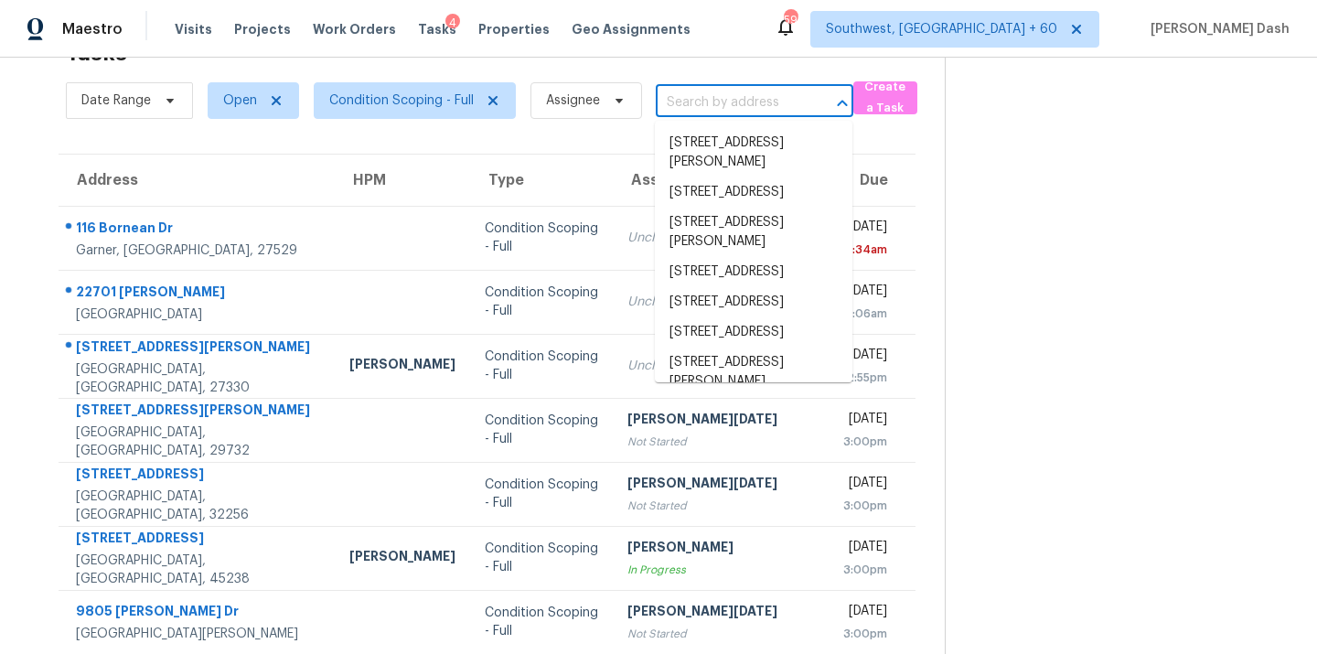
paste input "241 Mooreland Dr, Whiteland, IN 46184"
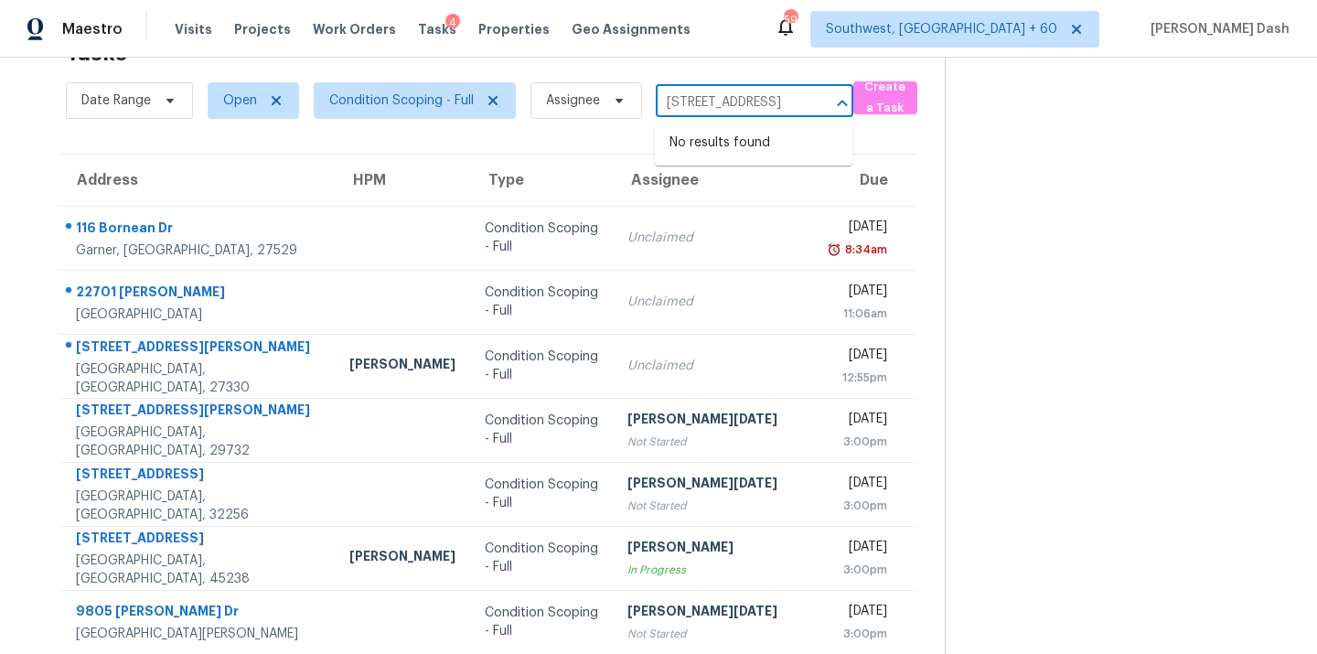
type input "241 Mooreland Dr, Whiteland, IN 46184"
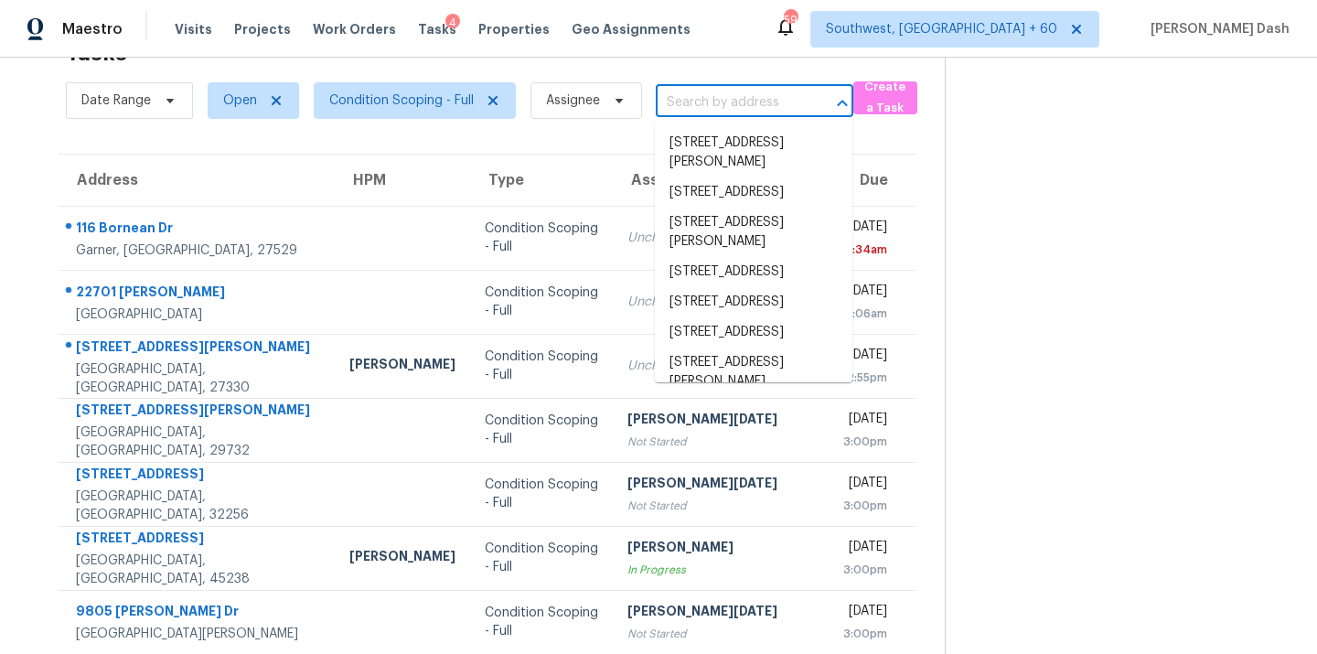
scroll to position [0, 0]
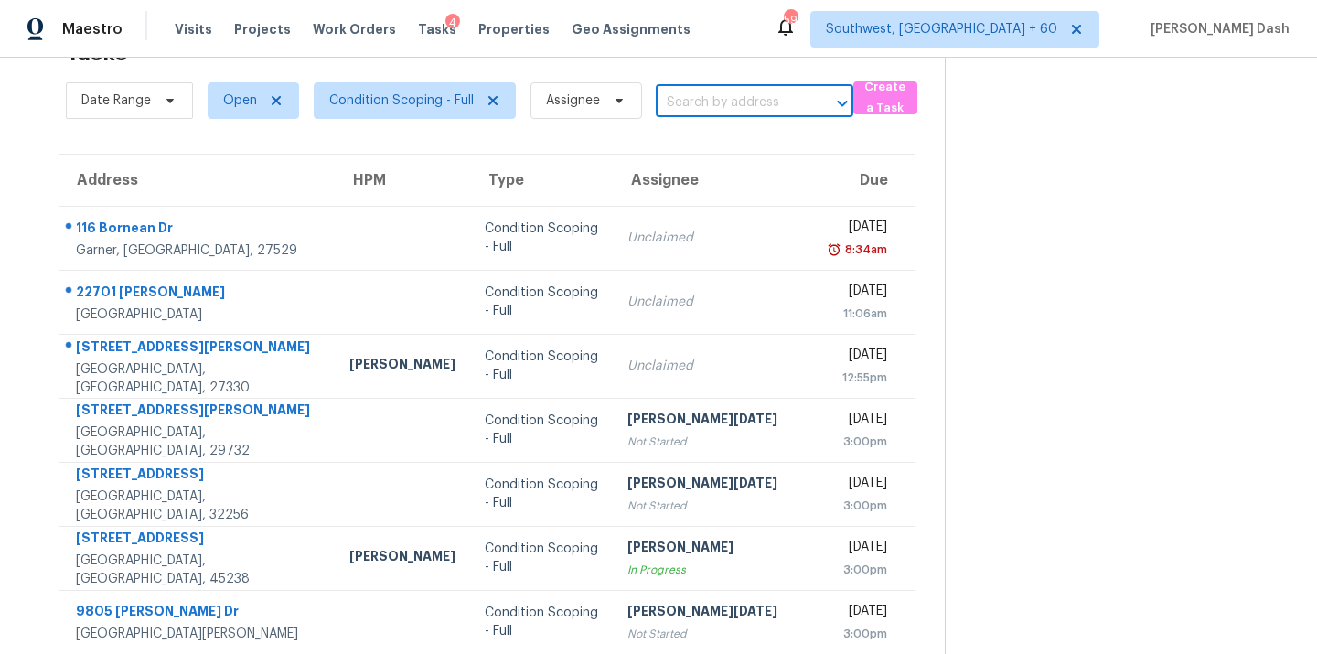
click at [681, 92] on input "text" at bounding box center [729, 103] width 146 height 28
paste input "241 Mooreland Dr, Whiteland, IN 46184"
type input "241 Mooreland Dr, Whiteland"
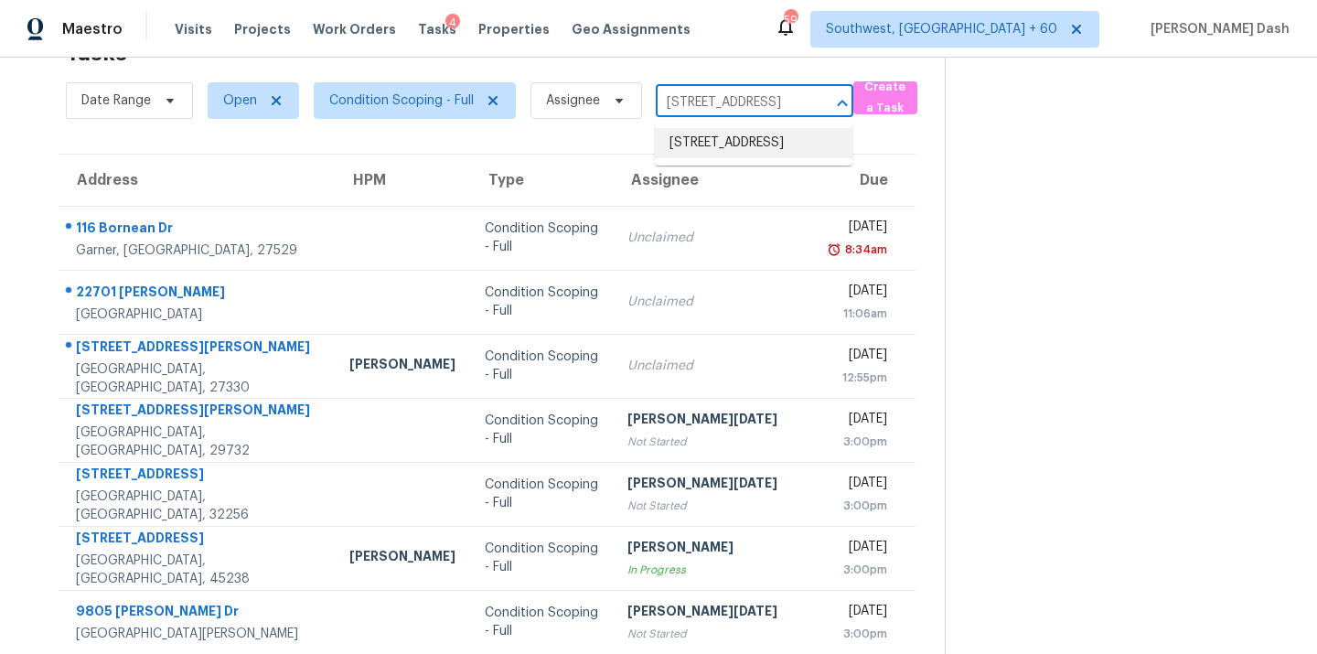
click at [705, 158] on li "241 Mooreland Dr, Whiteland, IN 46184" at bounding box center [754, 143] width 198 height 30
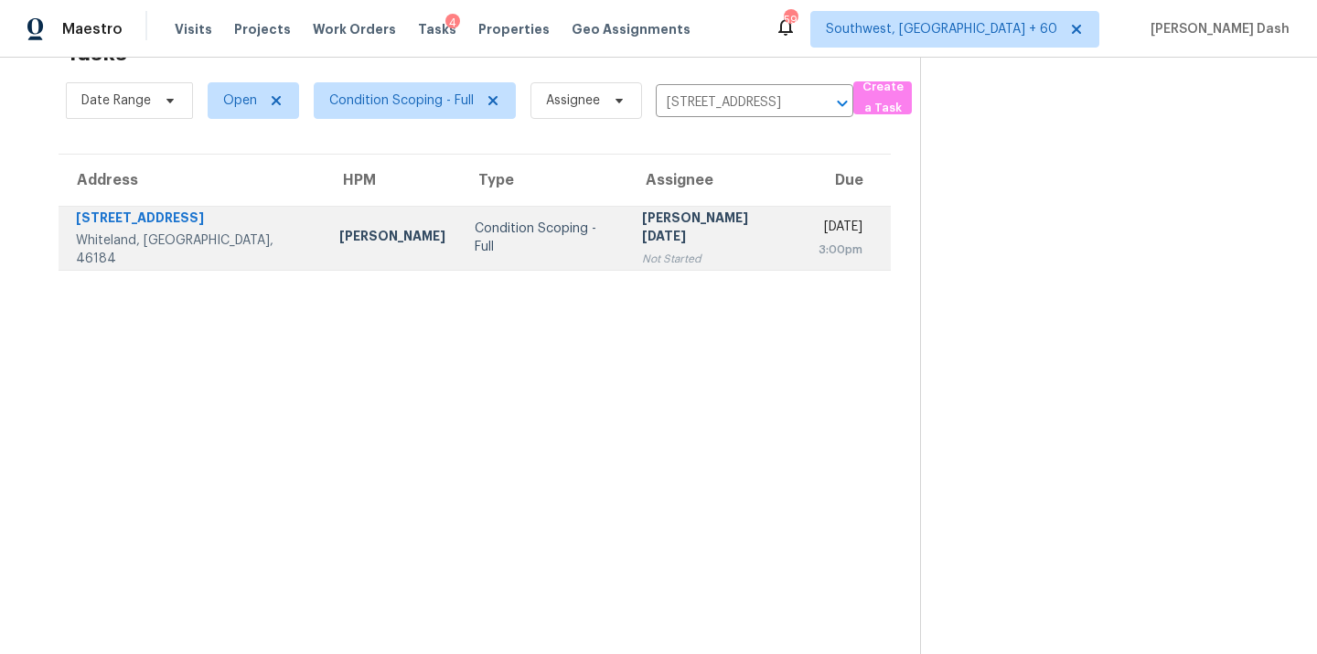
click at [543, 242] on div "Condition Scoping - Full" at bounding box center [544, 238] width 139 height 37
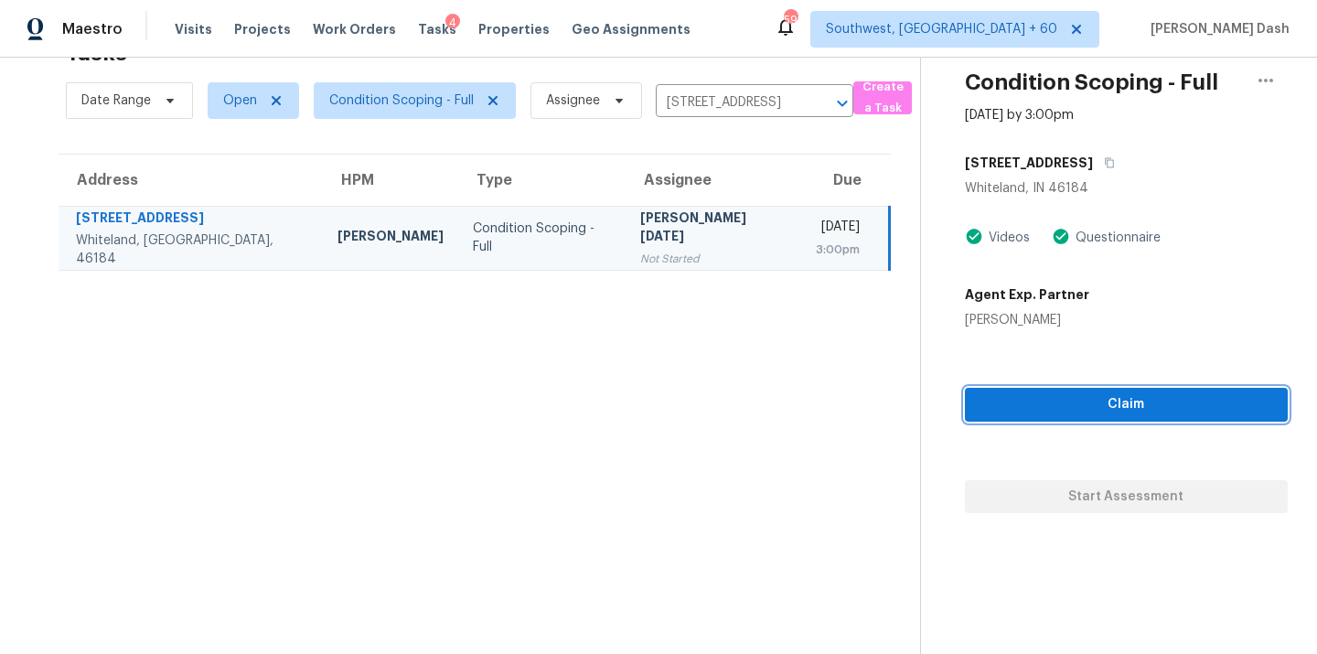
click at [1099, 406] on span "Claim" at bounding box center [1127, 404] width 294 height 23
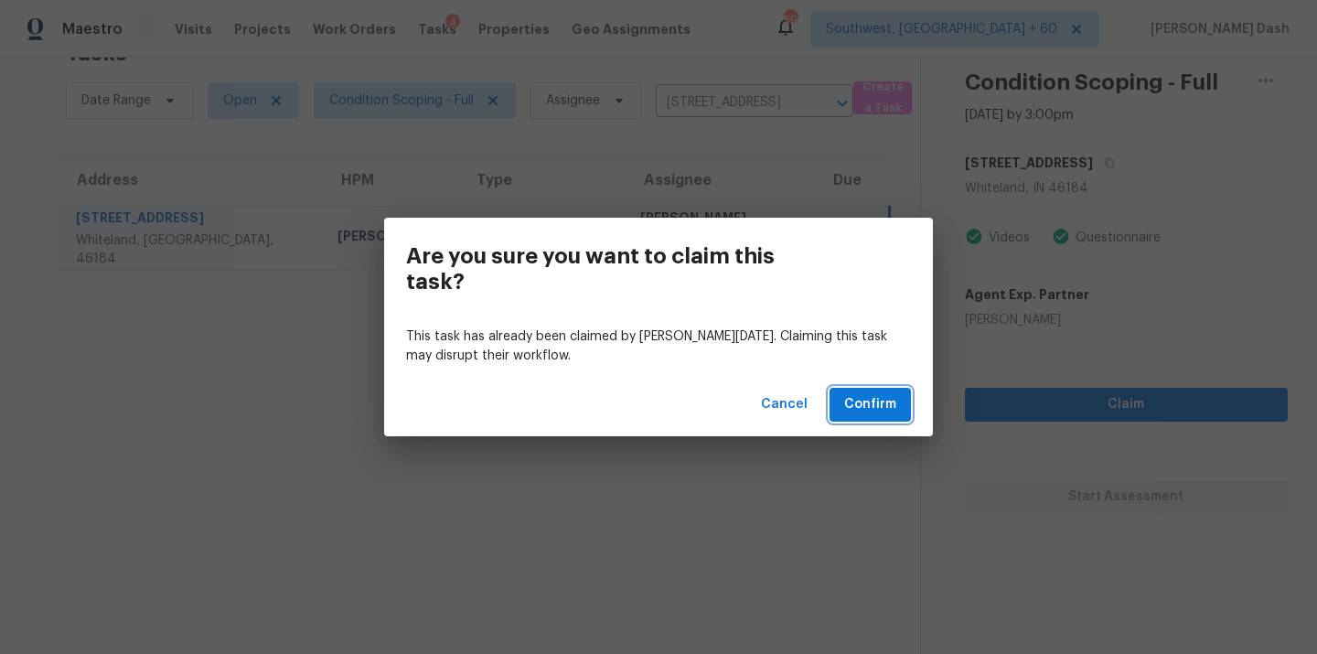
click at [880, 410] on span "Confirm" at bounding box center [870, 404] width 52 height 23
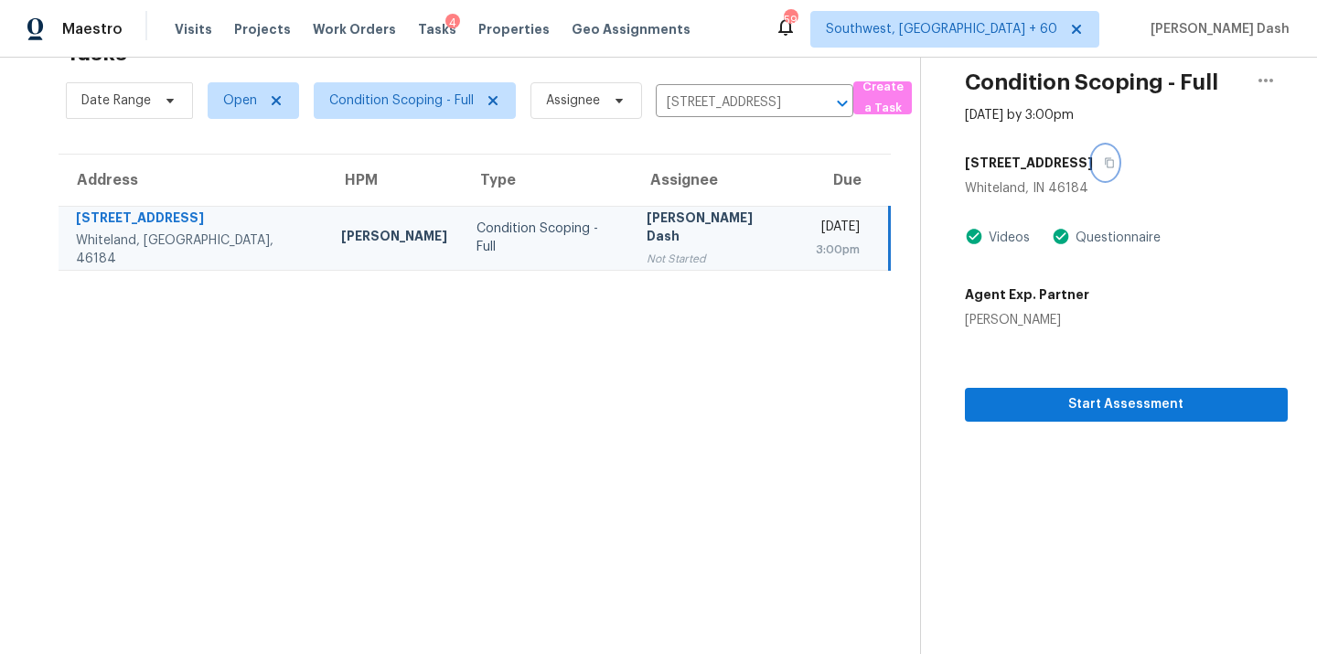
click at [1104, 157] on icon "button" at bounding box center [1109, 162] width 11 height 11
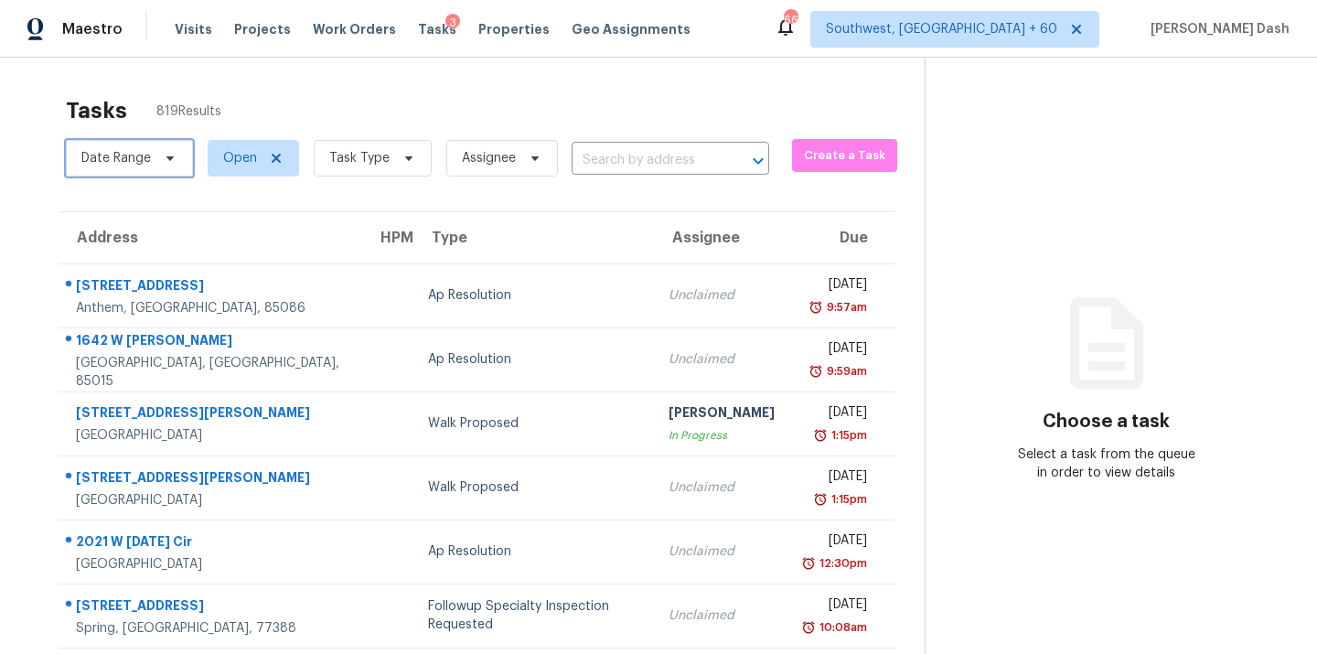
click at [168, 152] on icon at bounding box center [170, 158] width 15 height 15
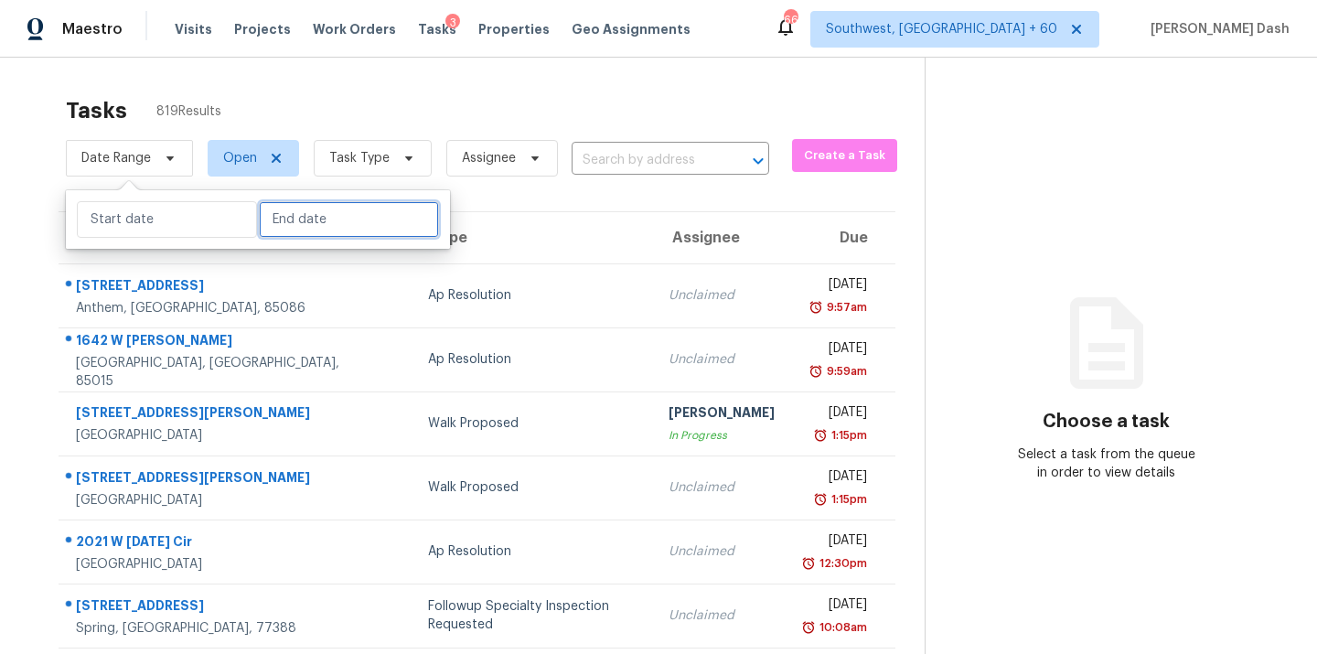
click at [282, 227] on input "text" at bounding box center [349, 219] width 180 height 37
select select "8"
select select "2025"
select select "9"
select select "2025"
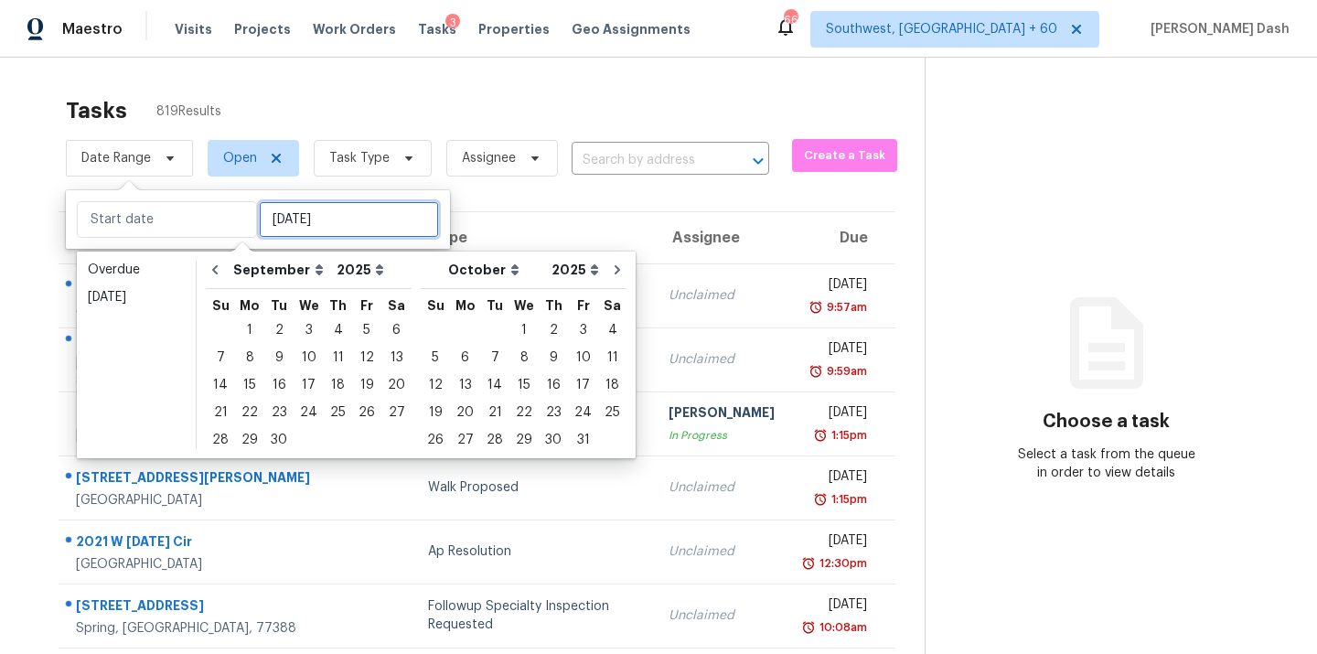
type input "[DATE]"
click at [249, 408] on div "22" at bounding box center [249, 413] width 29 height 26
type input "[DATE]"
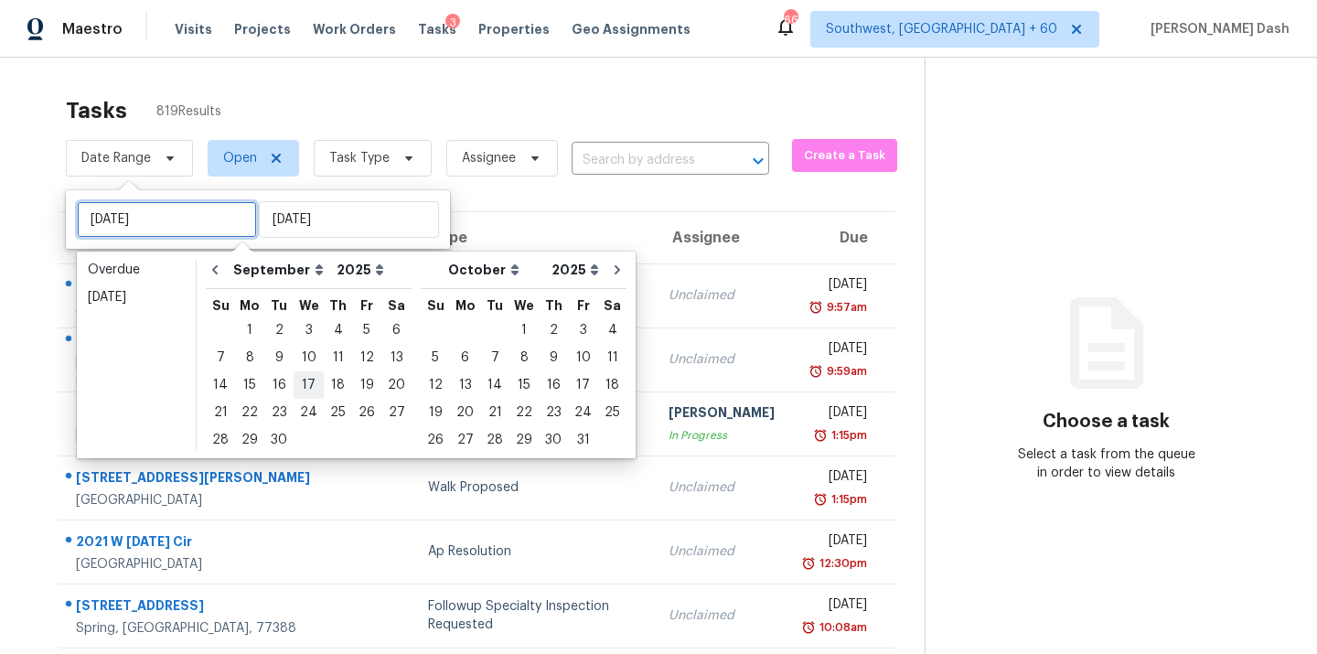
type input "[DATE]"
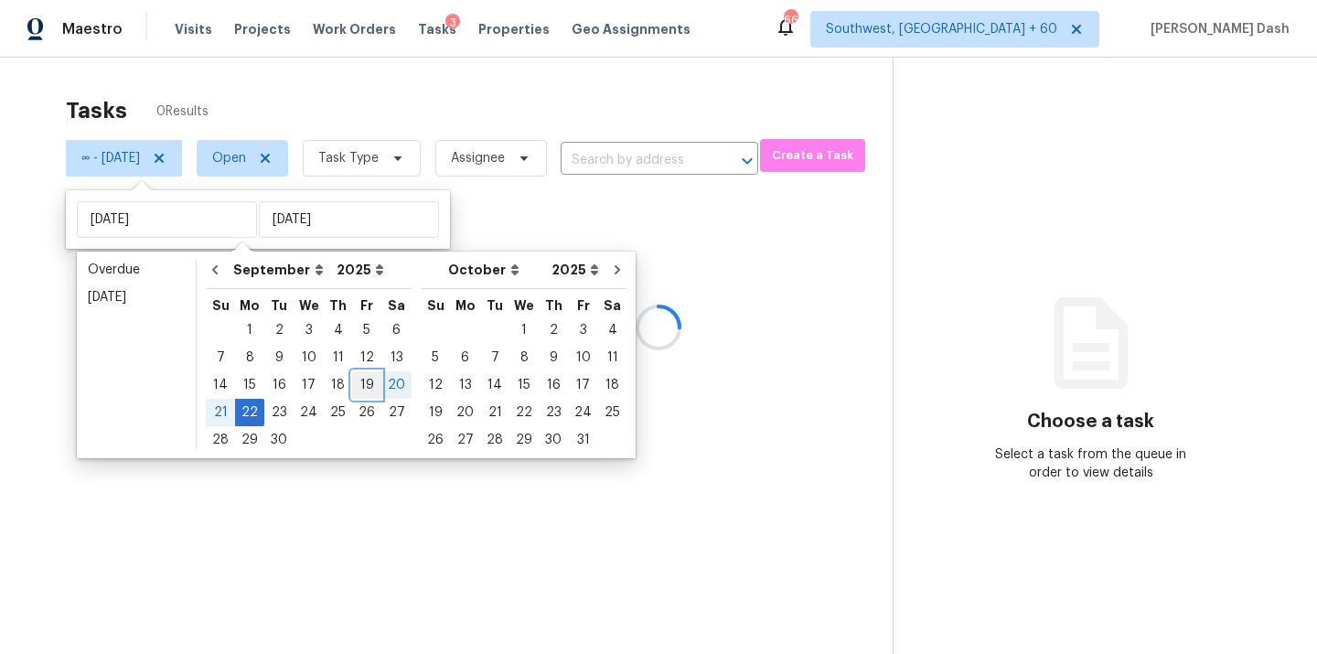
click at [356, 381] on div "19" at bounding box center [366, 385] width 29 height 26
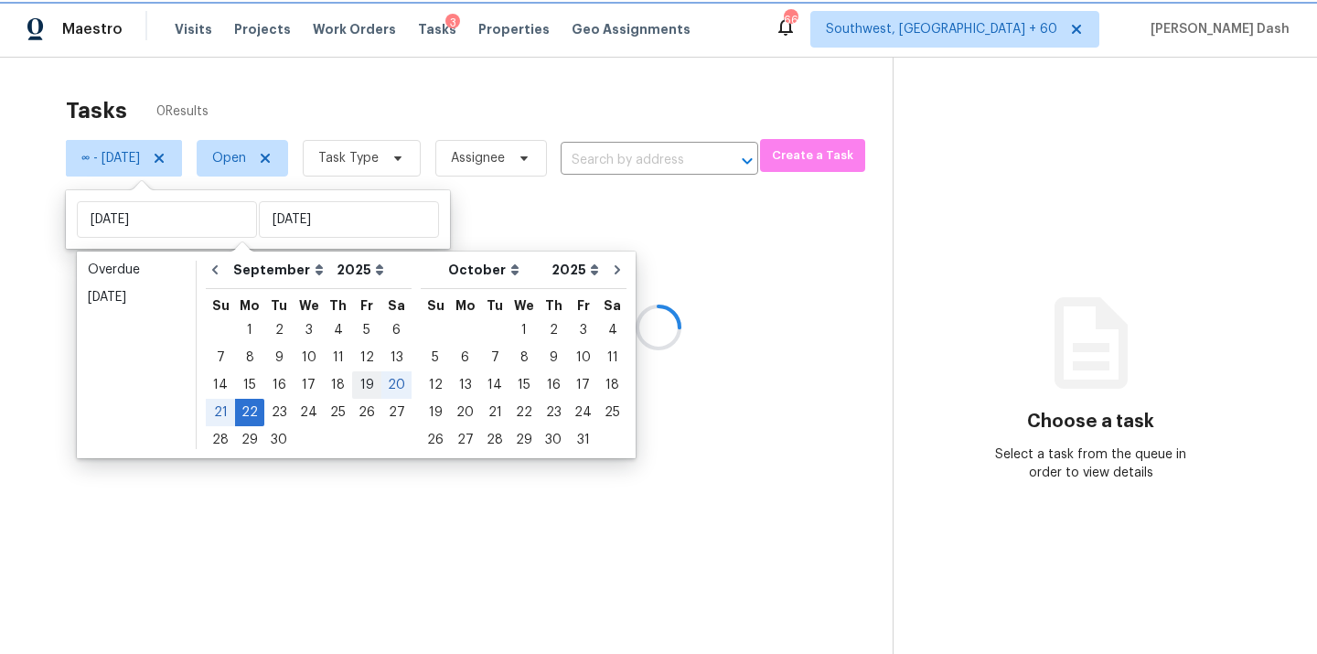
type input "[DATE]"
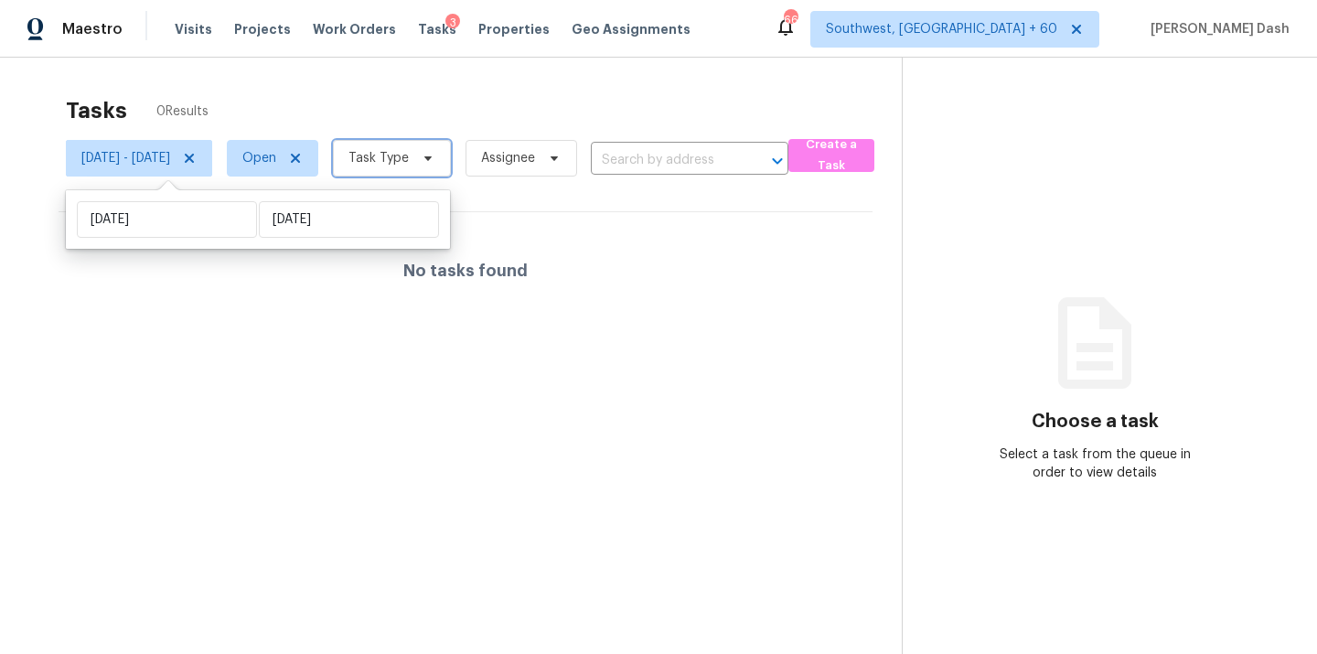
click at [451, 176] on span "Task Type" at bounding box center [392, 158] width 118 height 37
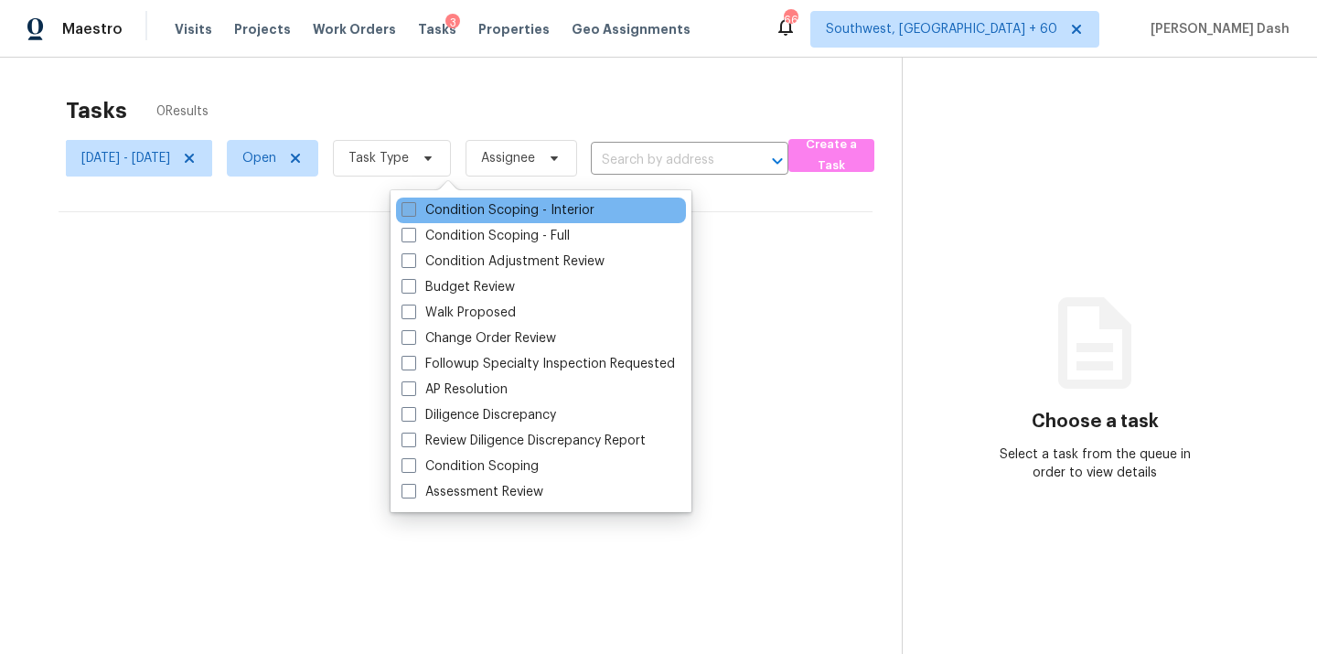
click at [451, 207] on label "Condition Scoping - Interior" at bounding box center [498, 210] width 193 height 18
click at [414, 207] on input "Condition Scoping - Interior" at bounding box center [408, 207] width 12 height 12
checkbox input "true"
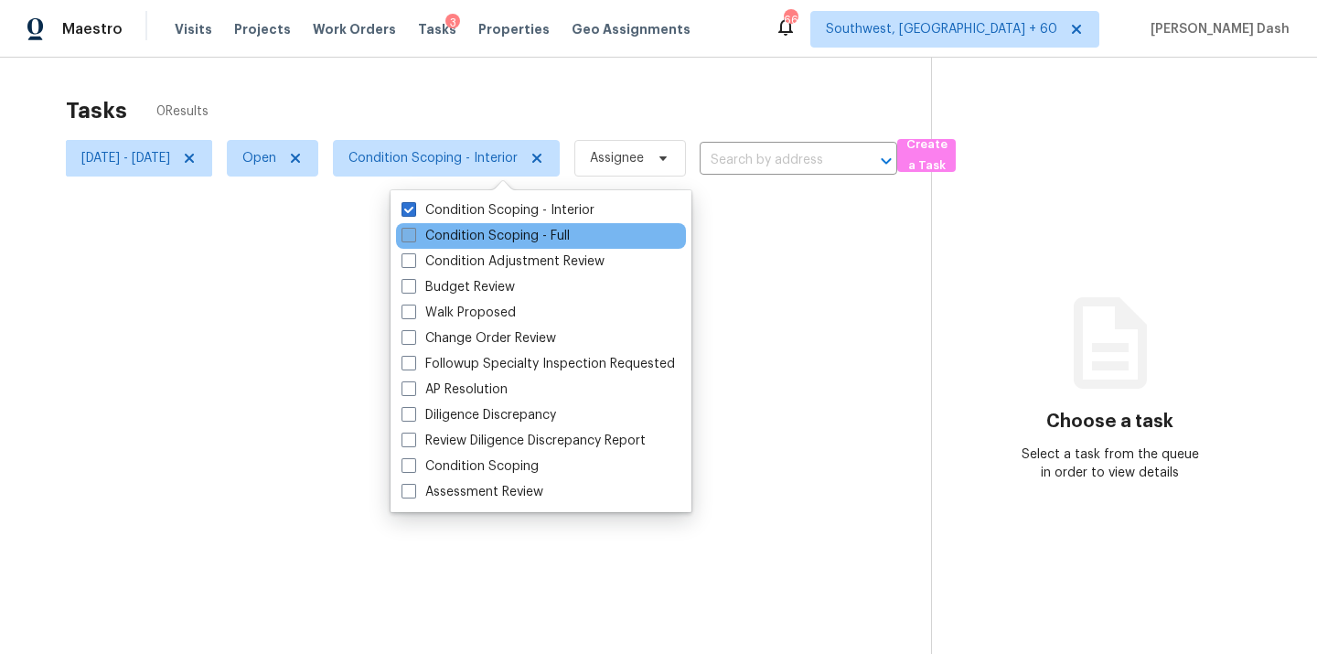
click at [451, 234] on label "Condition Scoping - Full" at bounding box center [486, 236] width 168 height 18
click at [414, 234] on input "Condition Scoping - Full" at bounding box center [408, 233] width 12 height 12
checkbox input "true"
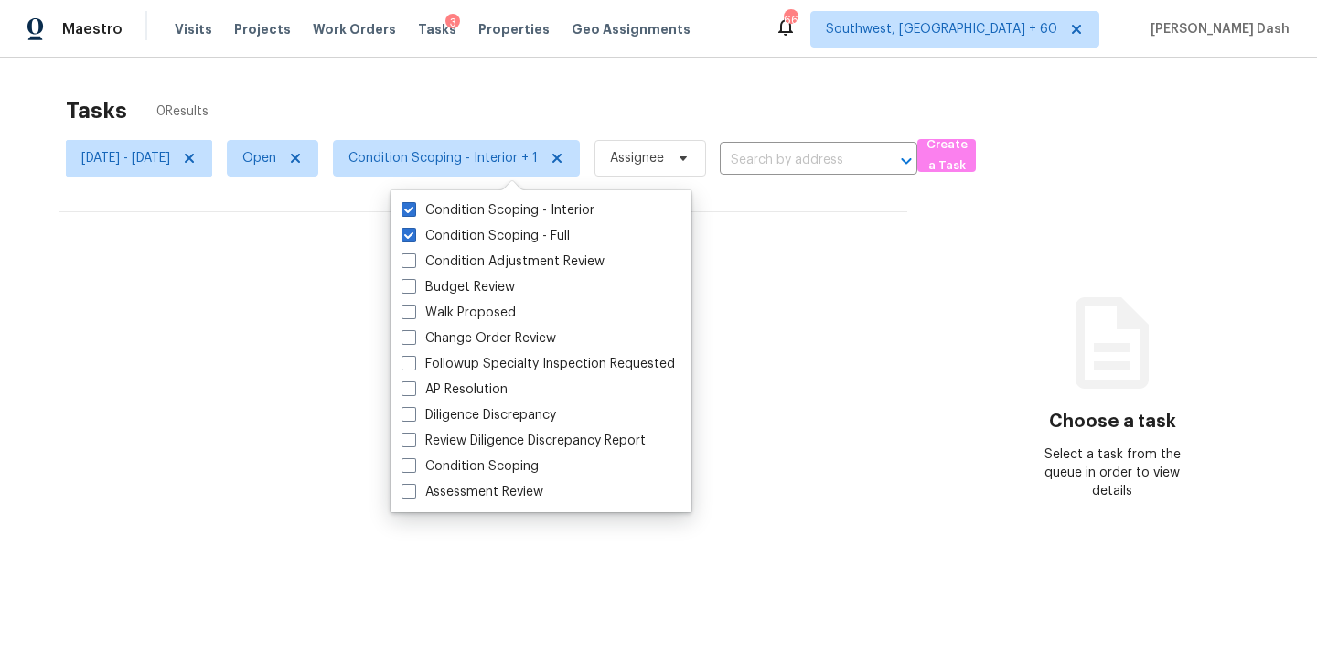
click at [424, 86] on div "Tasks 0 Results [DATE] - [DATE] Open Condition Scoping - Interior + 1 Assignee …" at bounding box center [658, 385] width 1317 height 654
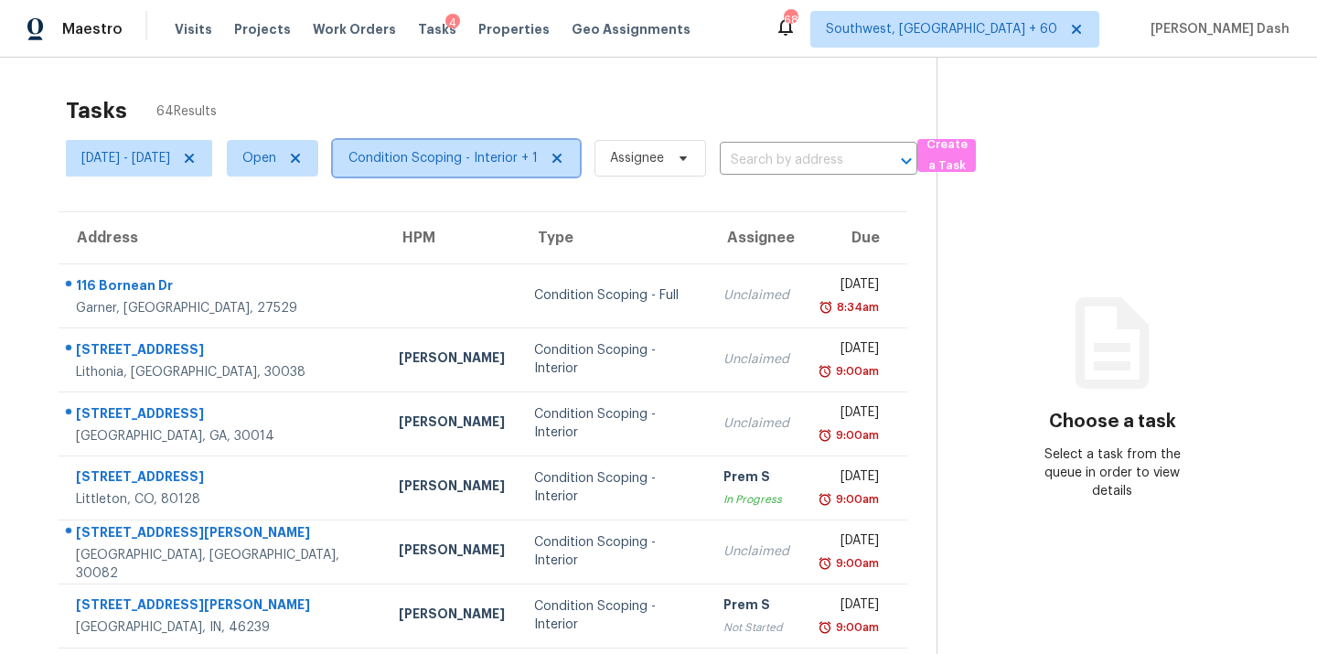
click at [523, 151] on span "Condition Scoping - Interior + 1" at bounding box center [443, 158] width 189 height 18
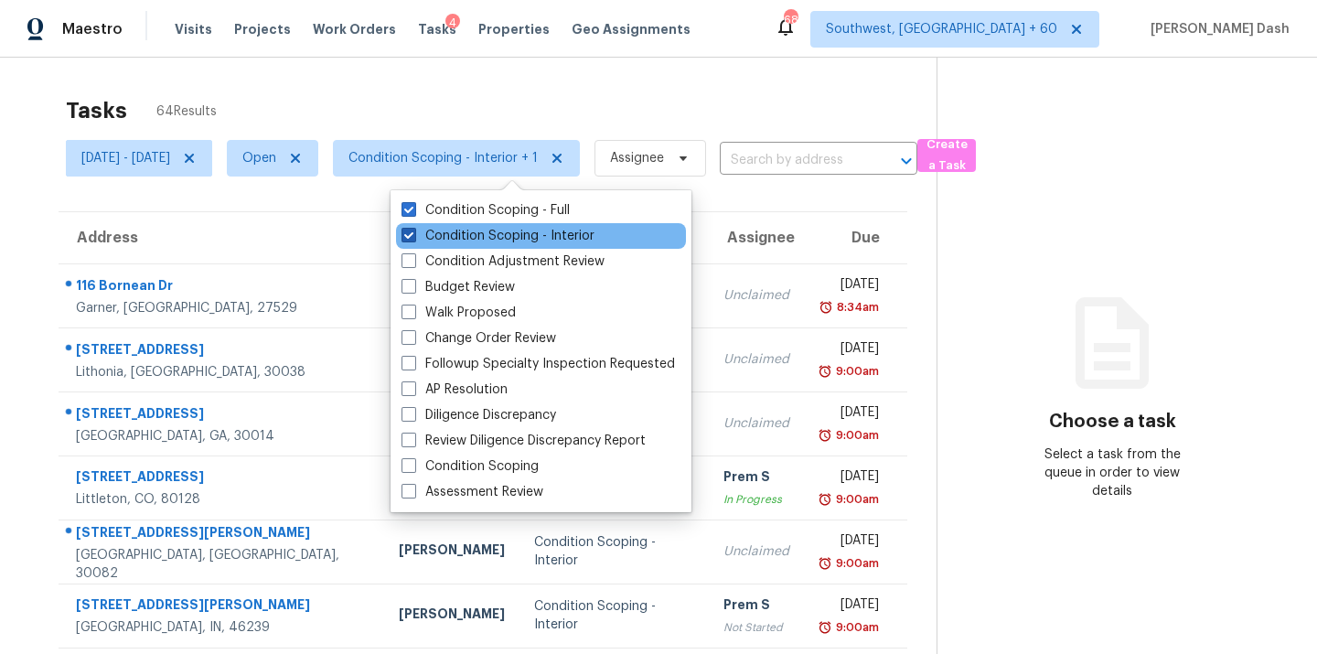
click at [500, 241] on label "Condition Scoping - Interior" at bounding box center [498, 236] width 193 height 18
click at [414, 239] on input "Condition Scoping - Interior" at bounding box center [408, 233] width 12 height 12
checkbox input "false"
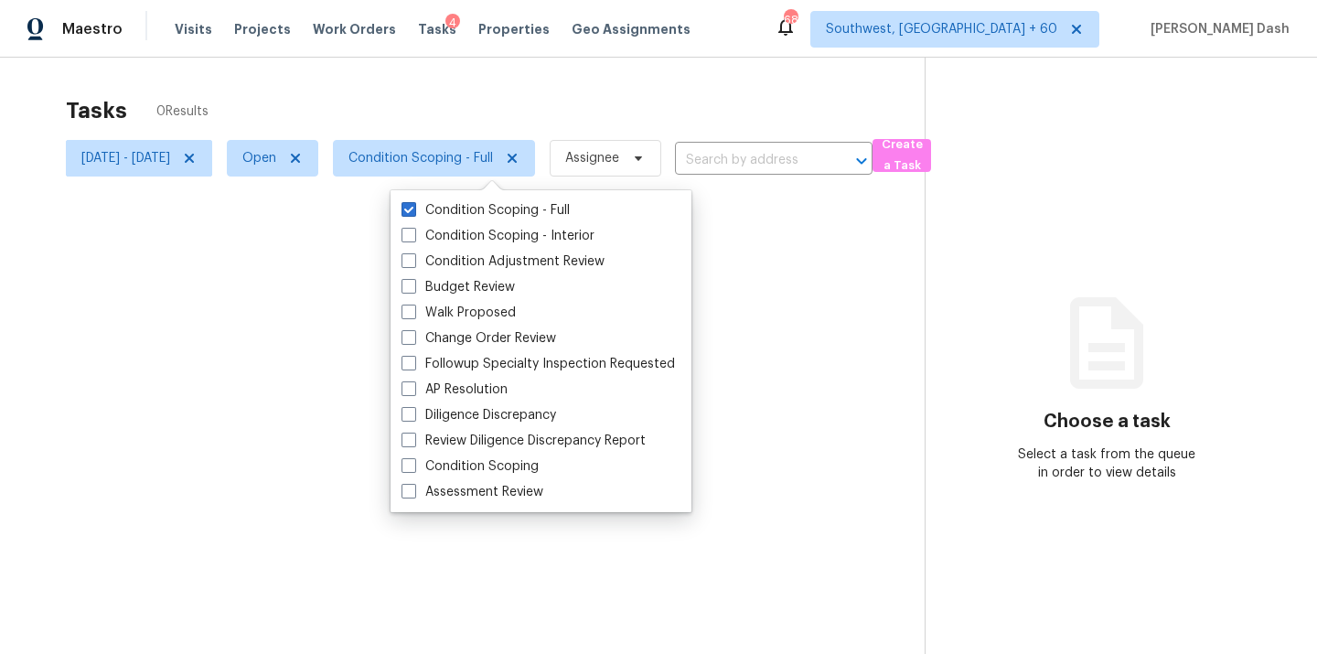
click at [511, 84] on div at bounding box center [658, 327] width 1317 height 654
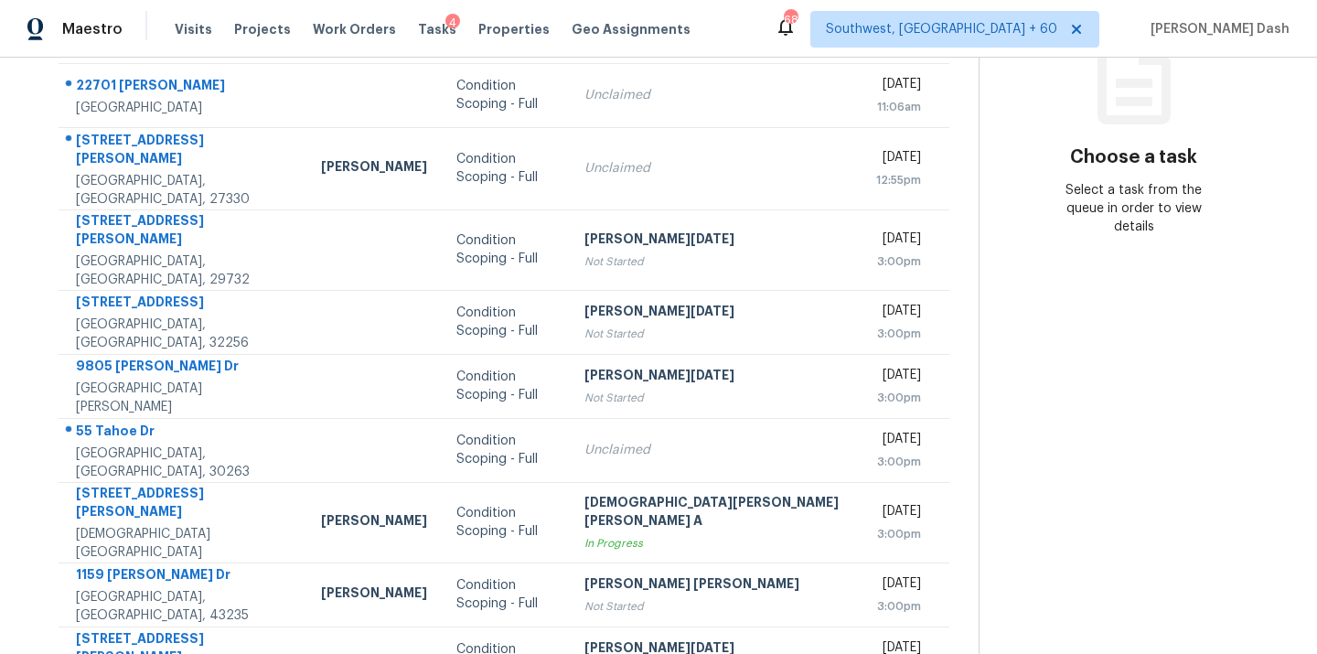
scroll to position [298, 0]
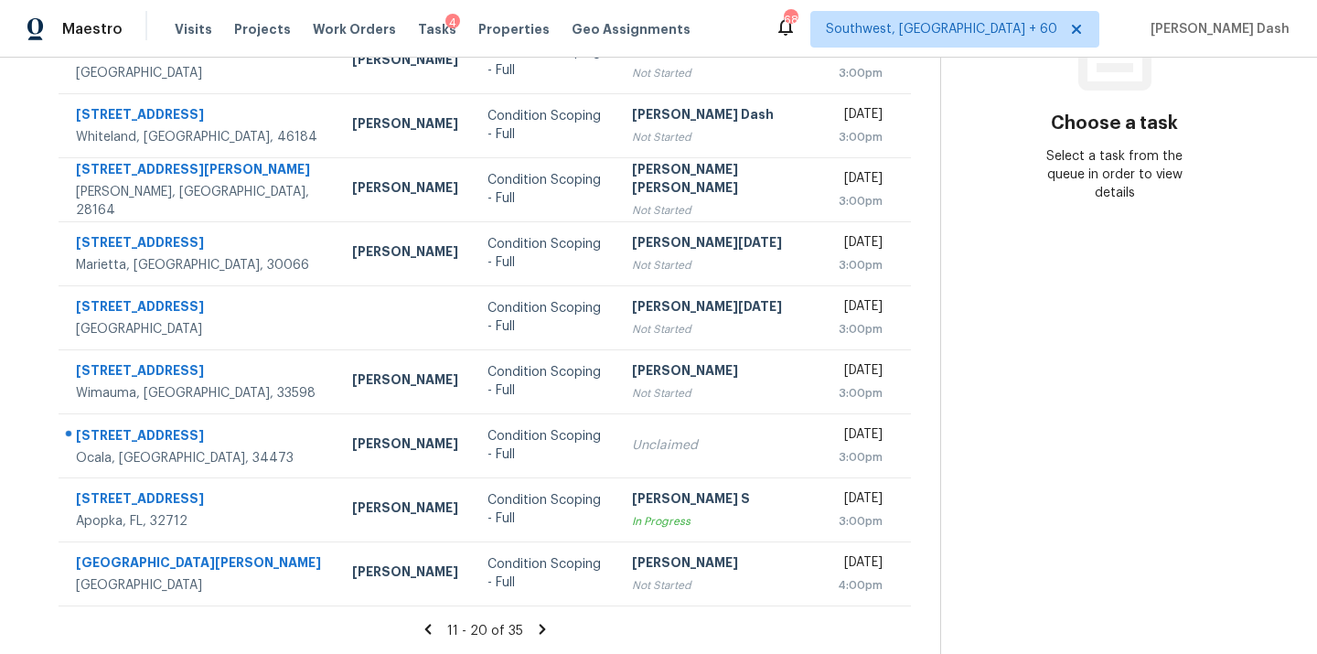
click at [541, 632] on icon at bounding box center [542, 629] width 16 height 16
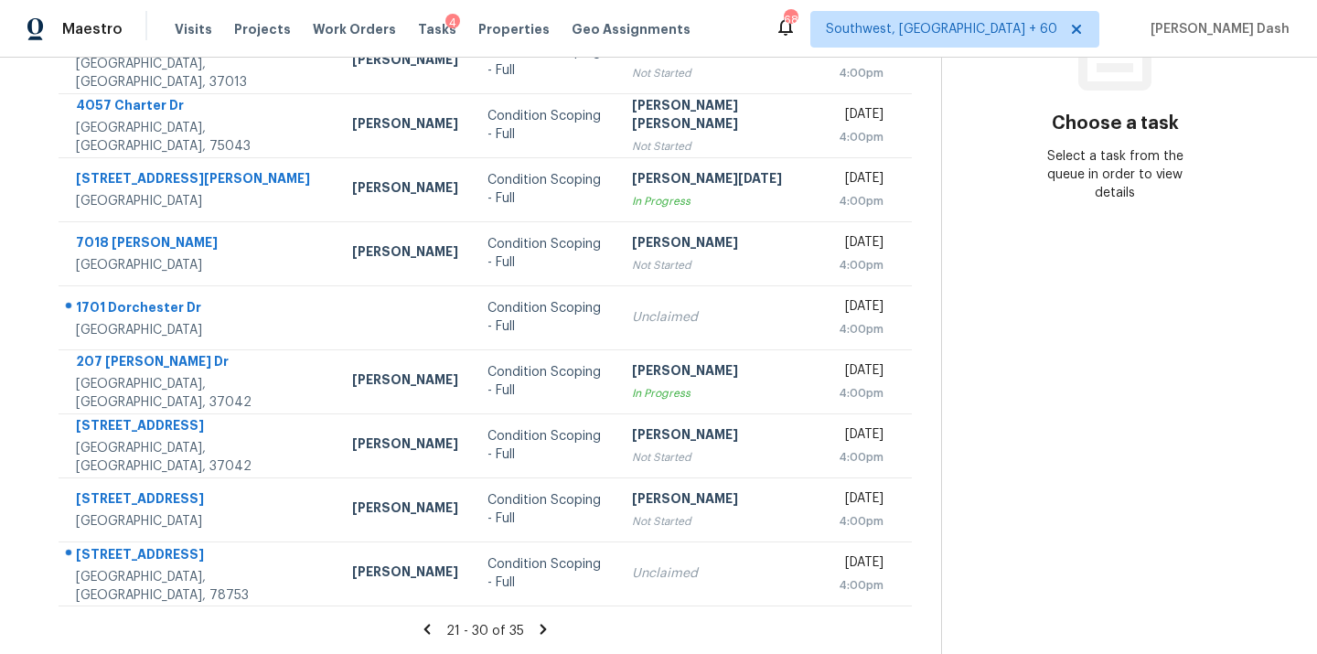
click at [541, 633] on icon at bounding box center [543, 629] width 16 height 16
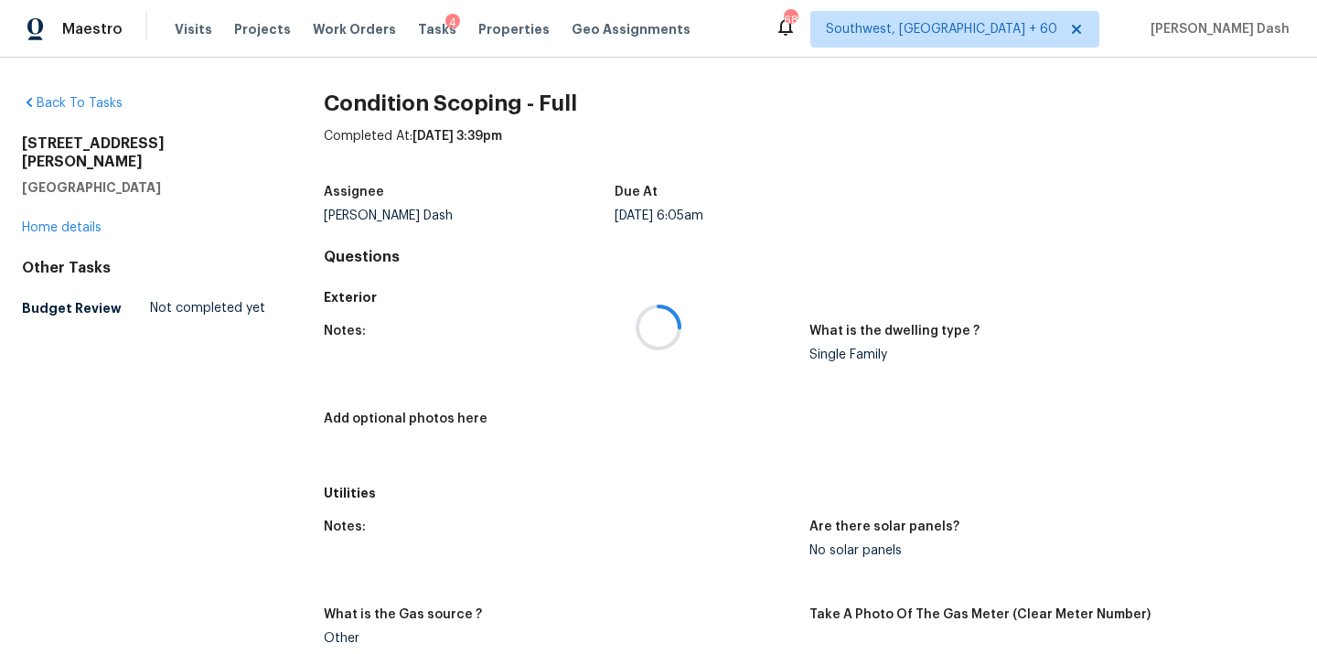
click at [414, 34] on div at bounding box center [658, 327] width 1317 height 654
click at [412, 22] on div at bounding box center [658, 327] width 1317 height 654
click at [418, 29] on span "Tasks" at bounding box center [437, 29] width 38 height 13
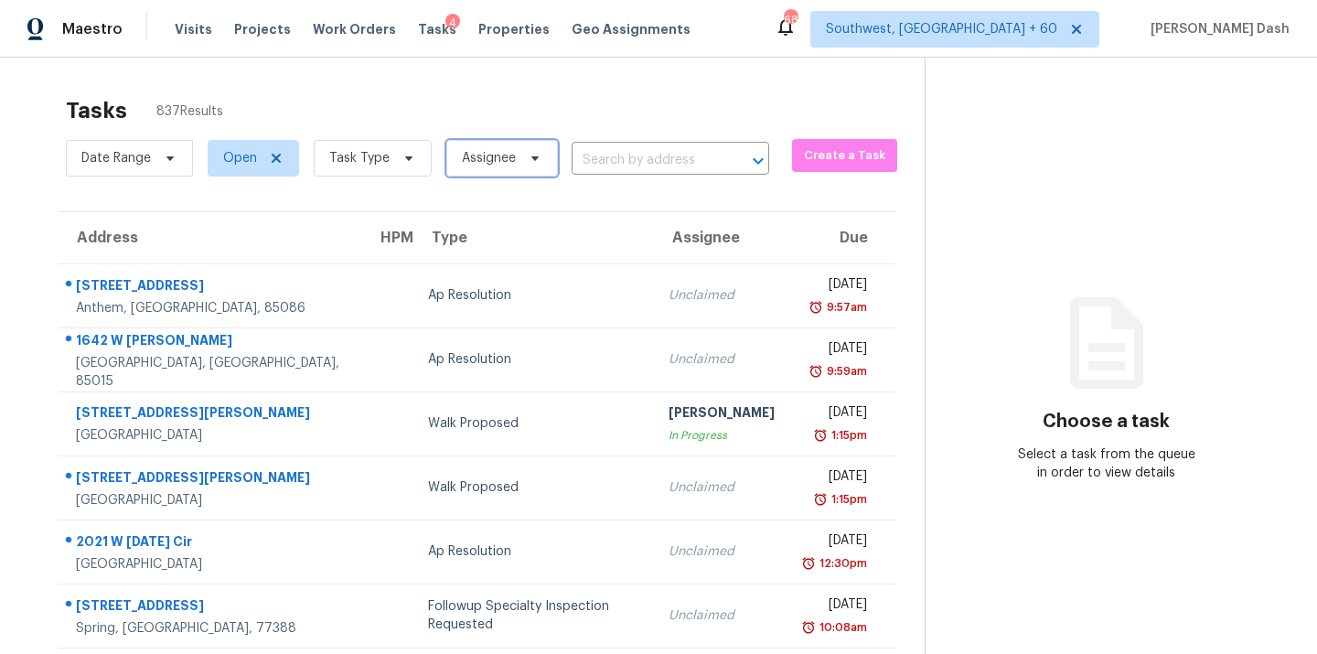
click at [500, 157] on span "Assignee" at bounding box center [489, 158] width 54 height 18
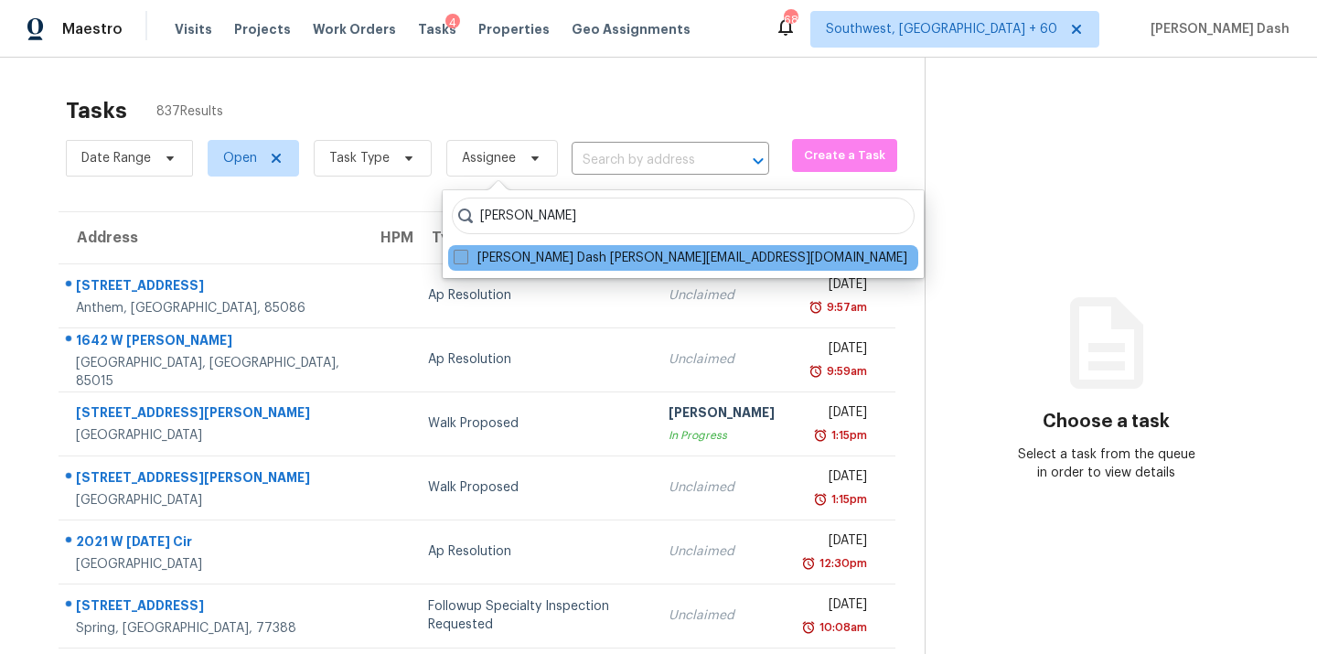
type input "soumya"
click at [541, 261] on label "Soumya Ranjan Dash soumya.ranjandash@opendoor.com" at bounding box center [681, 258] width 454 height 18
click at [466, 261] on input "Soumya Ranjan Dash soumya.ranjandash@opendoor.com" at bounding box center [460, 255] width 12 height 12
checkbox input "true"
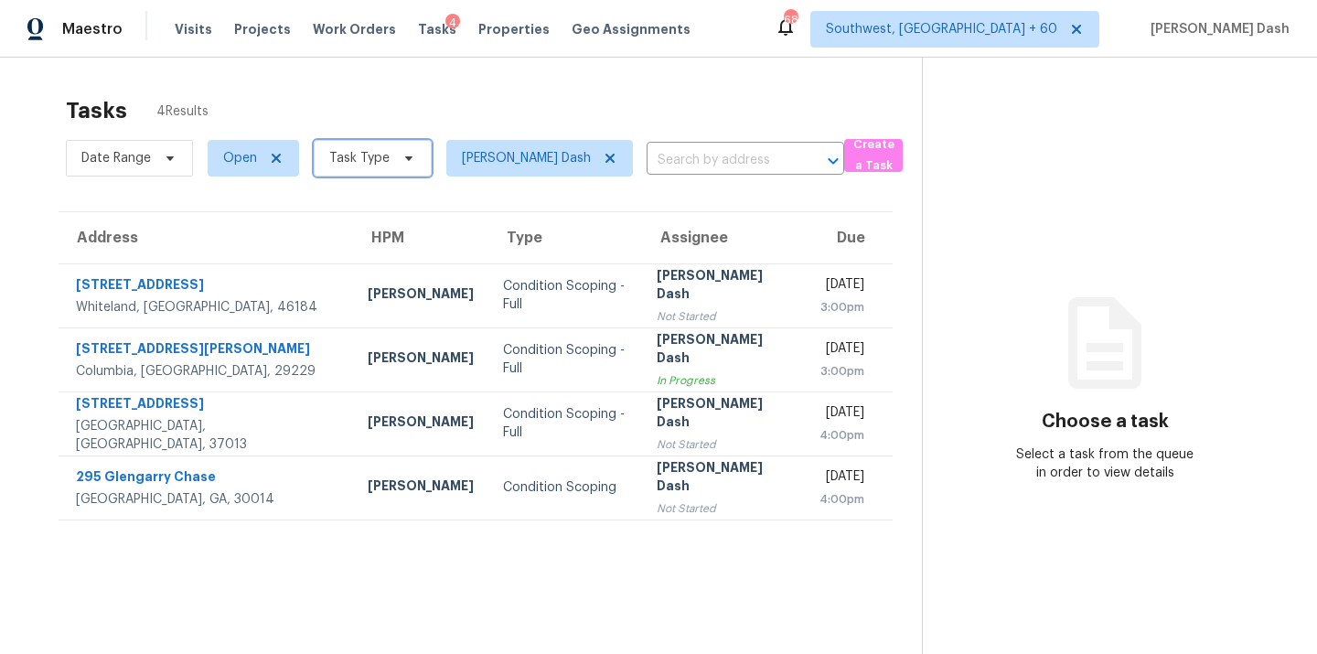
click at [356, 161] on span "Task Type" at bounding box center [359, 158] width 60 height 18
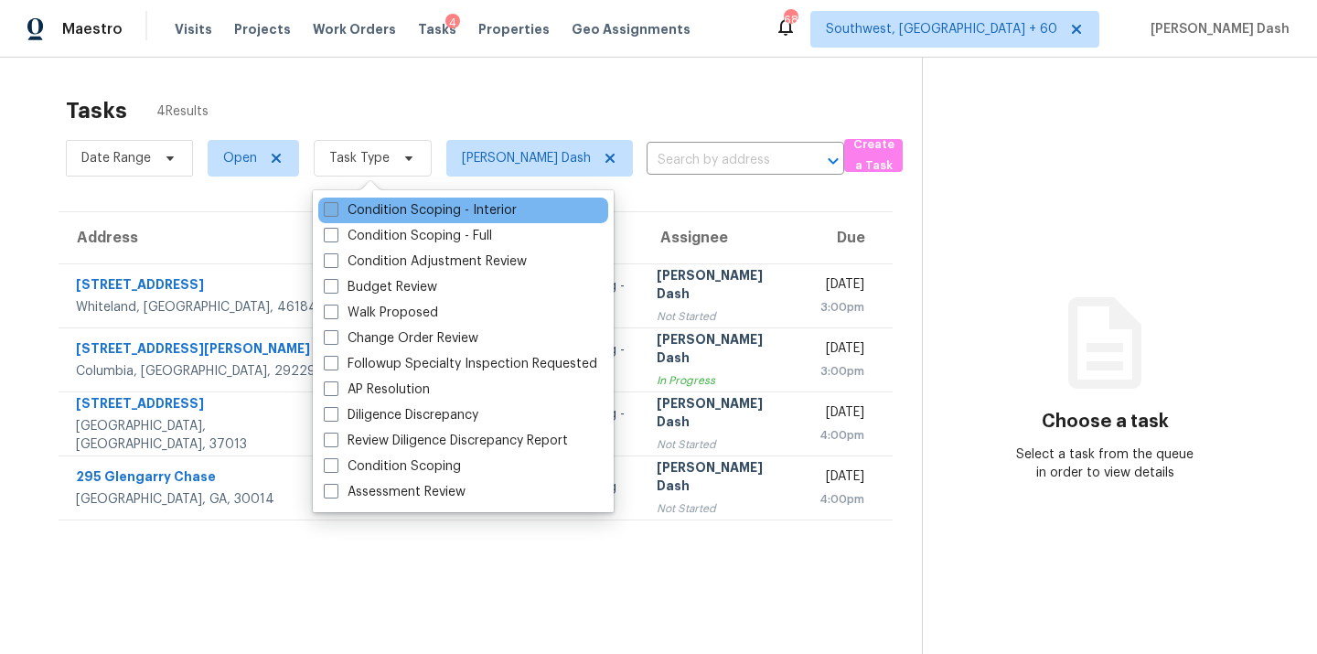
click at [383, 217] on label "Condition Scoping - Interior" at bounding box center [420, 210] width 193 height 18
click at [336, 213] on input "Condition Scoping - Interior" at bounding box center [330, 207] width 12 height 12
checkbox input "true"
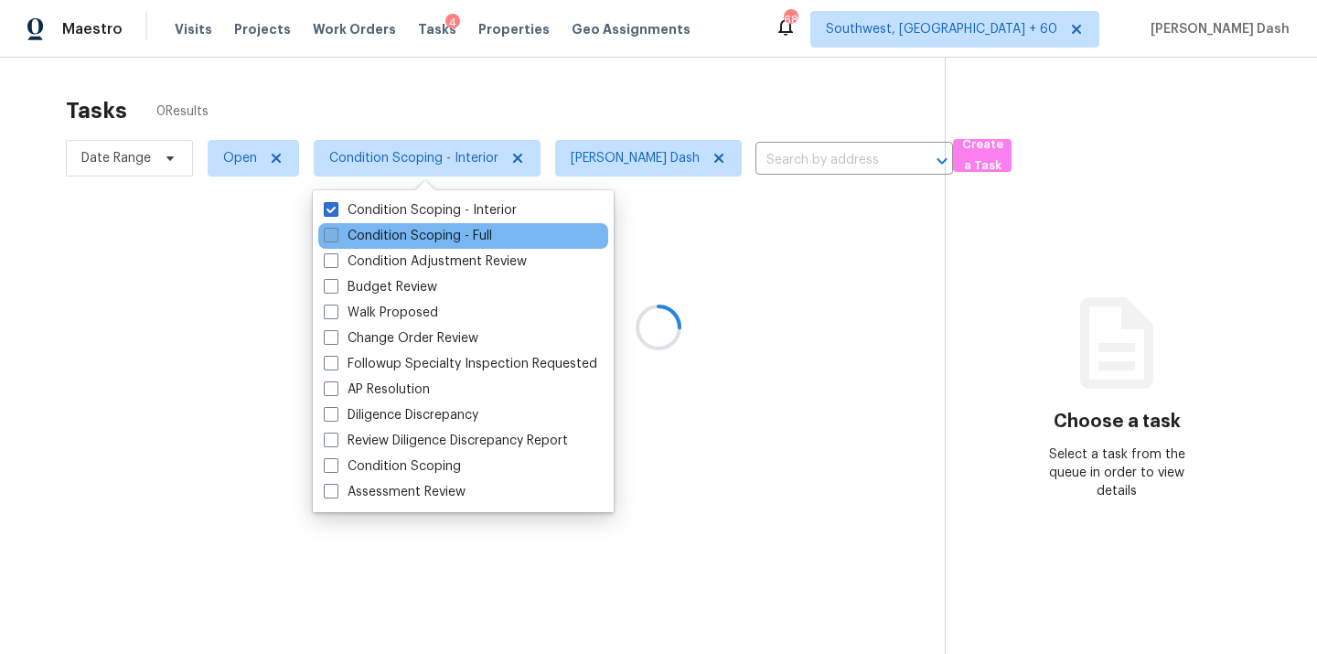
click at [383, 235] on label "Condition Scoping - Full" at bounding box center [408, 236] width 168 height 18
click at [336, 235] on input "Condition Scoping - Full" at bounding box center [330, 233] width 12 height 12
checkbox input "true"
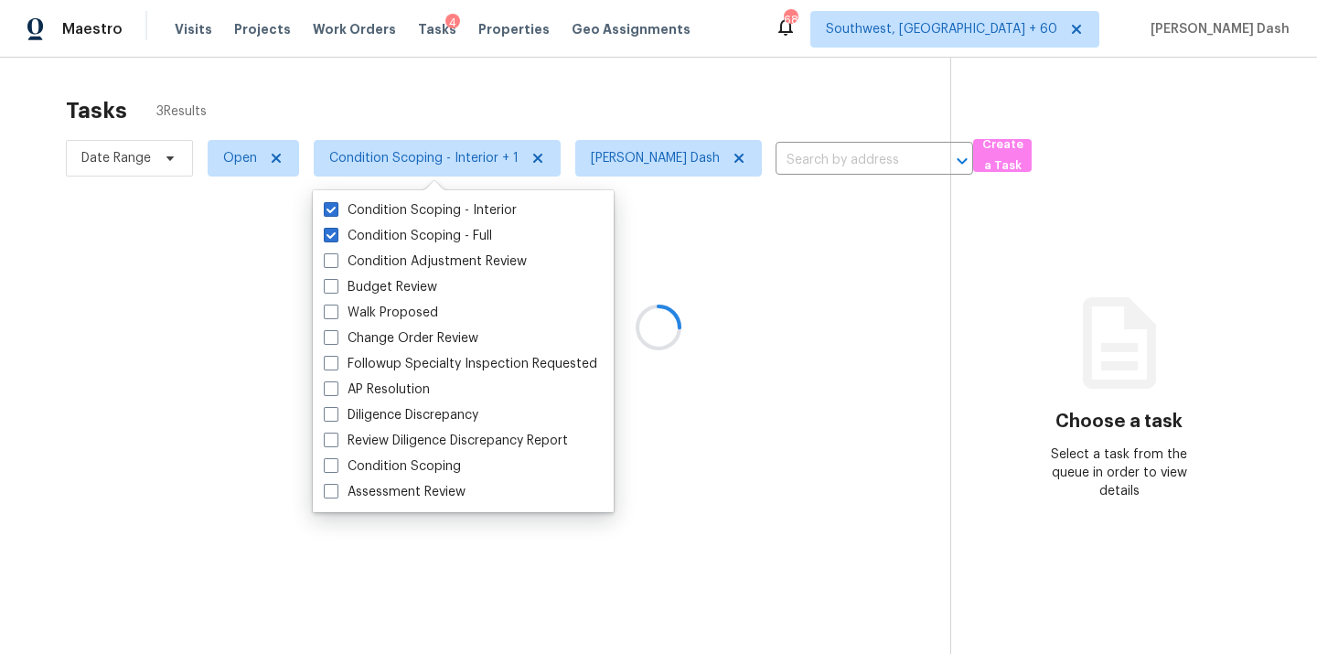
click at [383, 99] on div at bounding box center [658, 327] width 1317 height 654
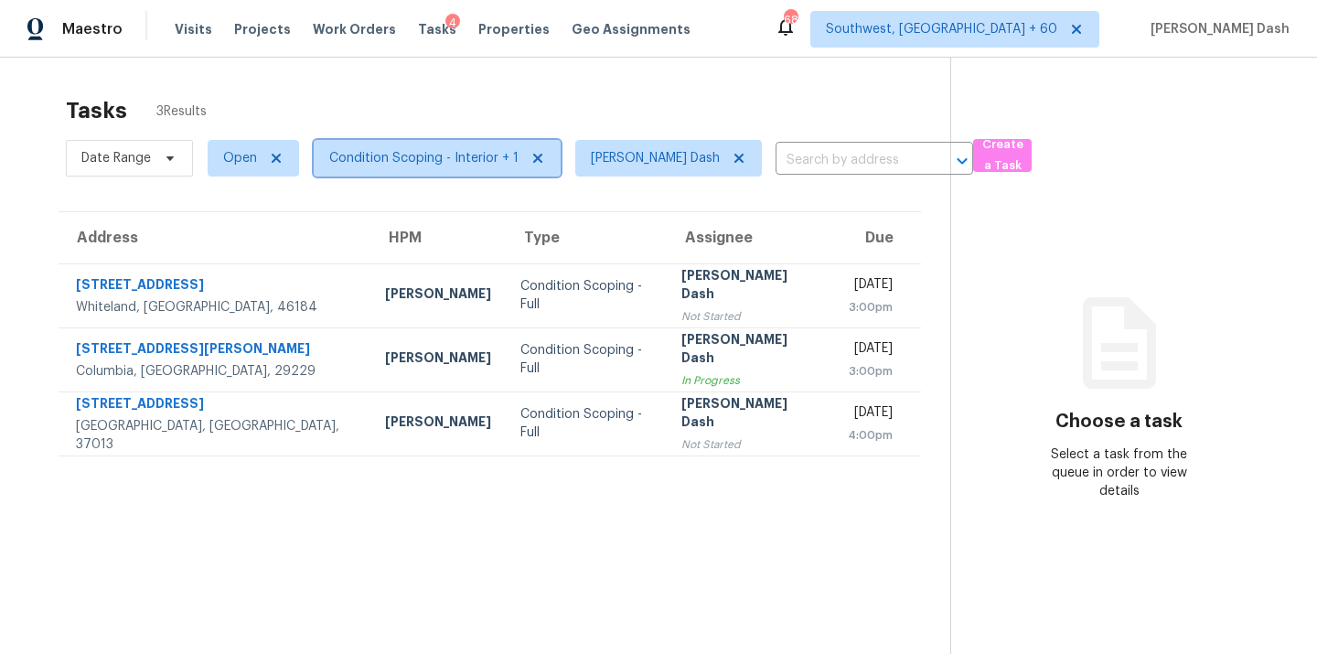
click at [362, 153] on span "Condition Scoping - Interior + 1" at bounding box center [423, 158] width 189 height 18
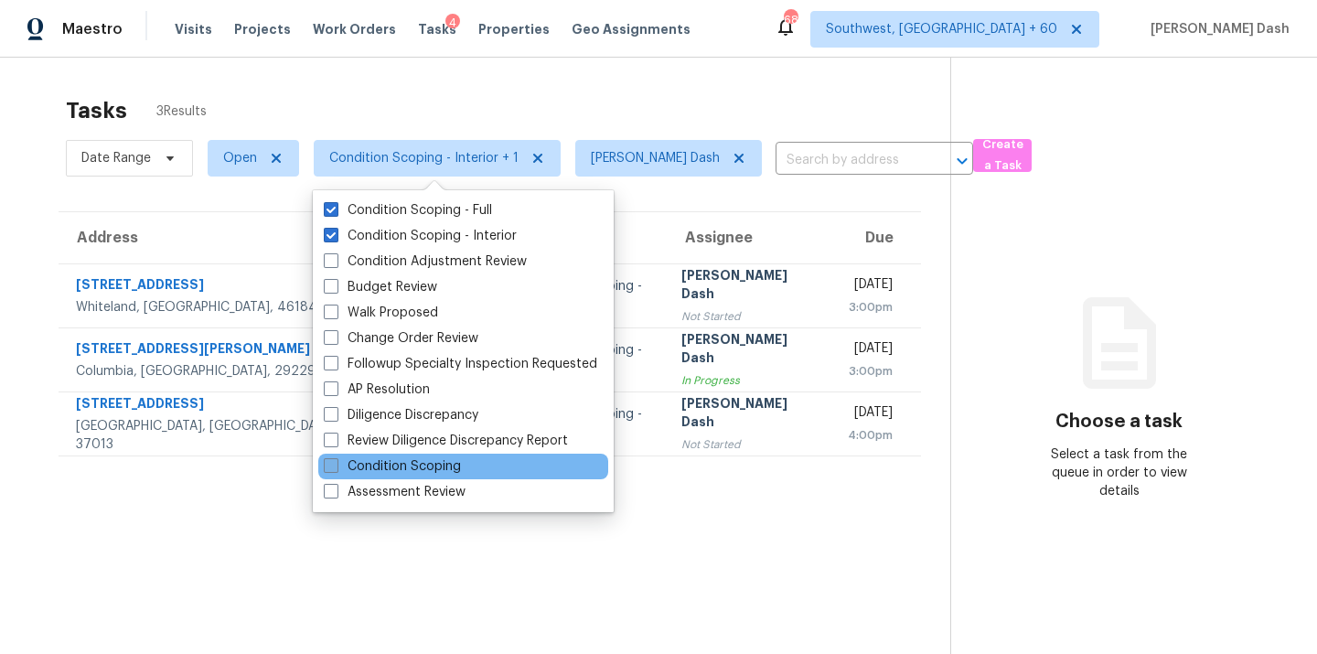
click at [397, 465] on label "Condition Scoping" at bounding box center [392, 466] width 137 height 18
click at [336, 465] on input "Condition Scoping" at bounding box center [330, 463] width 12 height 12
checkbox input "true"
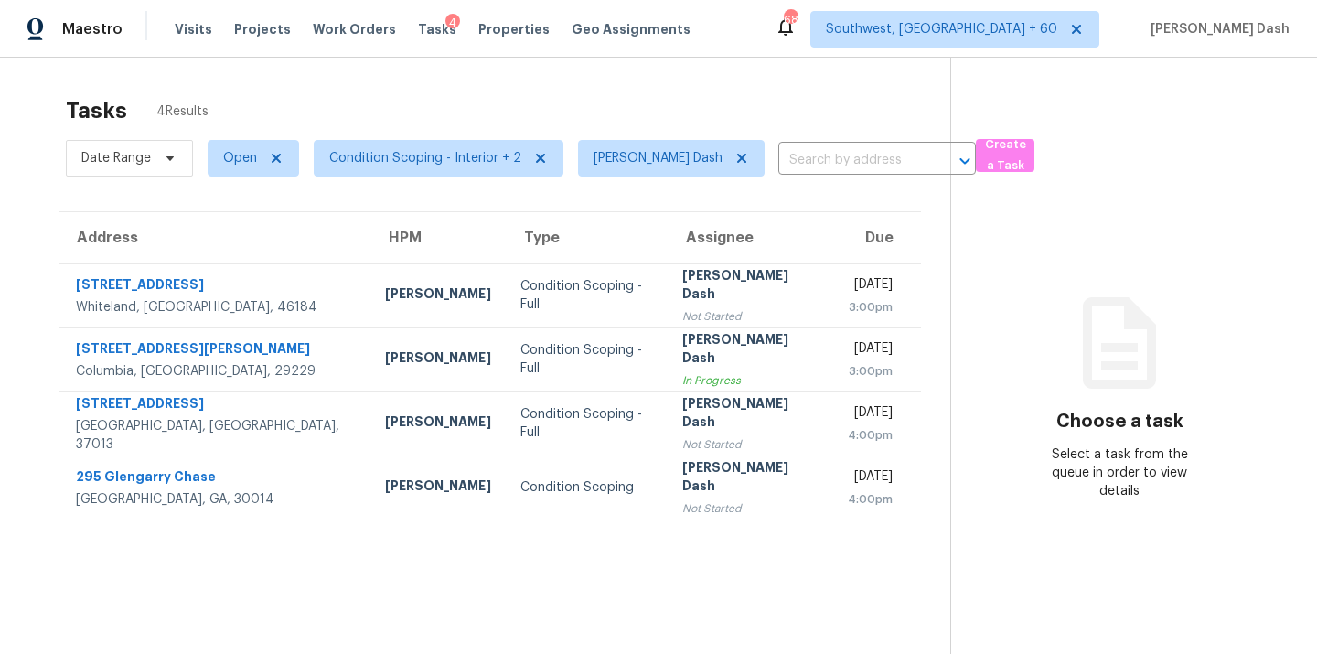
click at [454, 102] on div "Tasks 4 Results" at bounding box center [508, 111] width 885 height 48
click at [406, 161] on span "Condition Scoping - Interior + 2" at bounding box center [425, 158] width 192 height 18
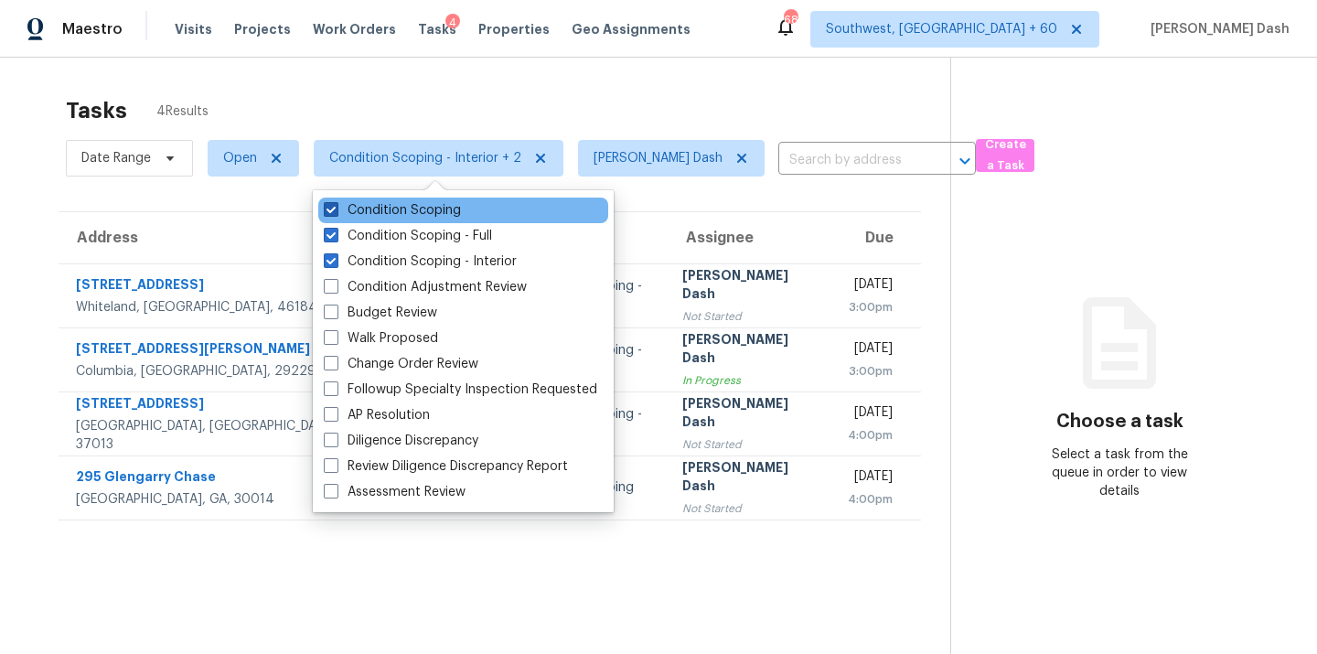
click at [339, 216] on label "Condition Scoping" at bounding box center [392, 210] width 137 height 18
click at [336, 213] on input "Condition Scoping" at bounding box center [330, 207] width 12 height 12
checkbox input "false"
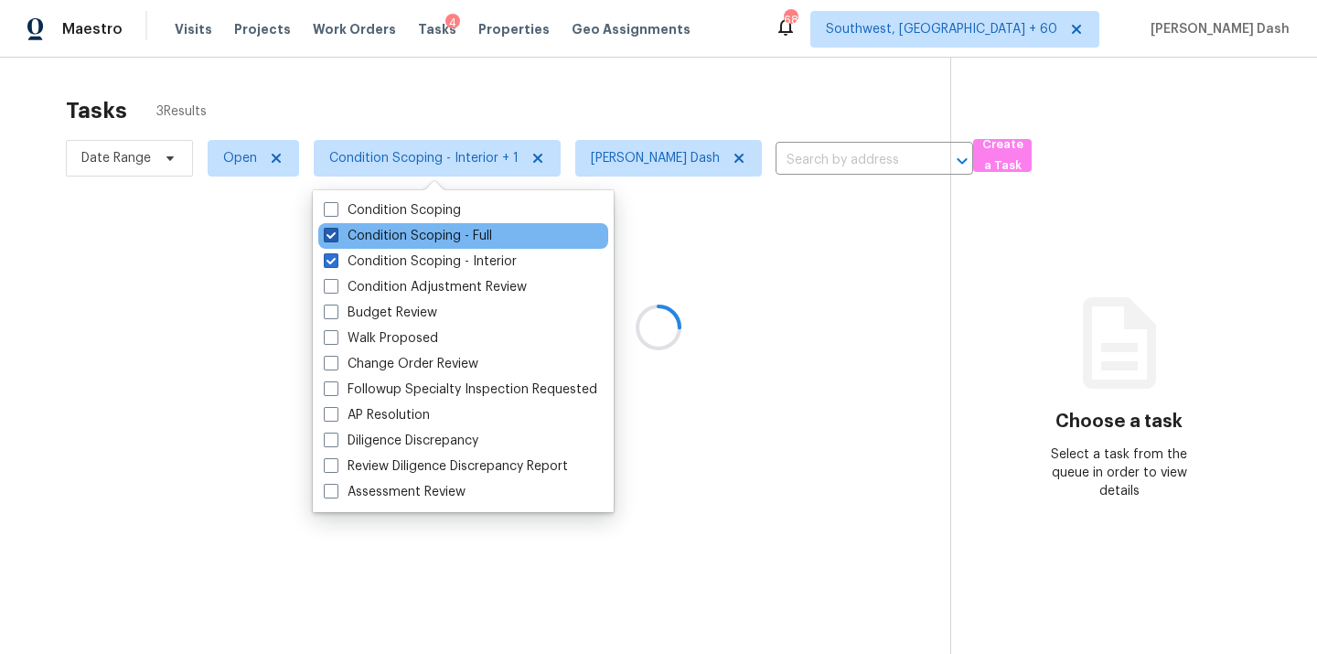
click at [344, 235] on label "Condition Scoping - Full" at bounding box center [408, 236] width 168 height 18
click at [336, 235] on input "Condition Scoping - Full" at bounding box center [330, 233] width 12 height 12
checkbox input "false"
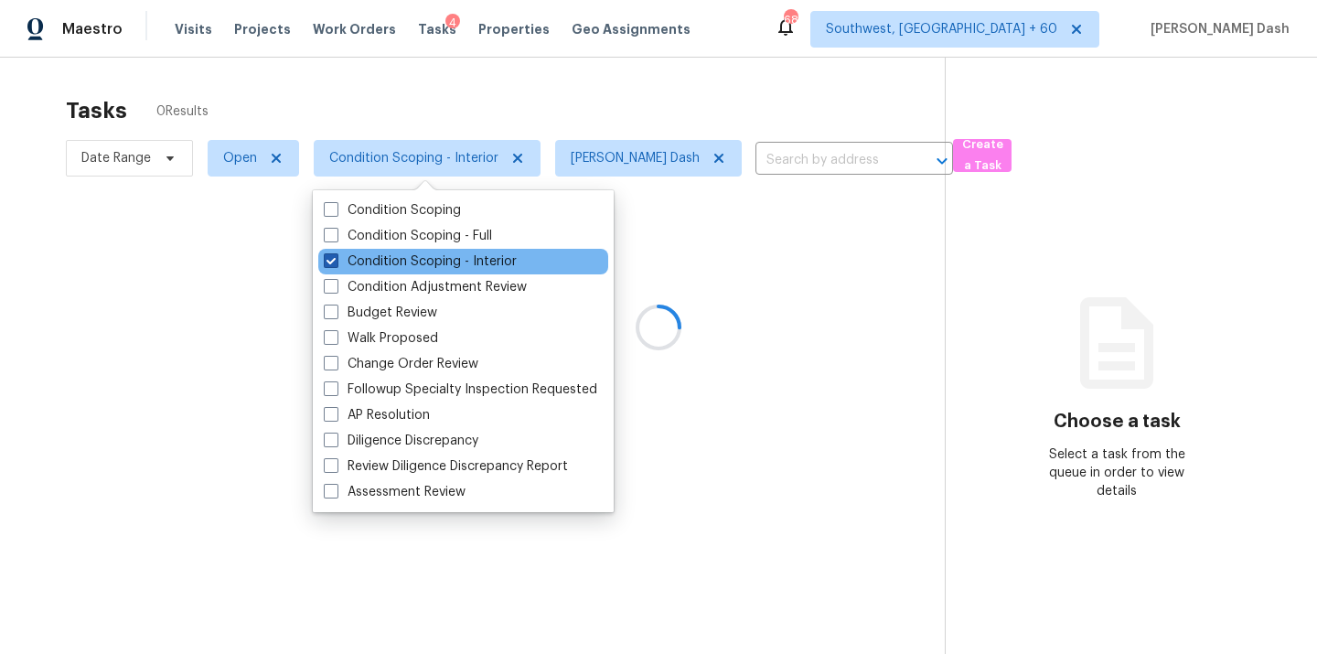
click at [356, 261] on label "Condition Scoping - Interior" at bounding box center [420, 262] width 193 height 18
click at [336, 261] on input "Condition Scoping - Interior" at bounding box center [330, 259] width 12 height 12
checkbox input "false"
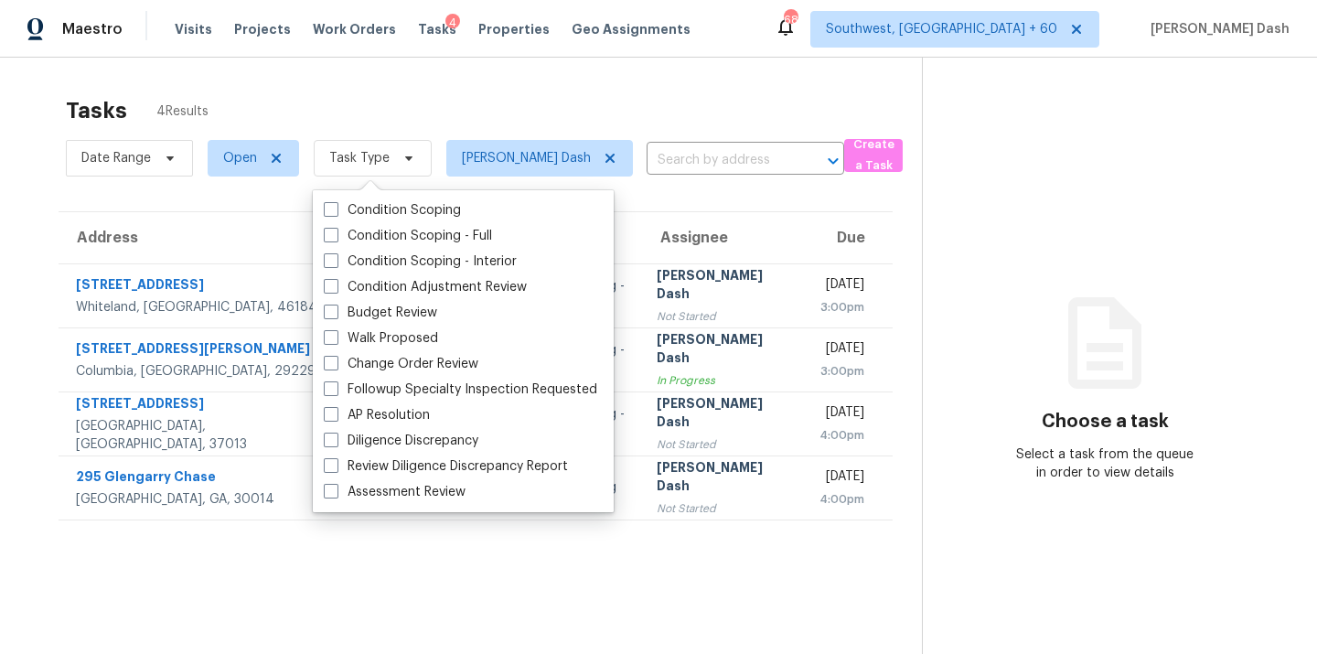
click at [387, 79] on div "Tasks 4 Results Date Range Open Task Type Soumya Ranjan Dash ​ Create a Task Ad…" at bounding box center [658, 385] width 1317 height 654
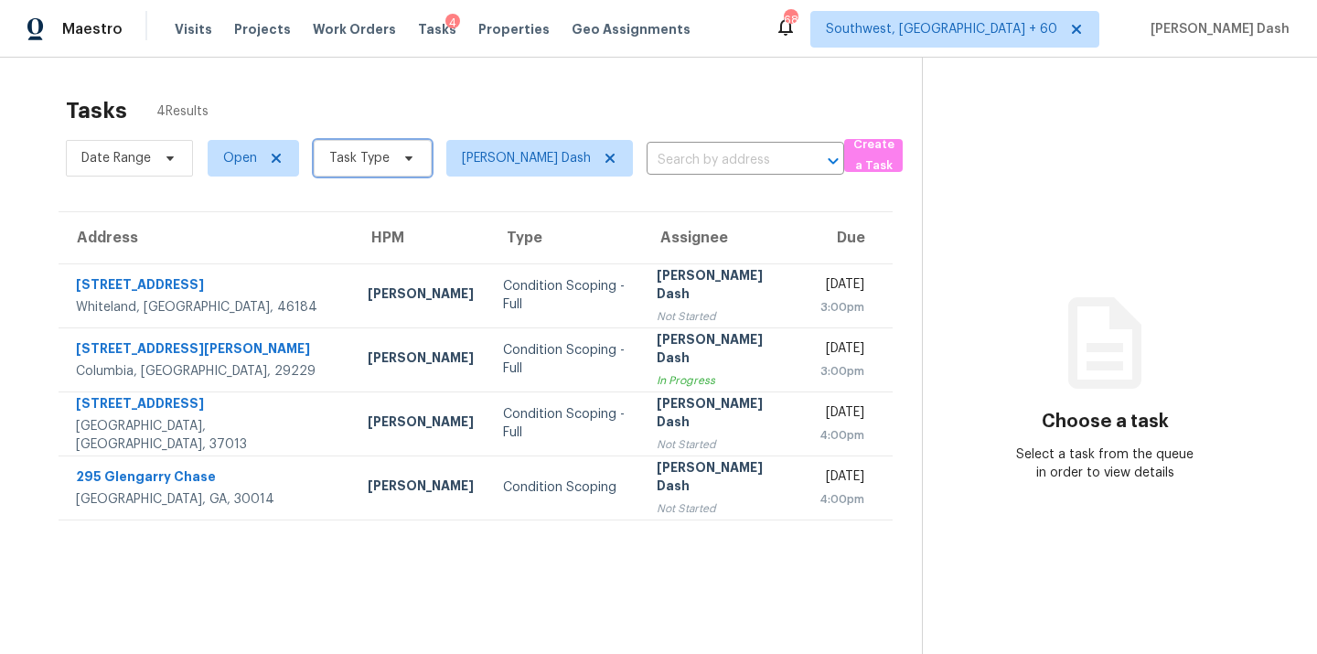
click at [396, 161] on span at bounding box center [406, 158] width 20 height 15
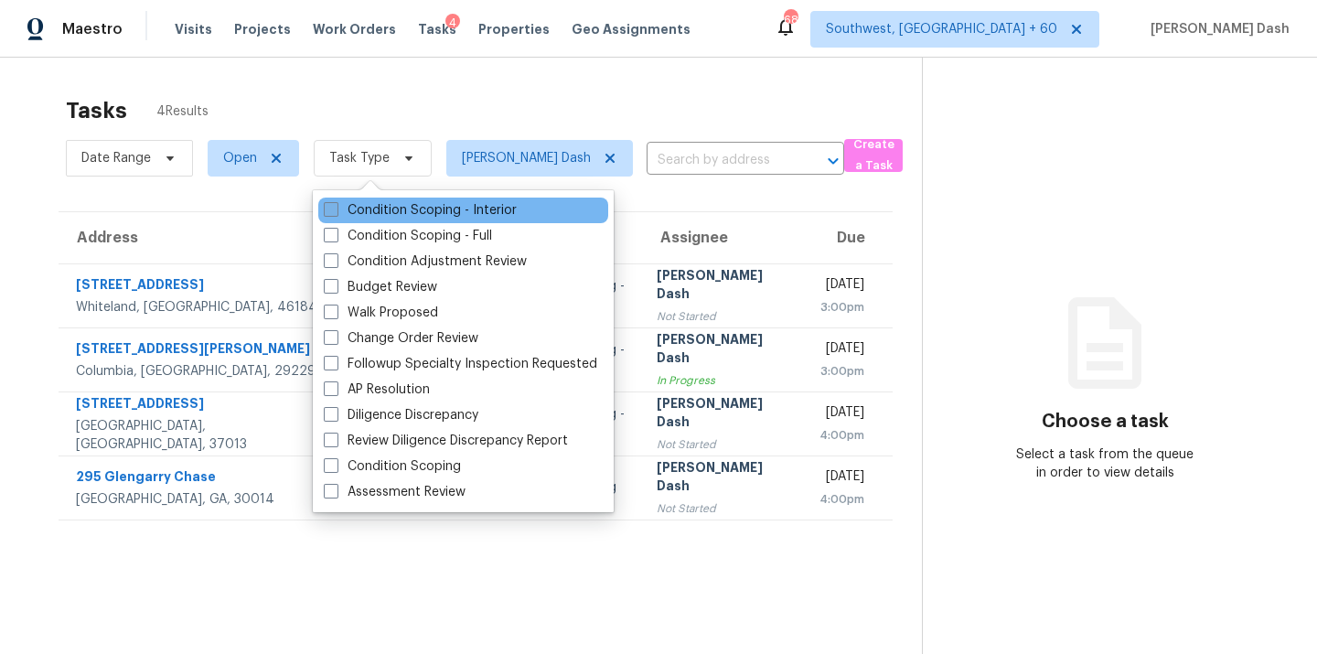
click at [366, 213] on label "Condition Scoping - Interior" at bounding box center [420, 210] width 193 height 18
click at [336, 213] on input "Condition Scoping - Interior" at bounding box center [330, 207] width 12 height 12
checkbox input "true"
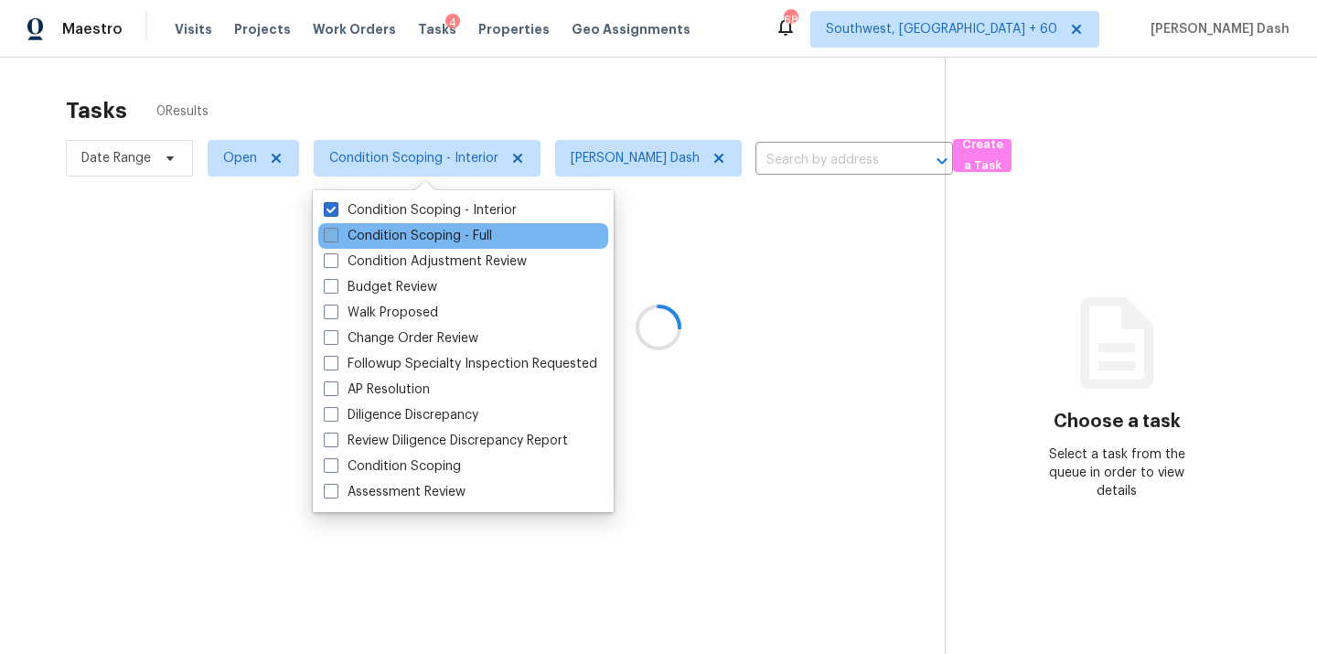
click at [369, 238] on label "Condition Scoping - Full" at bounding box center [408, 236] width 168 height 18
click at [336, 238] on input "Condition Scoping - Full" at bounding box center [330, 233] width 12 height 12
checkbox input "true"
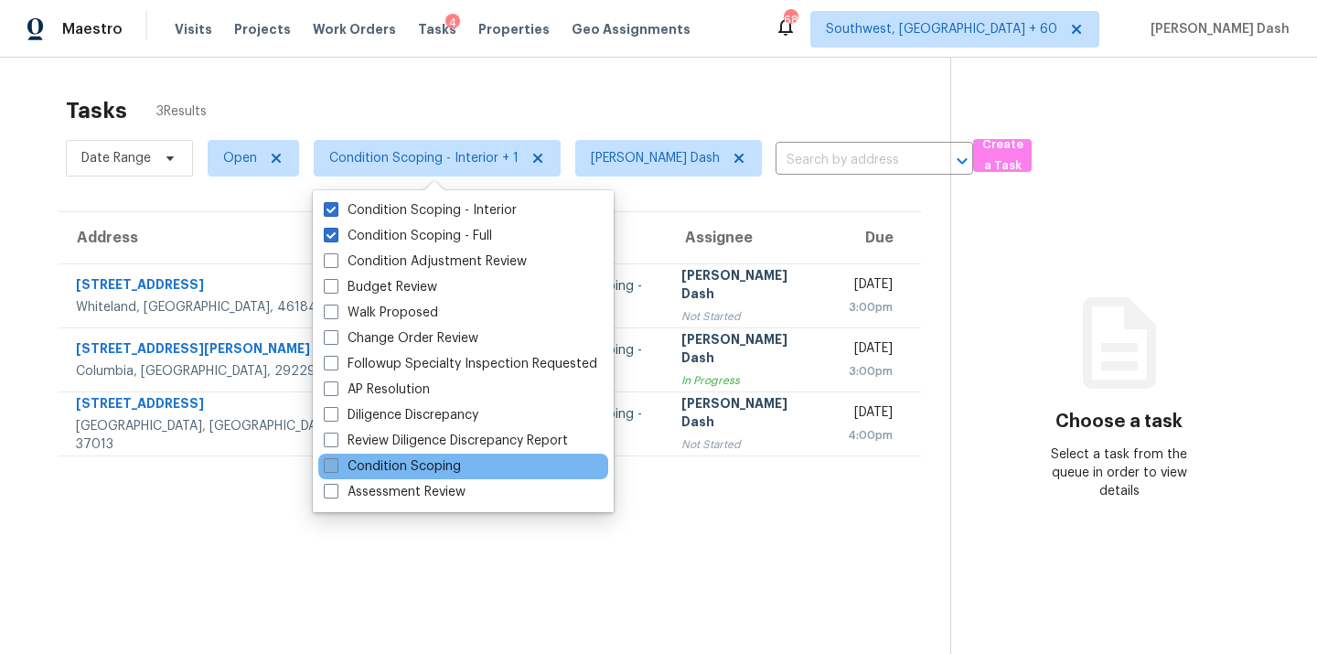
click at [421, 466] on label "Condition Scoping" at bounding box center [392, 466] width 137 height 18
click at [336, 466] on input "Condition Scoping" at bounding box center [330, 463] width 12 height 12
checkbox input "true"
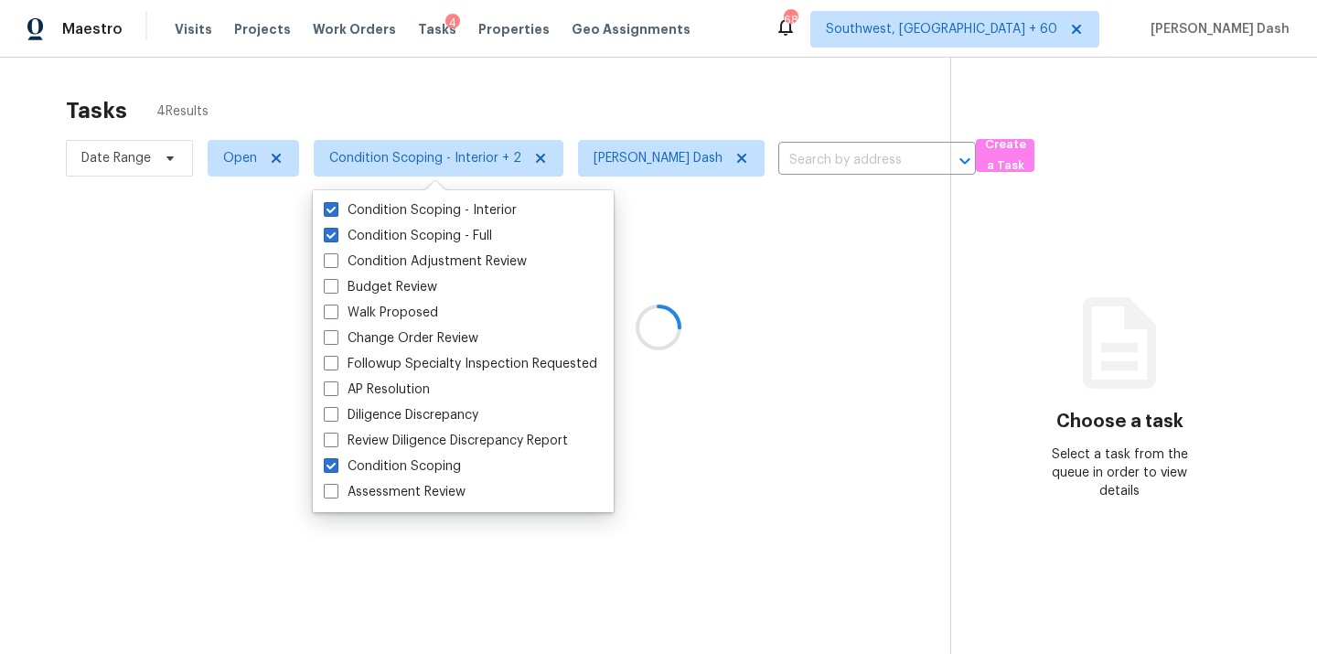
click at [435, 102] on div "Tasks 4 Results" at bounding box center [508, 111] width 885 height 48
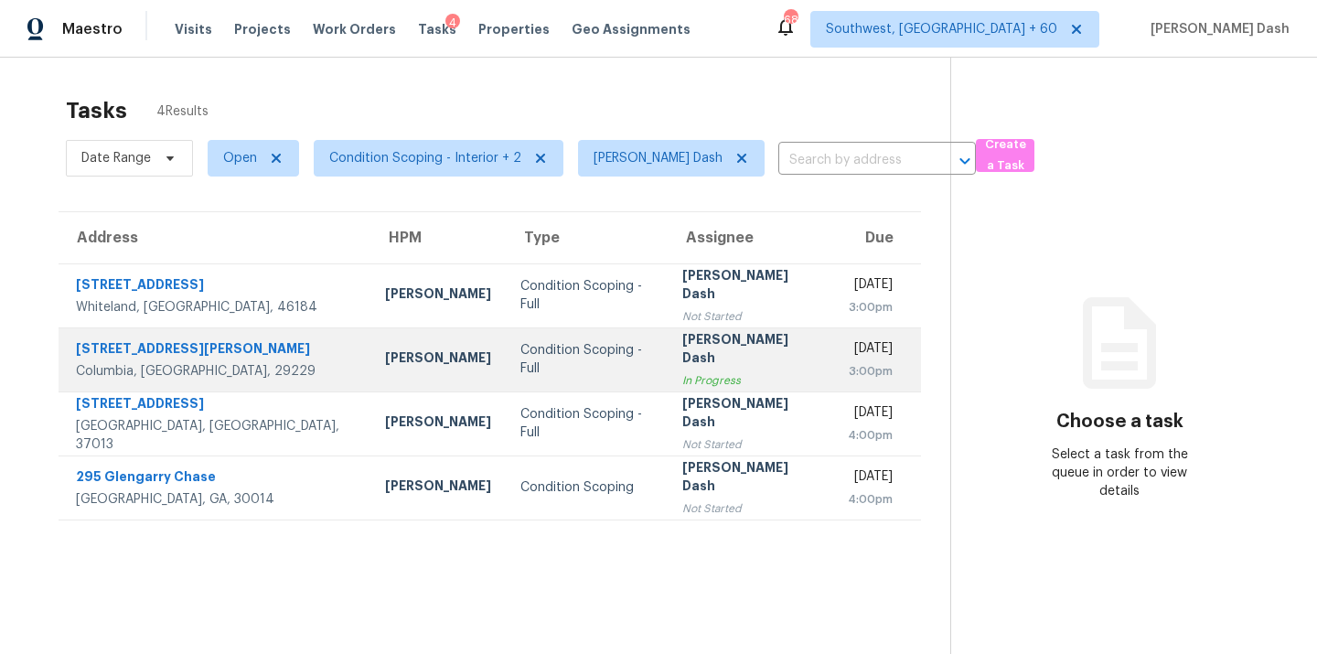
click at [521, 358] on div "Condition Scoping - Full" at bounding box center [587, 359] width 133 height 37
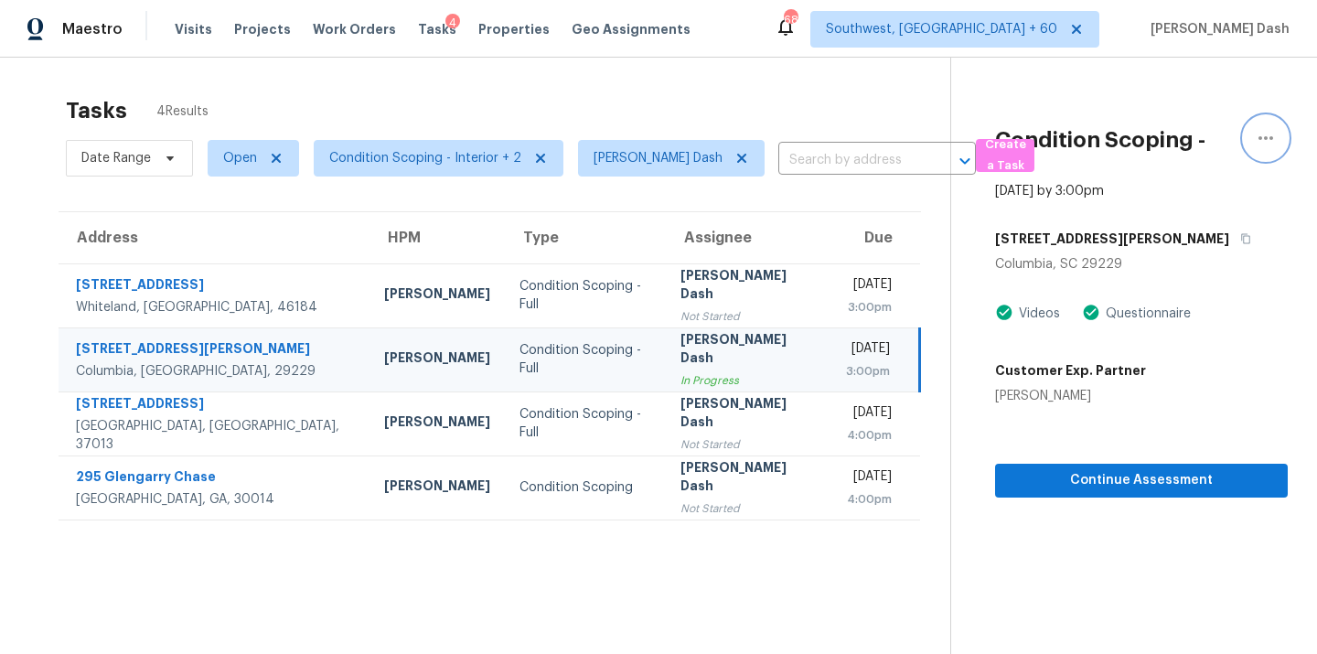
click at [1249, 135] on button "button" at bounding box center [1266, 138] width 44 height 44
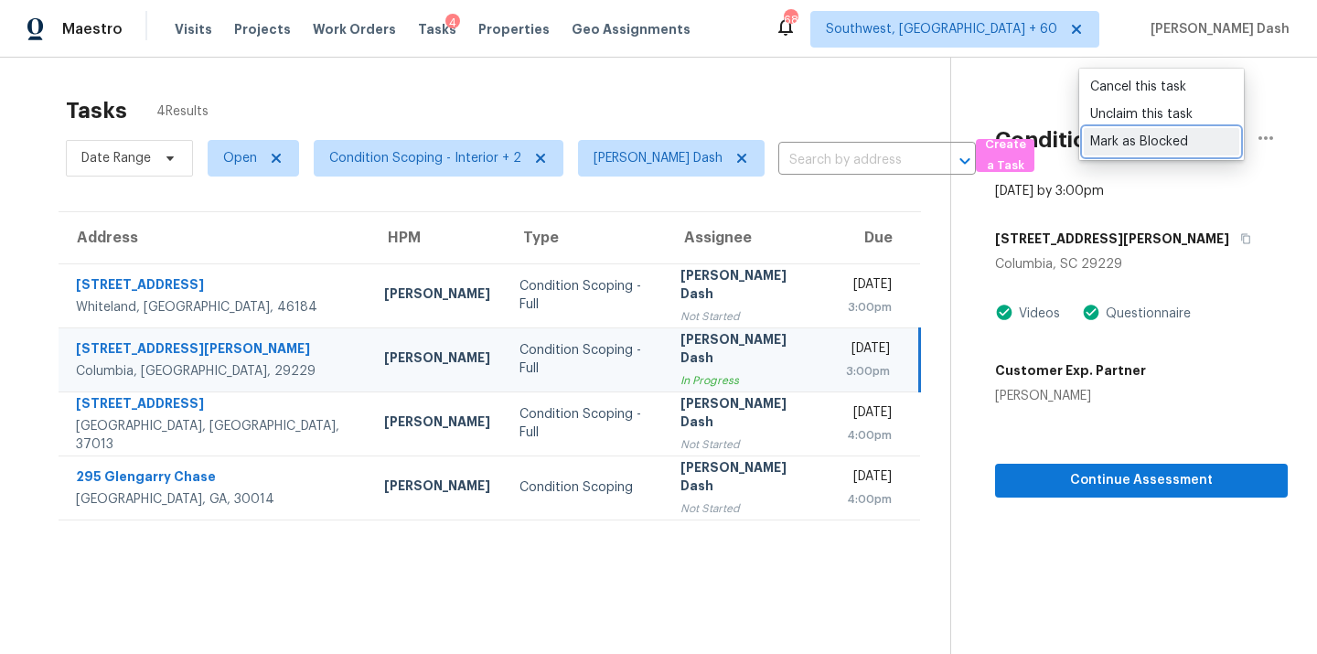
click at [1128, 146] on div "Mark as Blocked" at bounding box center [1162, 142] width 143 height 18
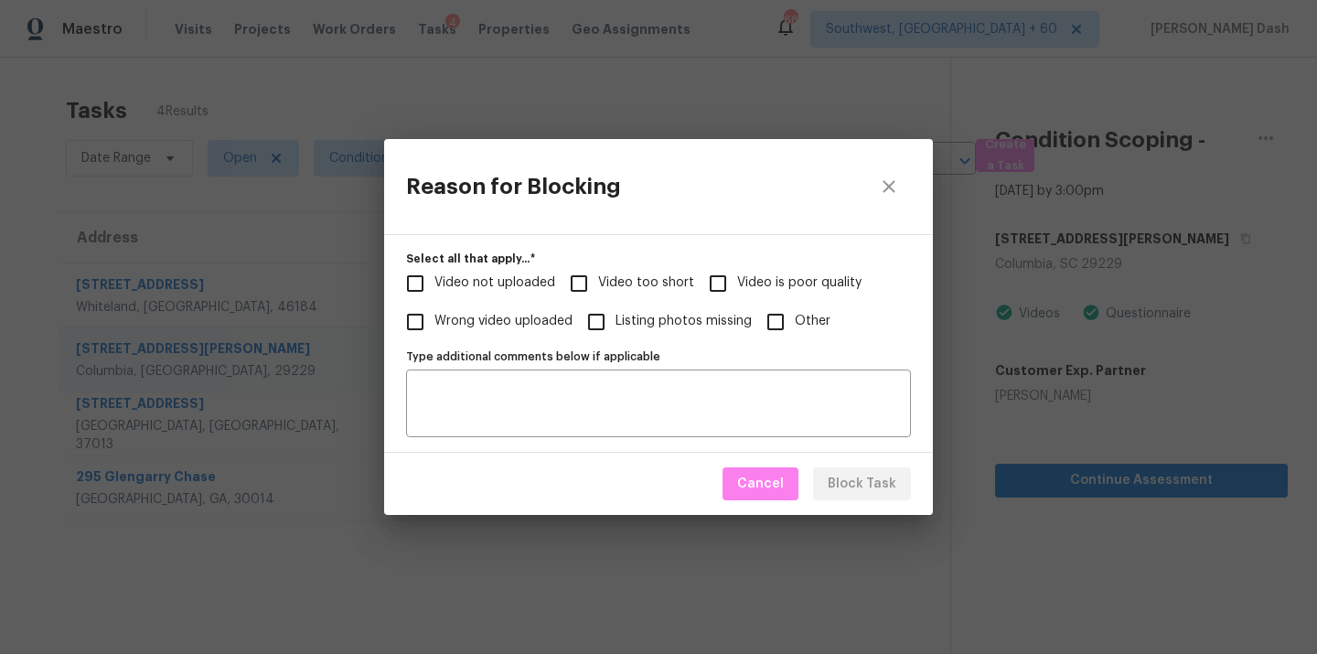
click at [582, 279] on input "Video too short" at bounding box center [579, 283] width 38 height 38
checkbox input "true"
click at [511, 279] on span "Video not uploaded" at bounding box center [495, 283] width 121 height 19
click at [435, 279] on input "Video not uploaded" at bounding box center [415, 283] width 38 height 38
checkbox input "true"
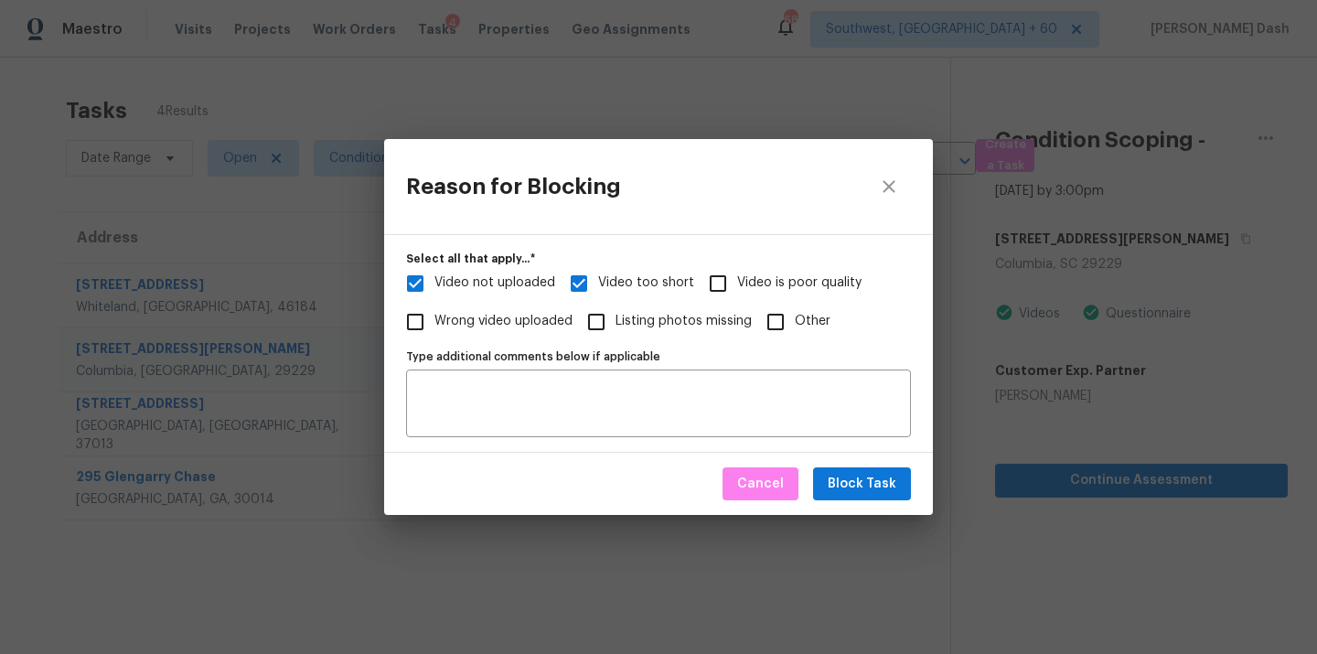
click at [805, 284] on span "Video is poor quality" at bounding box center [799, 283] width 124 height 19
click at [737, 284] on input "Video is poor quality" at bounding box center [718, 283] width 38 height 38
checkbox input "true"
click at [825, 478] on button "Block Task" at bounding box center [862, 485] width 98 height 34
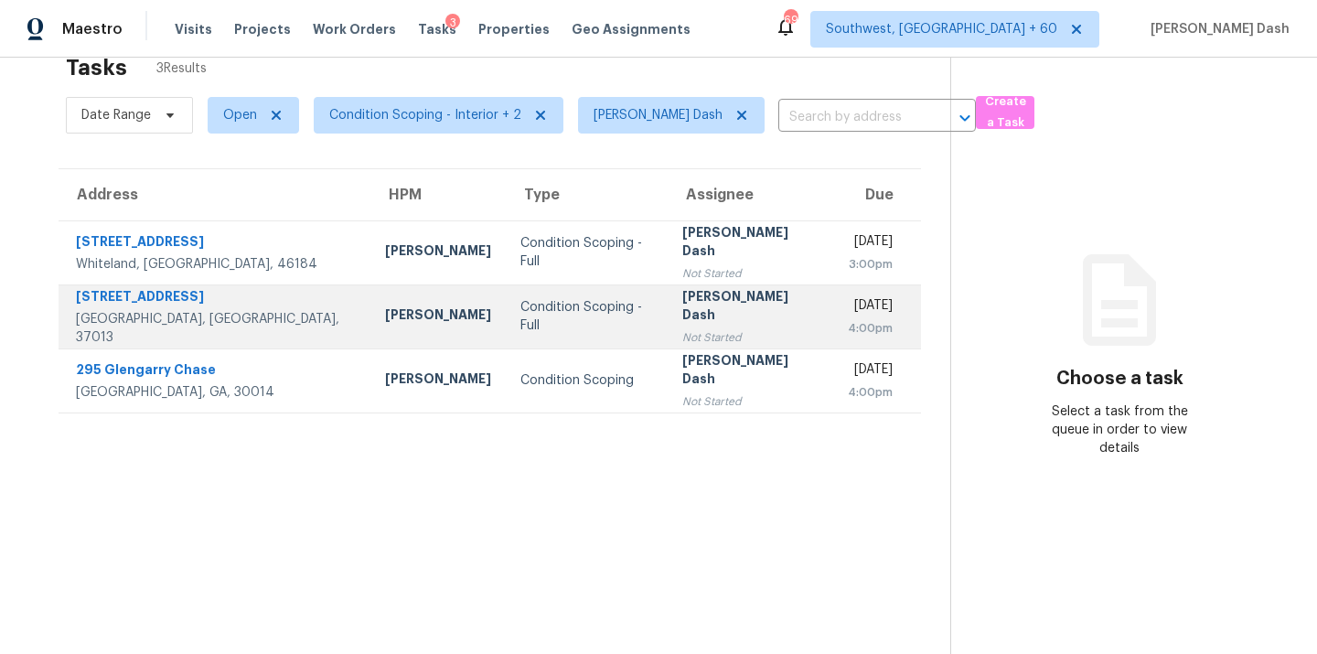
scroll to position [45, 0]
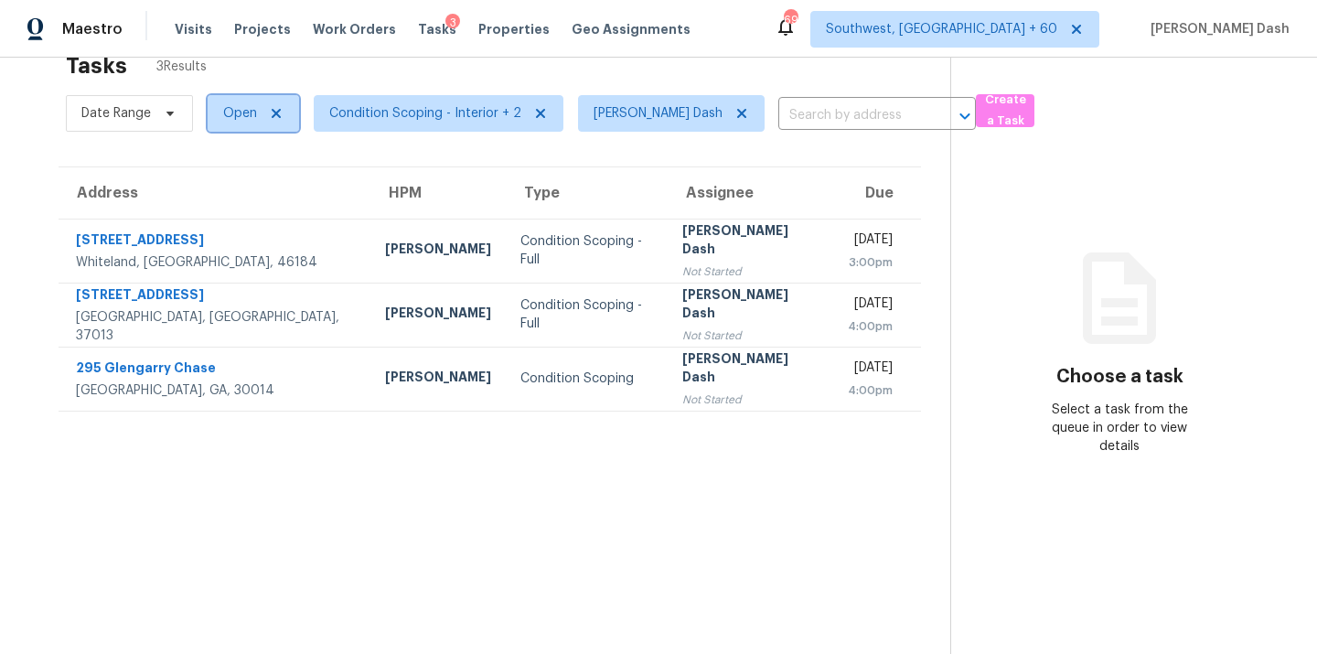
click at [257, 113] on span "Open" at bounding box center [253, 113] width 91 height 37
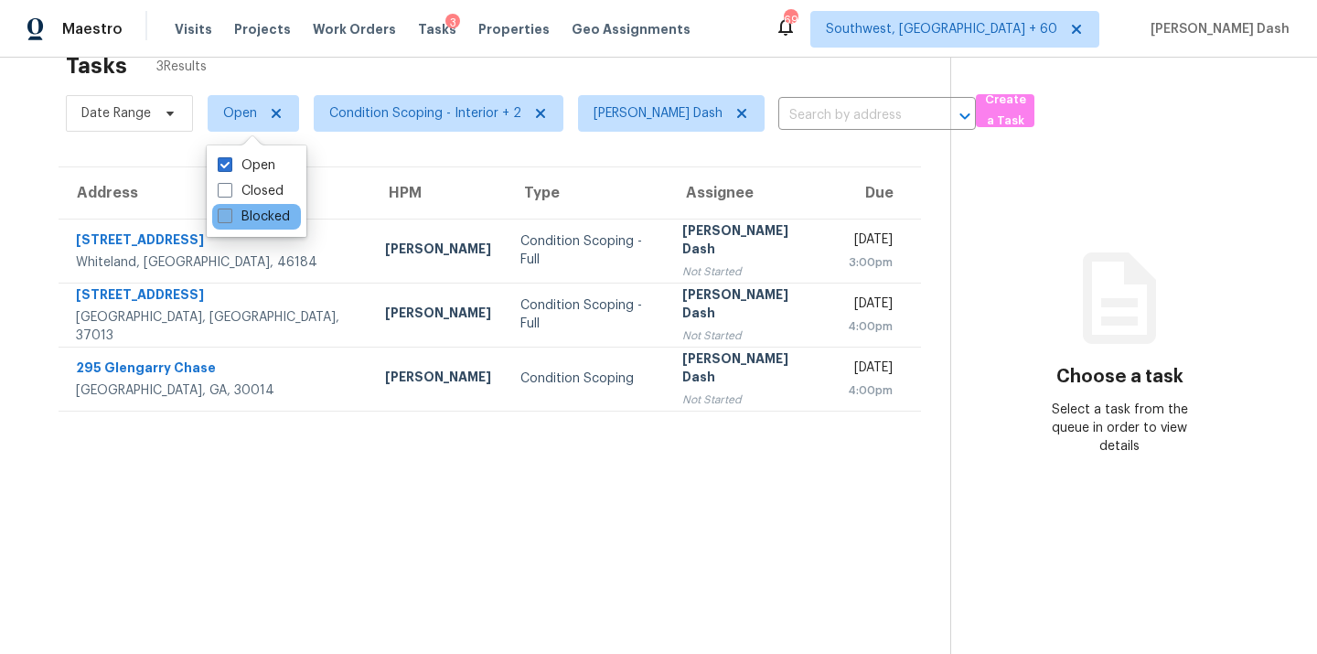
click at [258, 217] on label "Blocked" at bounding box center [254, 217] width 72 height 18
click at [230, 217] on input "Blocked" at bounding box center [224, 214] width 12 height 12
checkbox input "true"
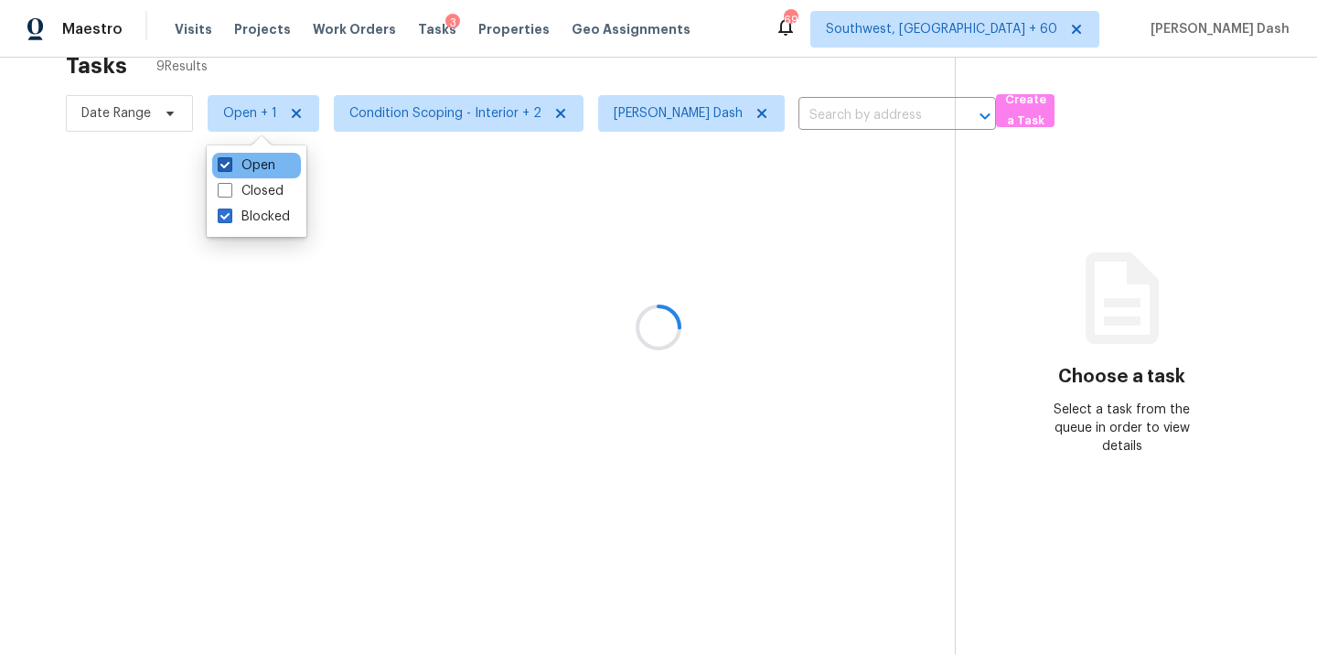
click at [258, 173] on label "Open" at bounding box center [247, 165] width 58 height 18
click at [230, 168] on input "Open" at bounding box center [224, 162] width 12 height 12
checkbox input "false"
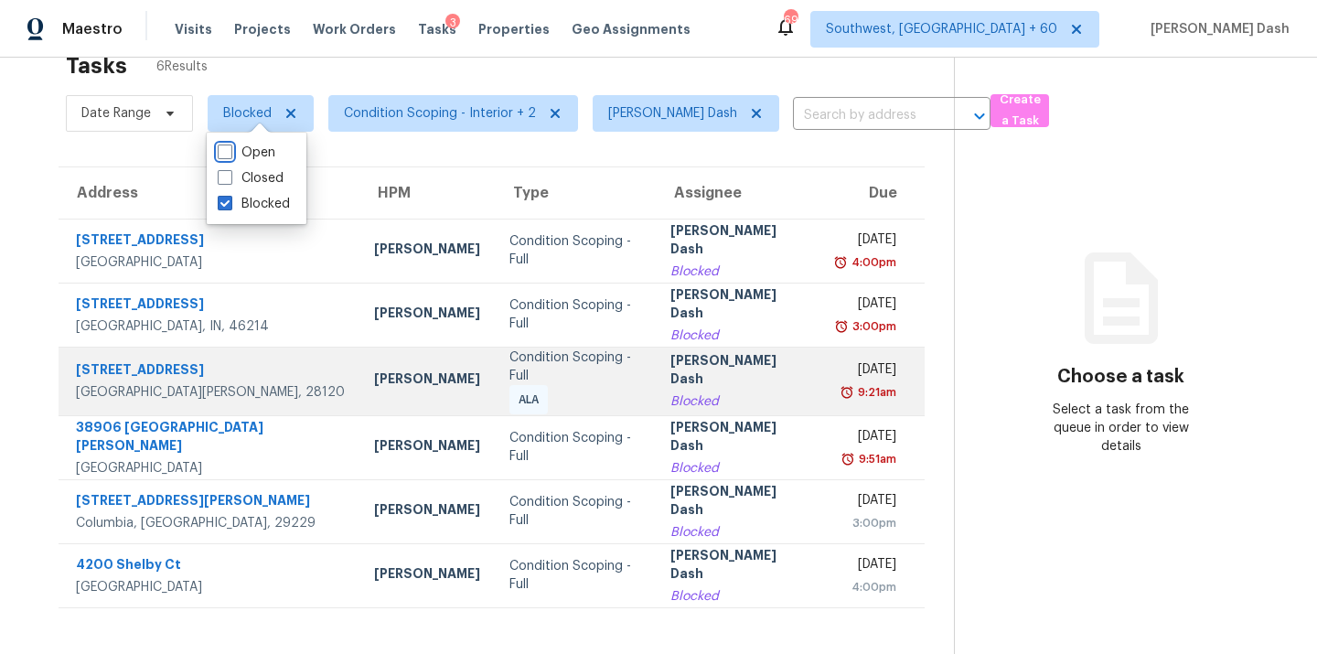
scroll to position [58, 0]
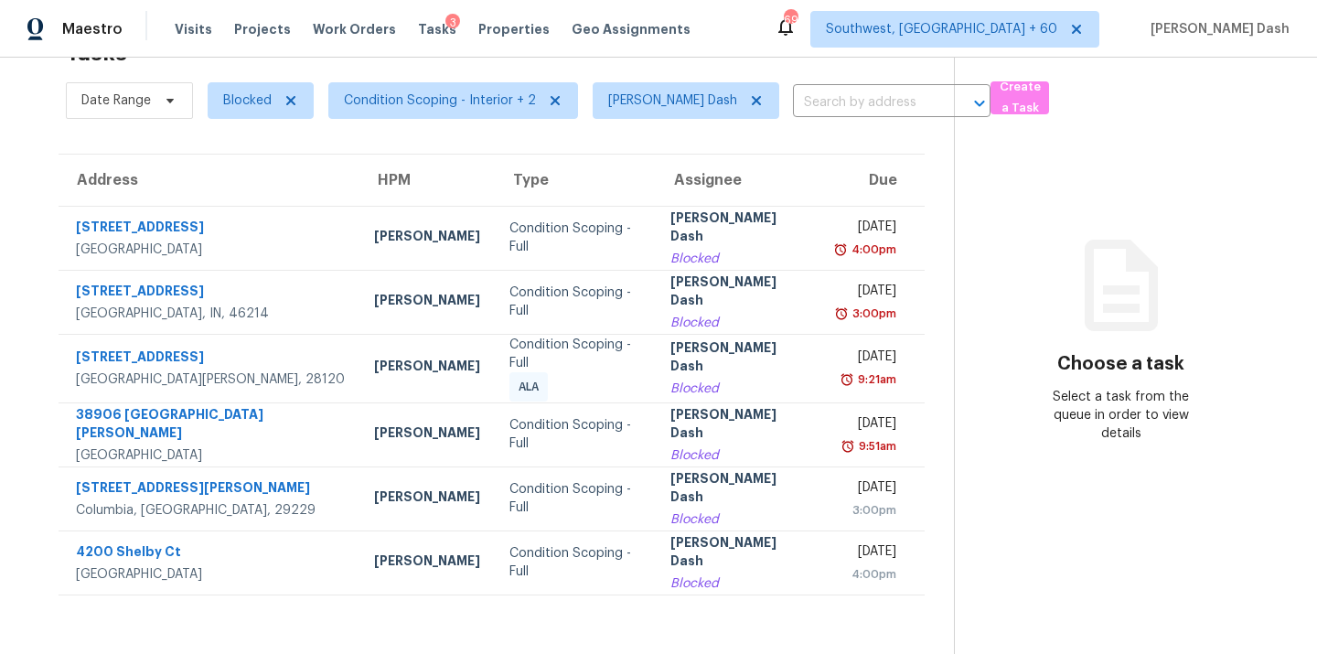
click at [27, 175] on div "Tasks 6 Results Date Range Blocked Condition Scoping - Interior + 2 [PERSON_NAM…" at bounding box center [658, 327] width 1317 height 654
